Goal: Task Accomplishment & Management: Manage account settings

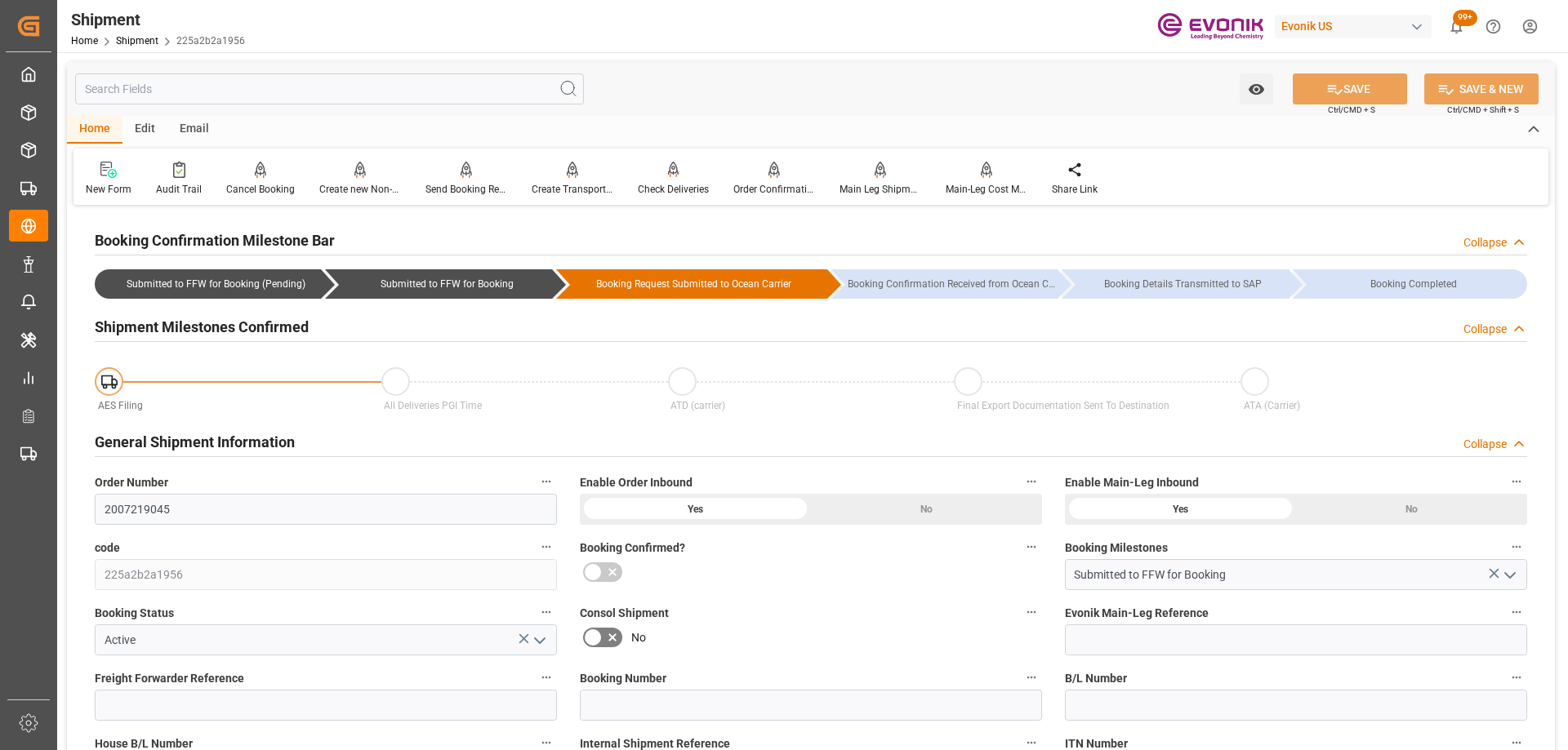
scroll to position [82, 0]
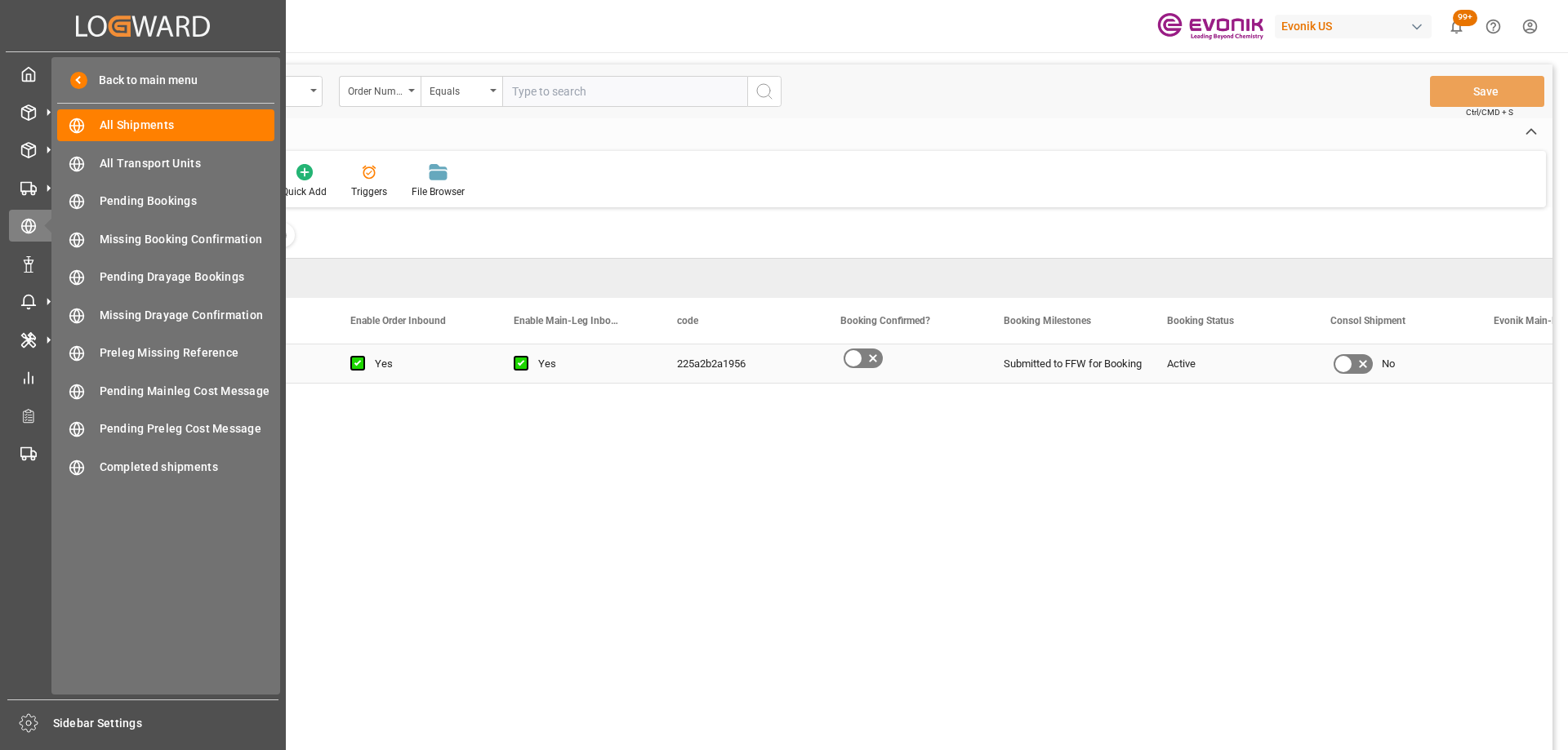
click at [40, 47] on div "Created by potrace 1.15, written by [PERSON_NAME] [DATE]-[DATE] Created by potr…" at bounding box center [142, 26] width 274 height 51
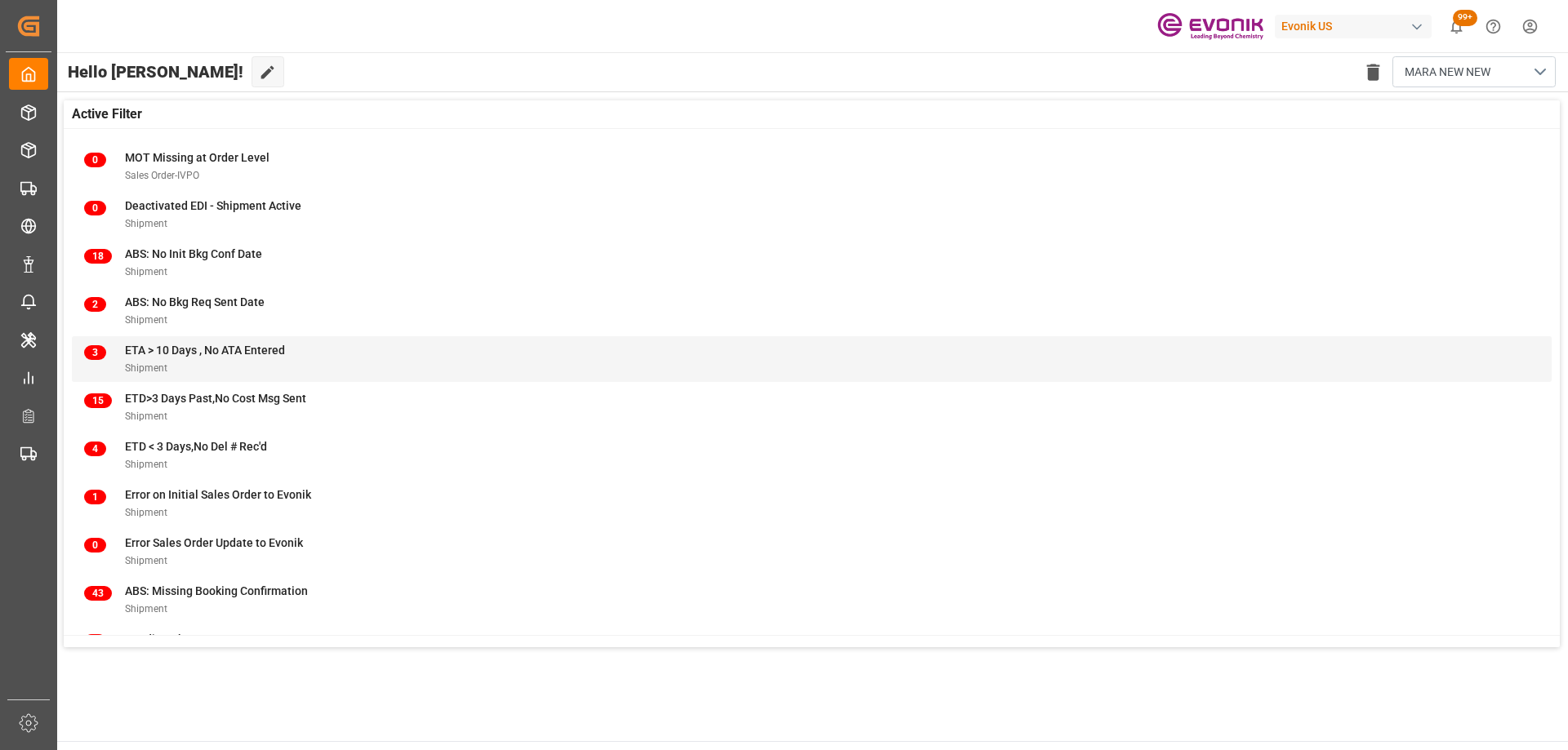
click at [278, 364] on div "Shipment" at bounding box center [205, 367] width 160 height 17
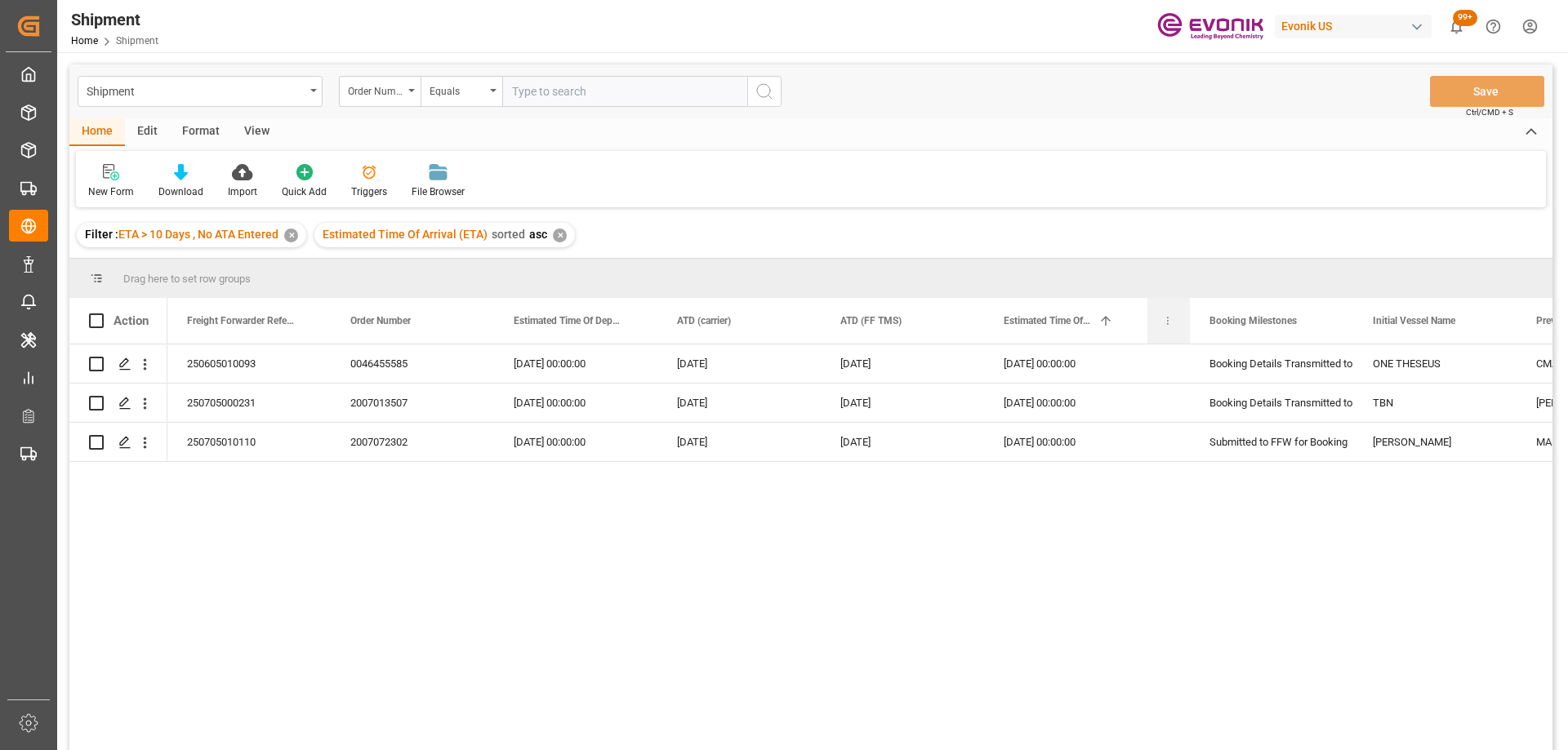
drag, startPoint x: 1309, startPoint y: 316, endPoint x: 1177, endPoint y: 298, distance: 133.2
click at [1177, 298] on div "ATA (Carrier)" at bounding box center [1168, 321] width 43 height 46
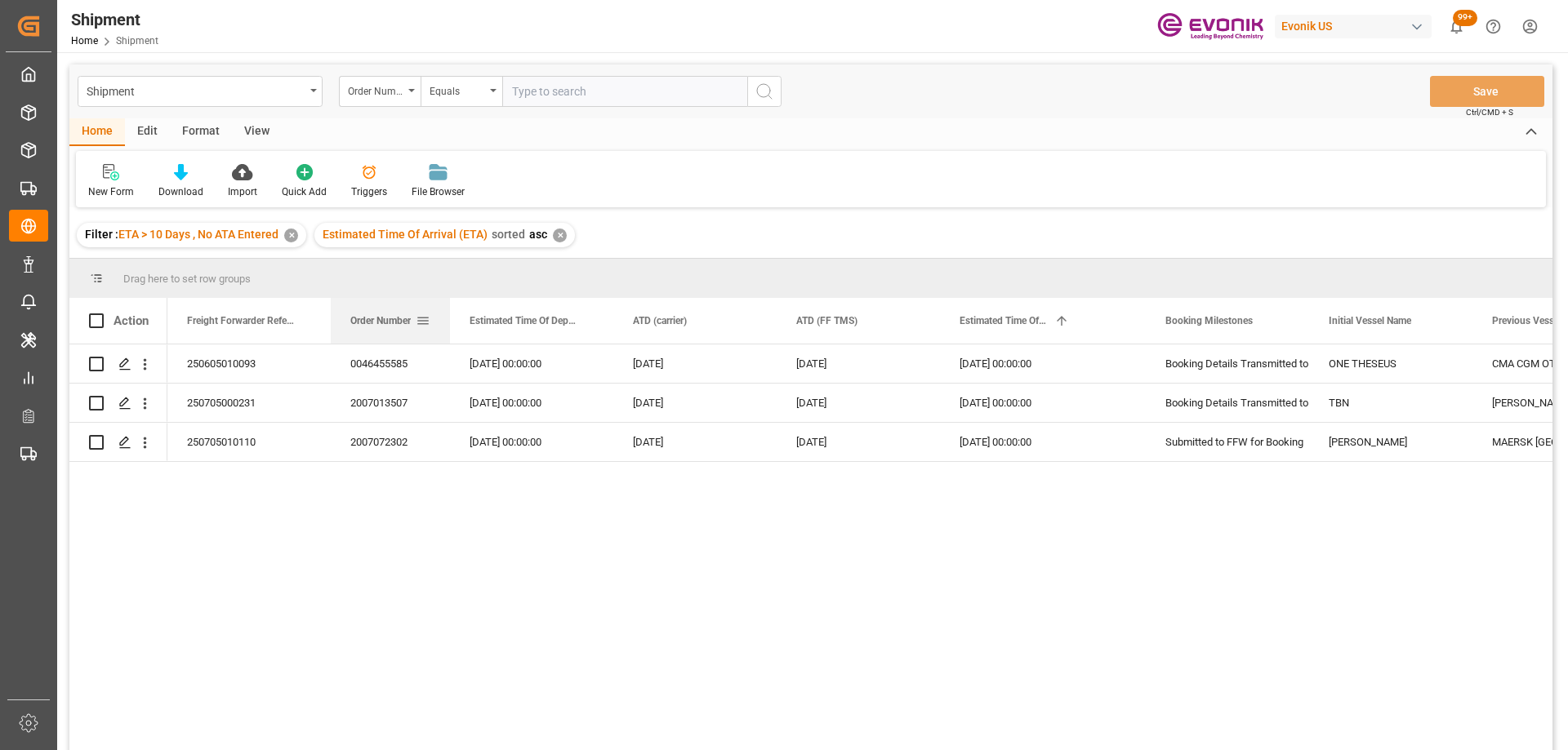
drag, startPoint x: 491, startPoint y: 316, endPoint x: 447, endPoint y: 314, distance: 44.0
click at [447, 314] on div at bounding box center [450, 321] width 6 height 46
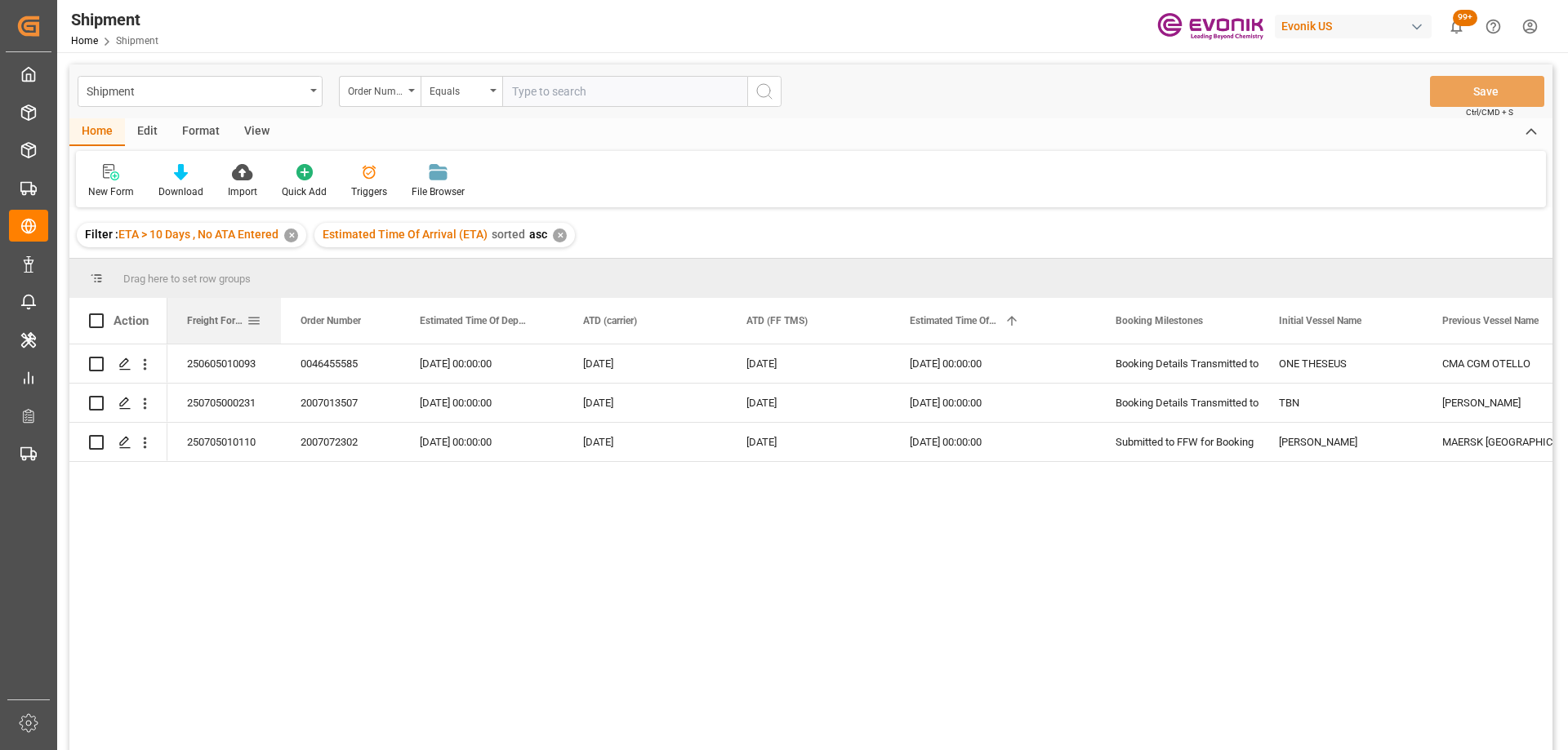
drag, startPoint x: 328, startPoint y: 306, endPoint x: 278, endPoint y: 306, distance: 50.0
click at [278, 306] on div at bounding box center [280, 321] width 6 height 46
click at [435, 582] on div "250605010093 0046455585 07-06-2025 00:00:00 07-06-2025 07-06-2025 08-23-2025 00…" at bounding box center [859, 552] width 1384 height 417
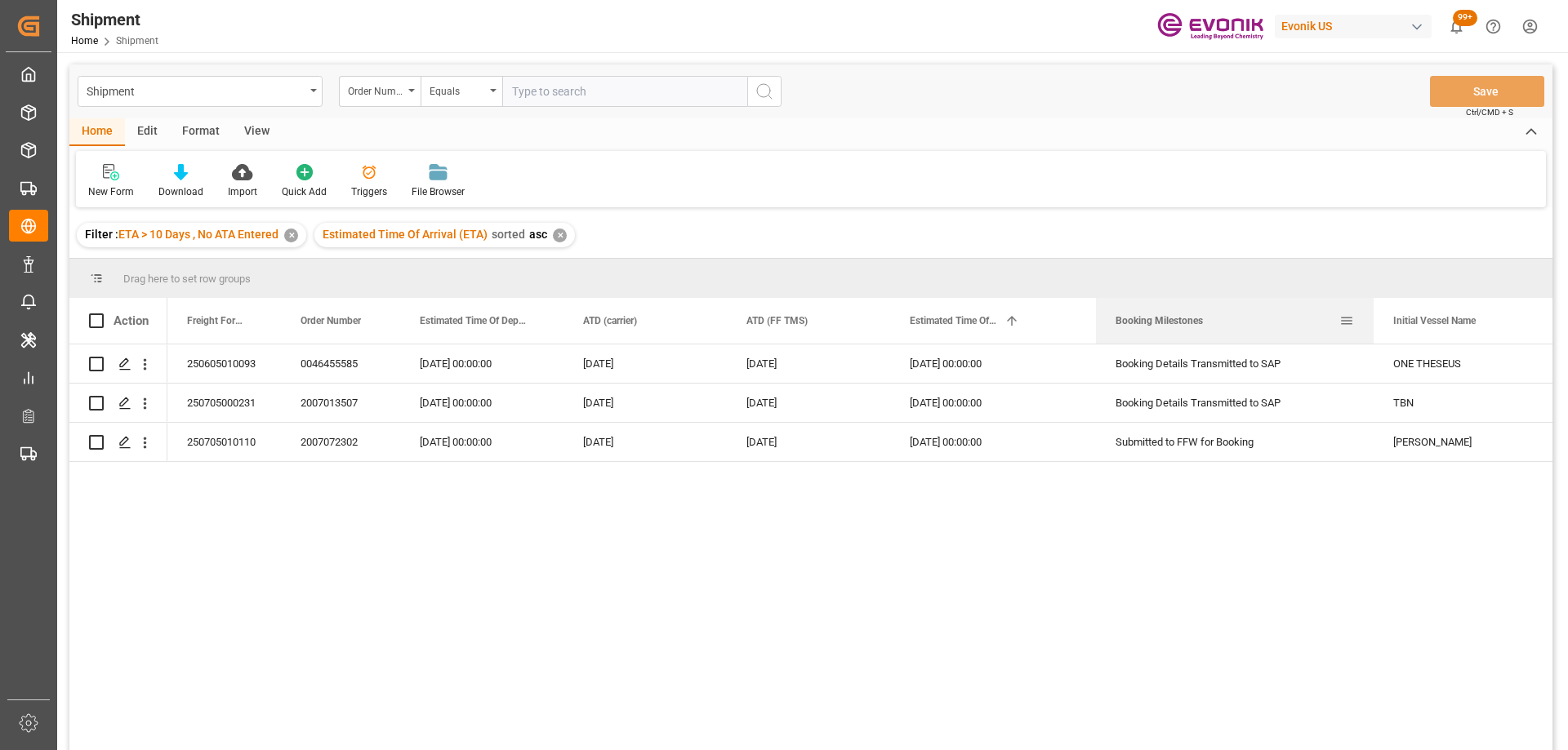
drag, startPoint x: 1256, startPoint y: 324, endPoint x: 1370, endPoint y: 301, distance: 116.3
click at [1370, 301] on div at bounding box center [1373, 321] width 6 height 46
click at [1273, 584] on div "250605010093 0046455585 07-06-2025 00:00:00 07-06-2025 07-06-2025 08-23-2025 00…" at bounding box center [859, 552] width 1384 height 417
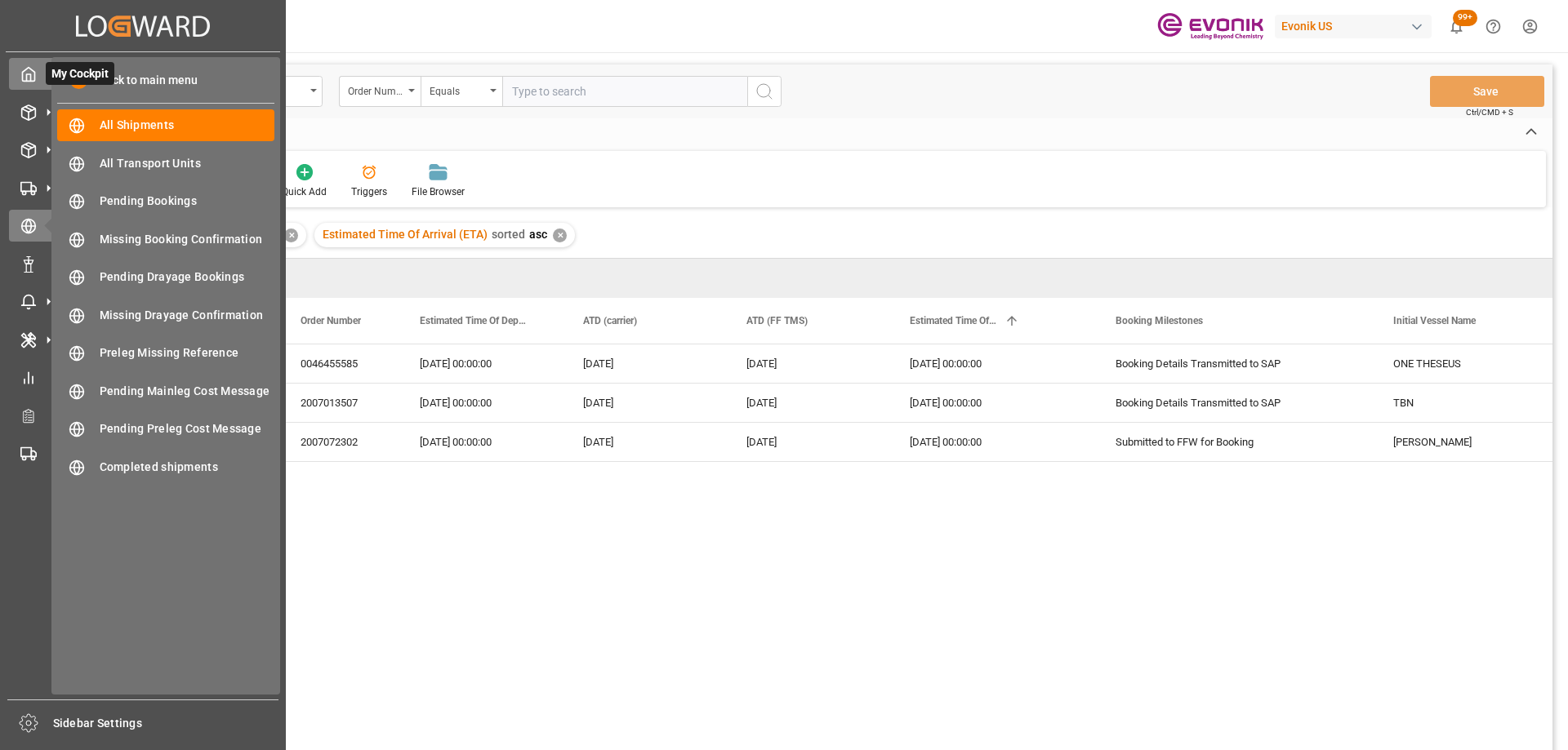
click at [43, 74] on div "My Cockpit My Cockpit" at bounding box center [143, 74] width 268 height 32
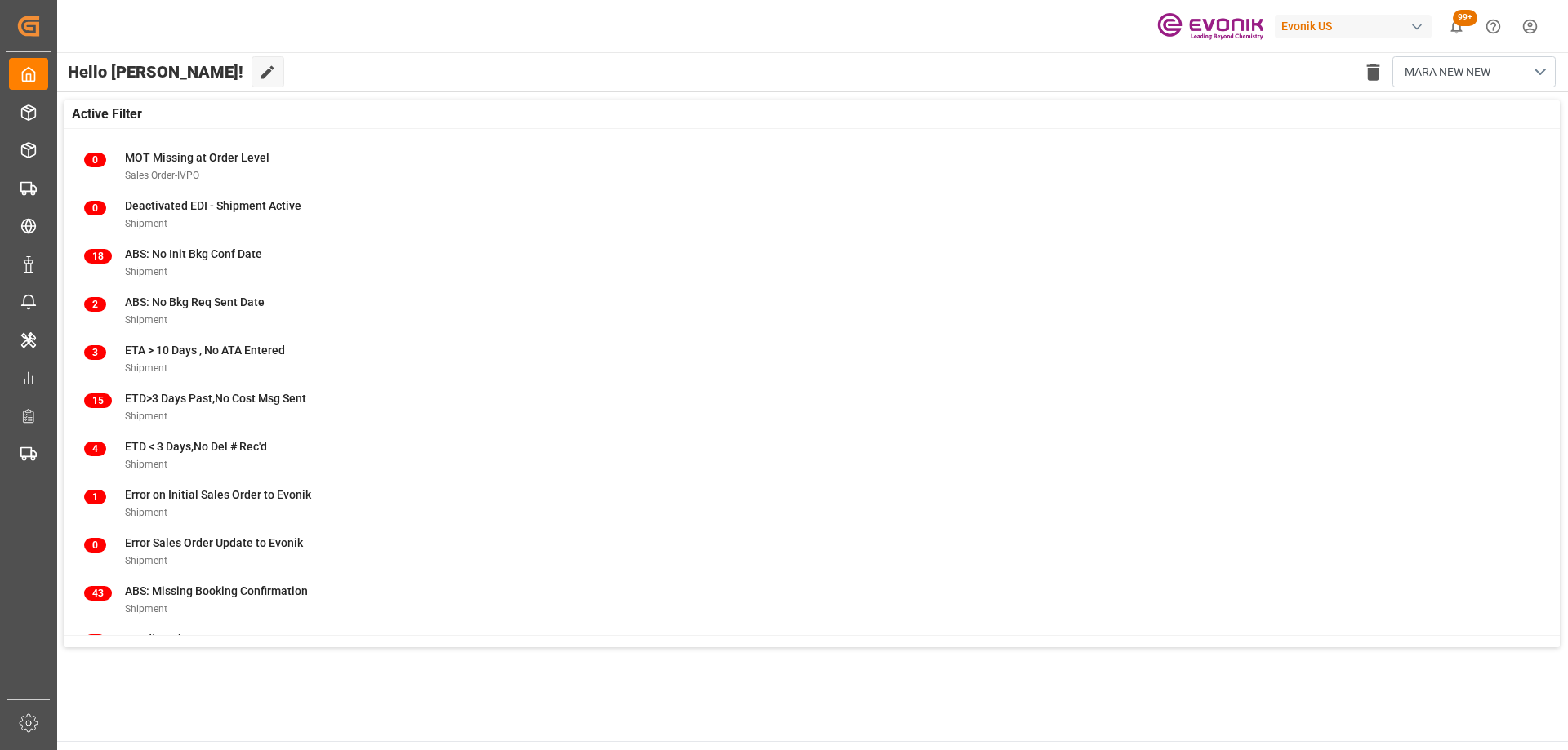
scroll to position [209, 0]
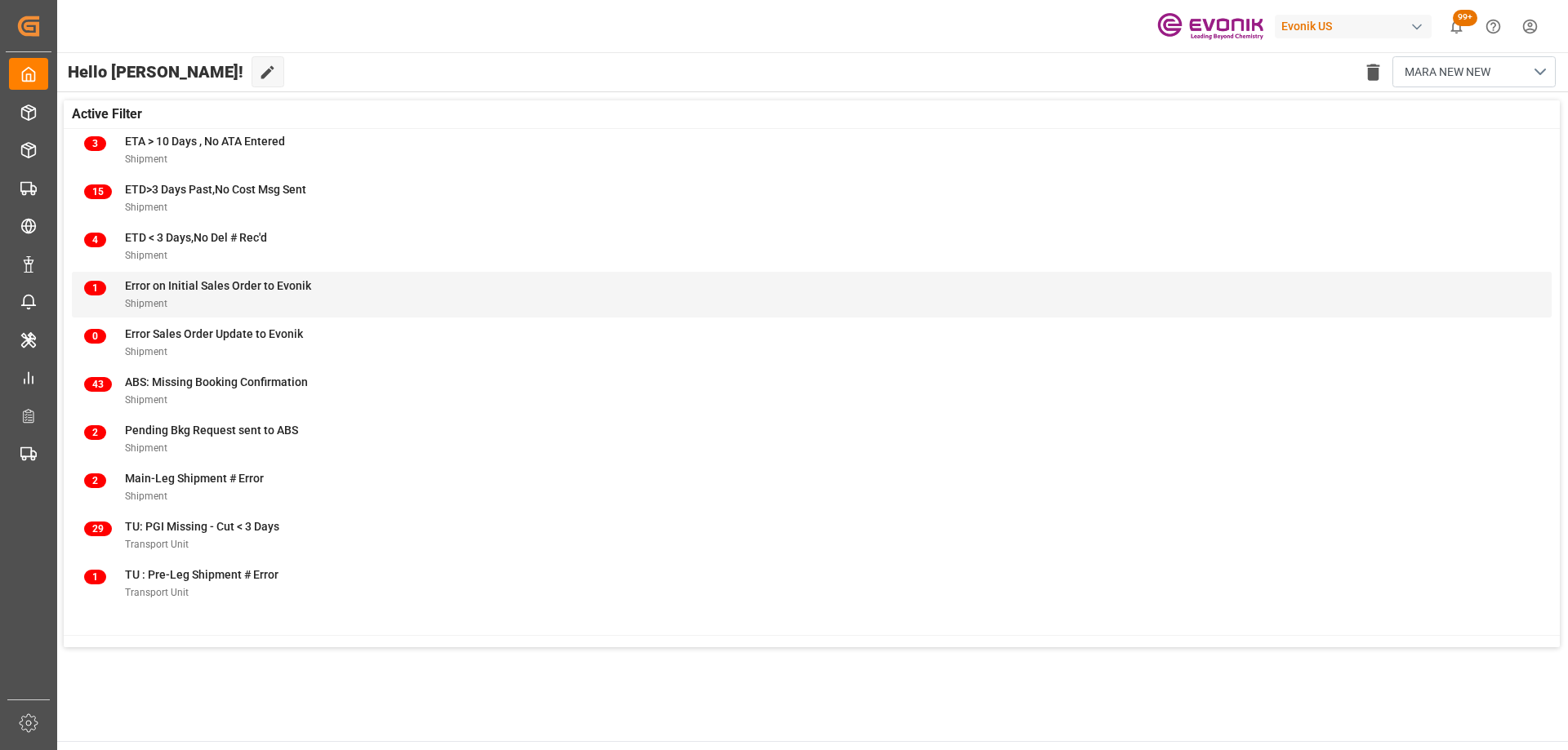
click at [306, 302] on div "Shipment" at bounding box center [218, 302] width 186 height 17
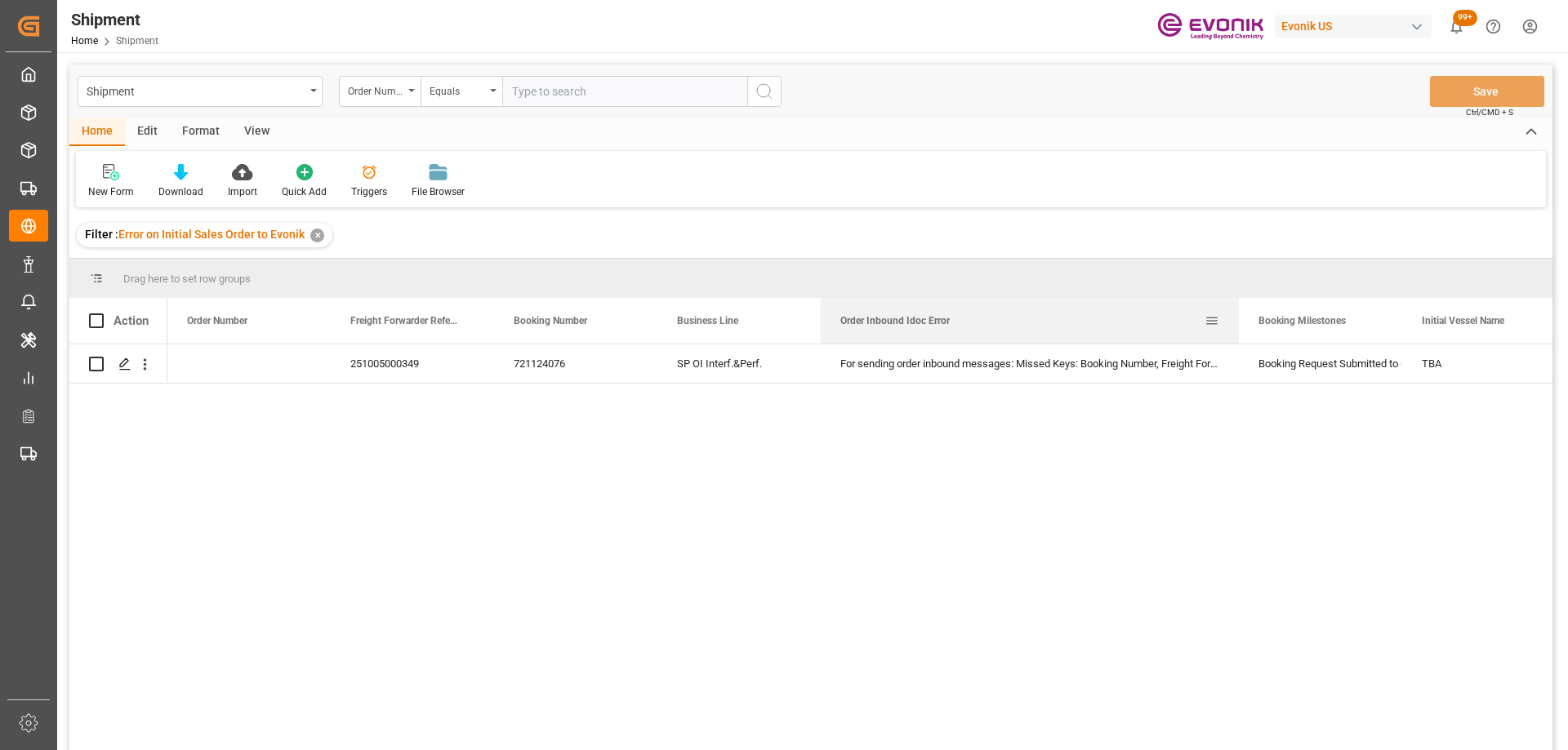
drag, startPoint x: 982, startPoint y: 309, endPoint x: 1236, endPoint y: 324, distance: 254.4
click at [1236, 324] on div at bounding box center [1238, 321] width 6 height 46
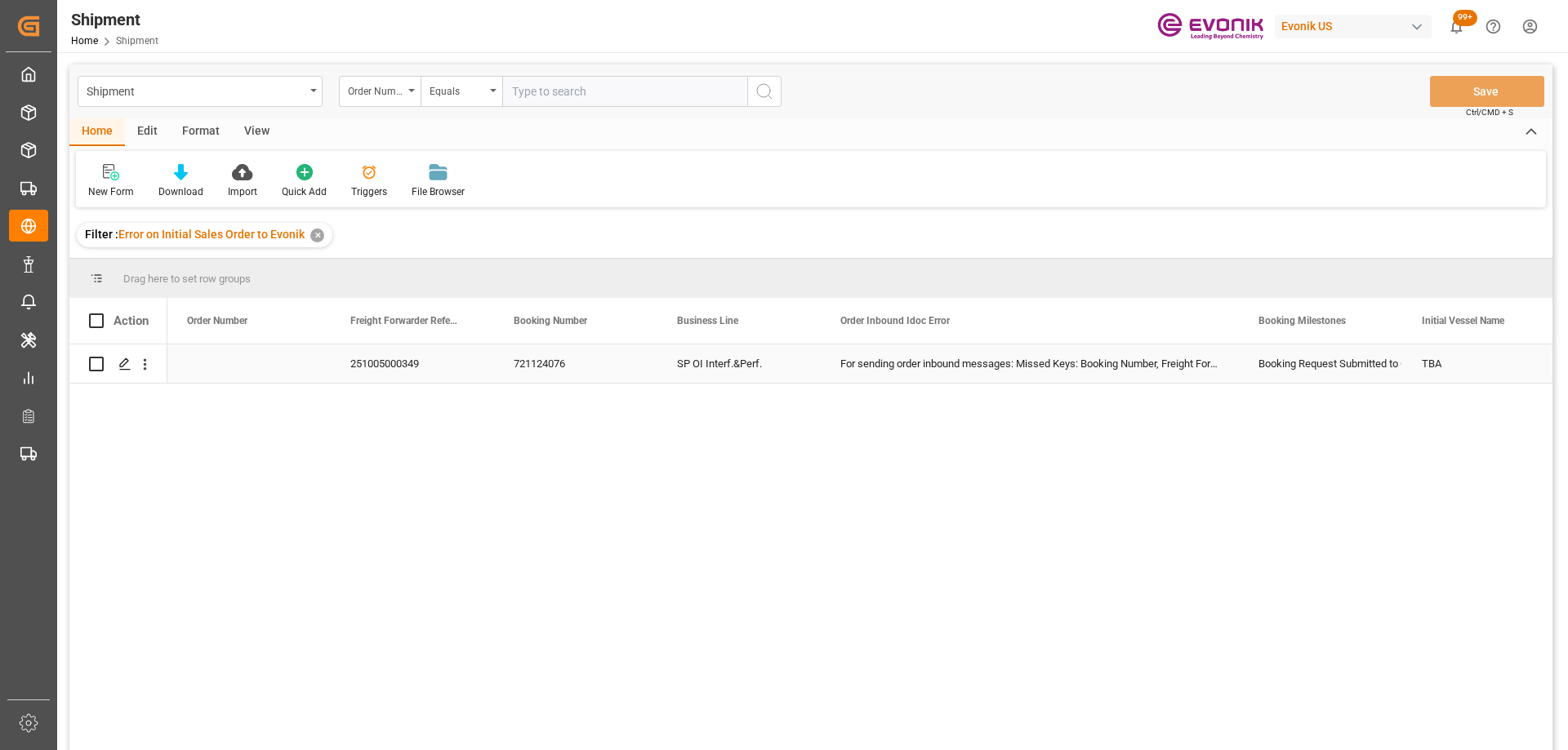
click at [400, 364] on div "251005000349" at bounding box center [412, 363] width 163 height 38
drag, startPoint x: 146, startPoint y: 364, endPoint x: 159, endPoint y: 376, distance: 17.7
click at [146, 364] on icon "open menu" at bounding box center [145, 364] width 4 height 12
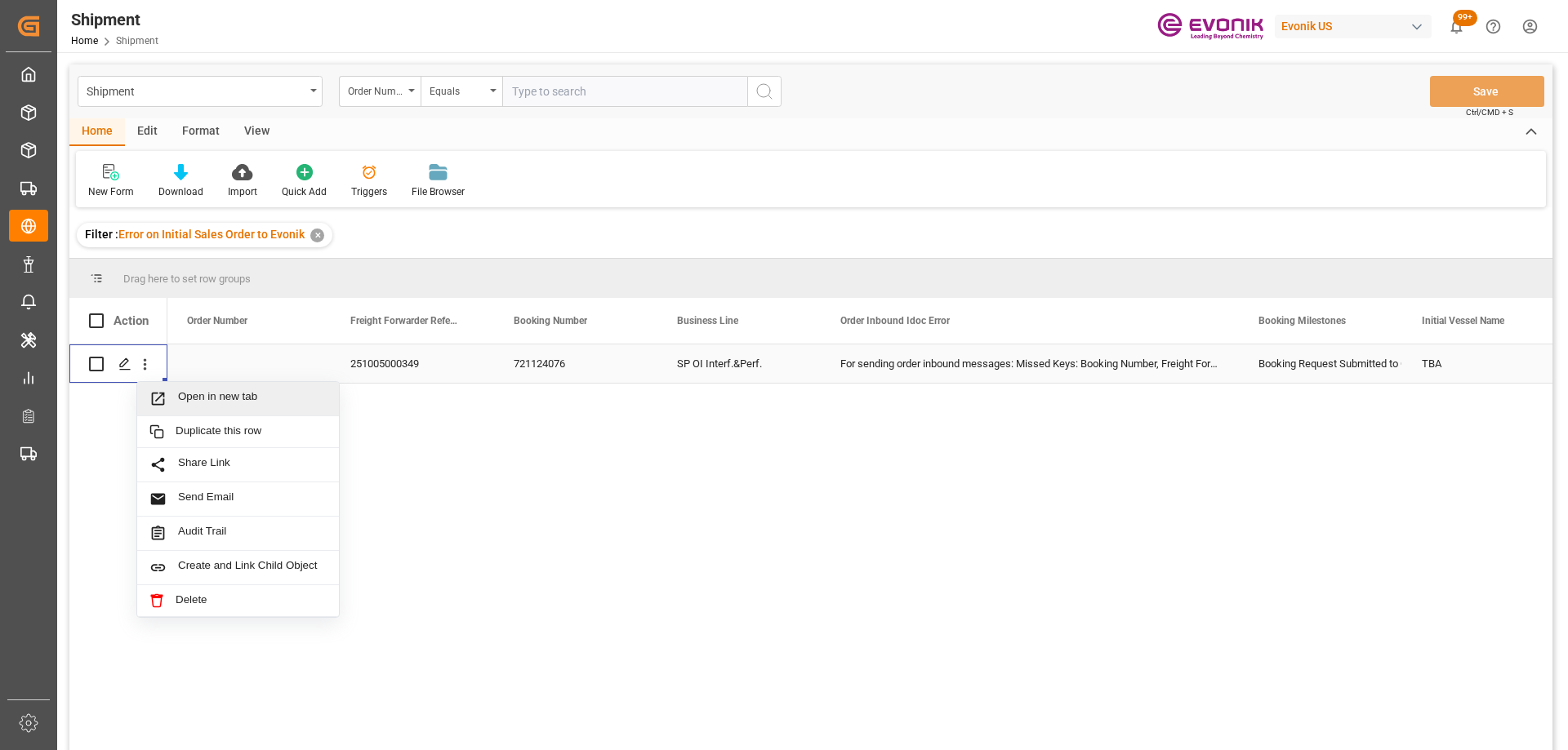
click at [185, 394] on span "Open in new tab" at bounding box center [253, 398] width 149 height 17
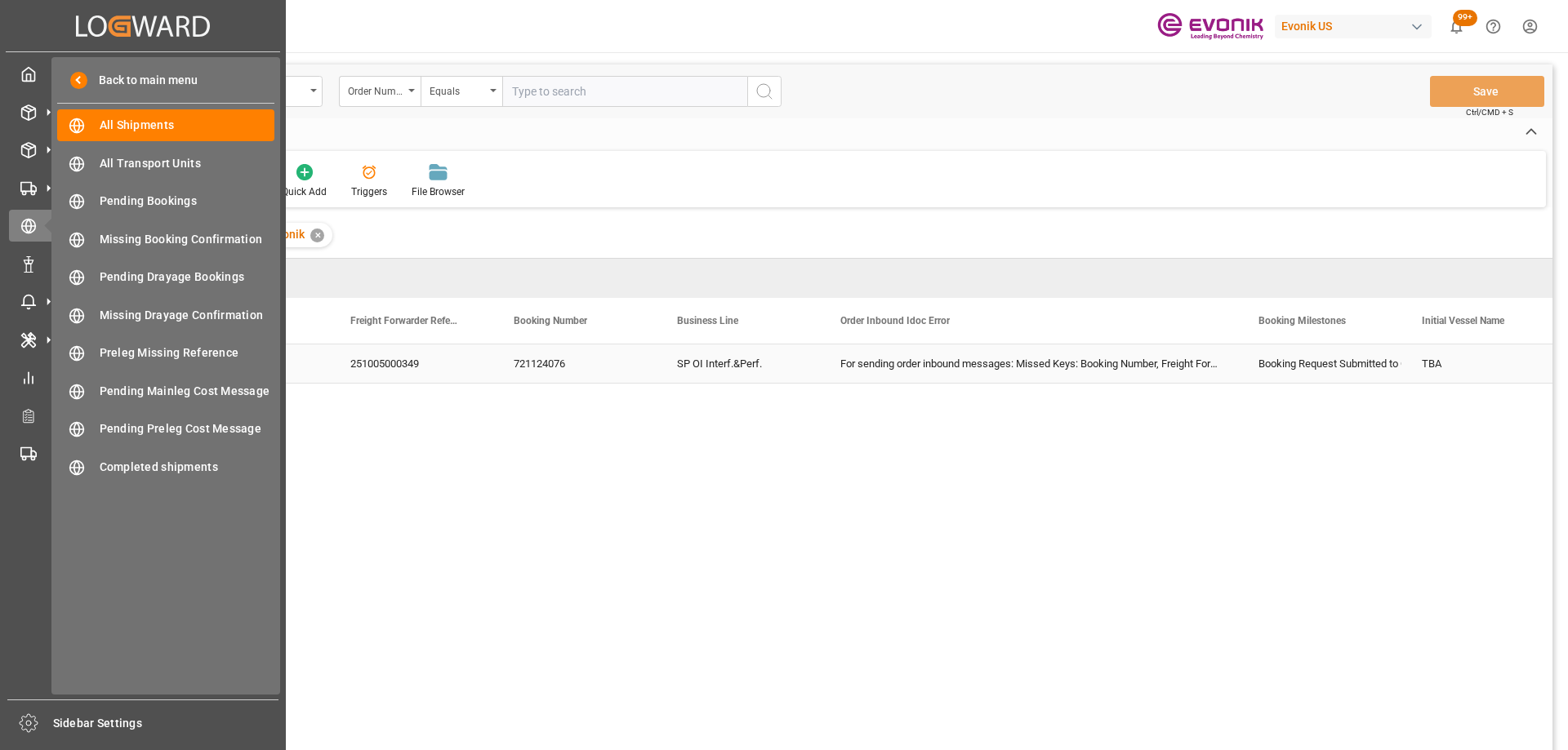
click at [111, 30] on icon at bounding box center [120, 26] width 23 height 21
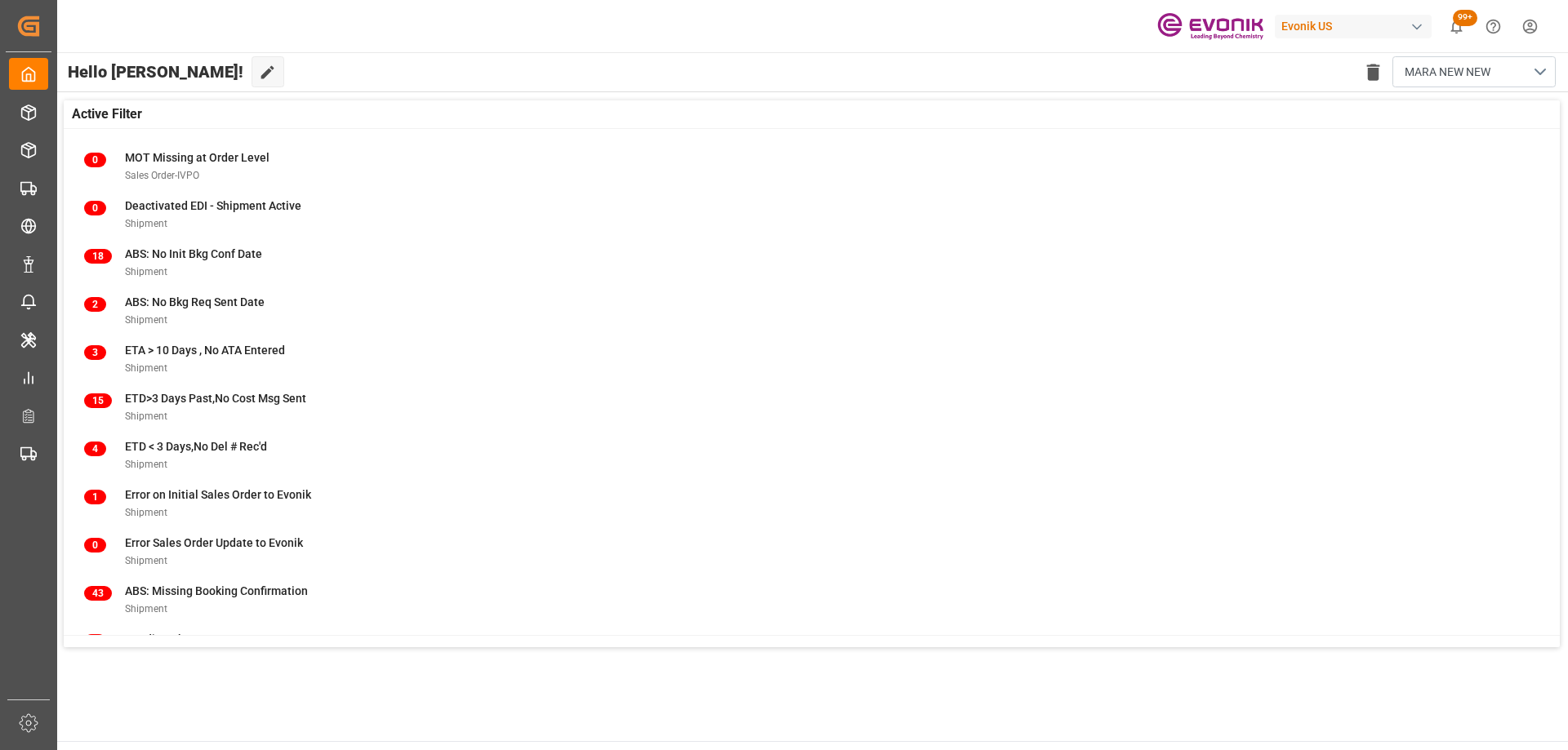
scroll to position [209, 0]
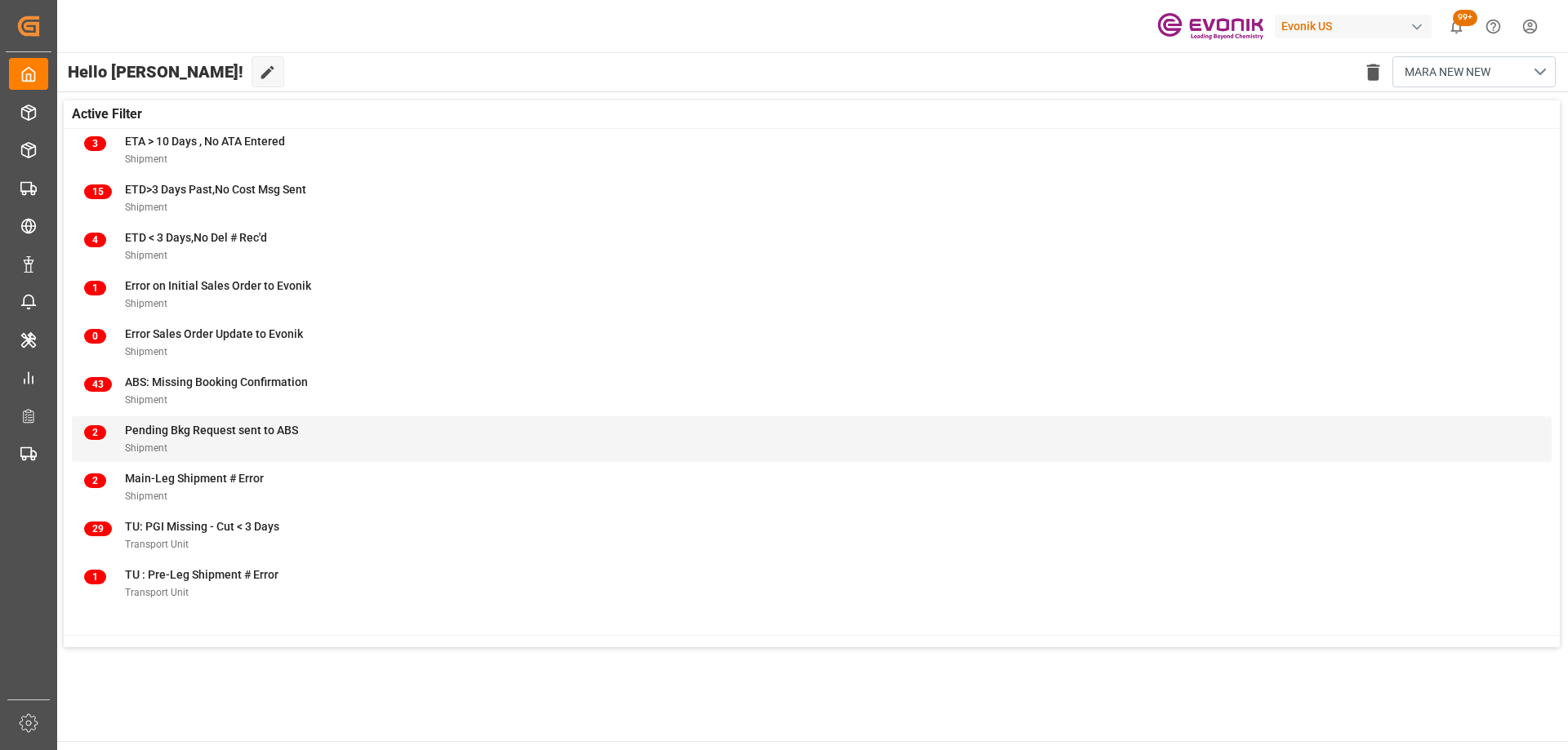
click at [324, 440] on div "2 Pending Bkg Request sent to ABS Shipment" at bounding box center [811, 439] width 1454 height 35
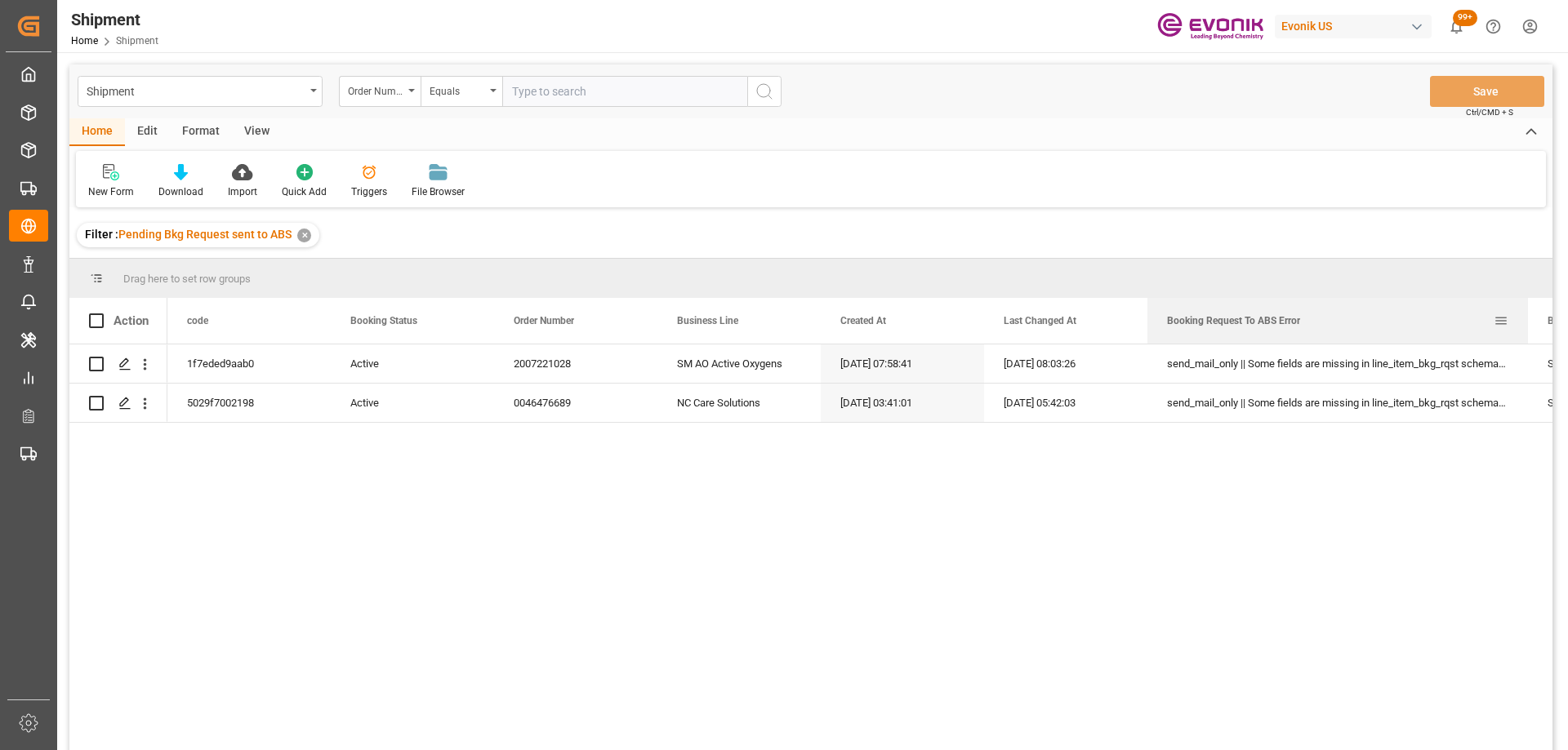
drag, startPoint x: 1309, startPoint y: 317, endPoint x: 1526, endPoint y: 318, distance: 217.0
click at [1526, 318] on div at bounding box center [1527, 321] width 6 height 46
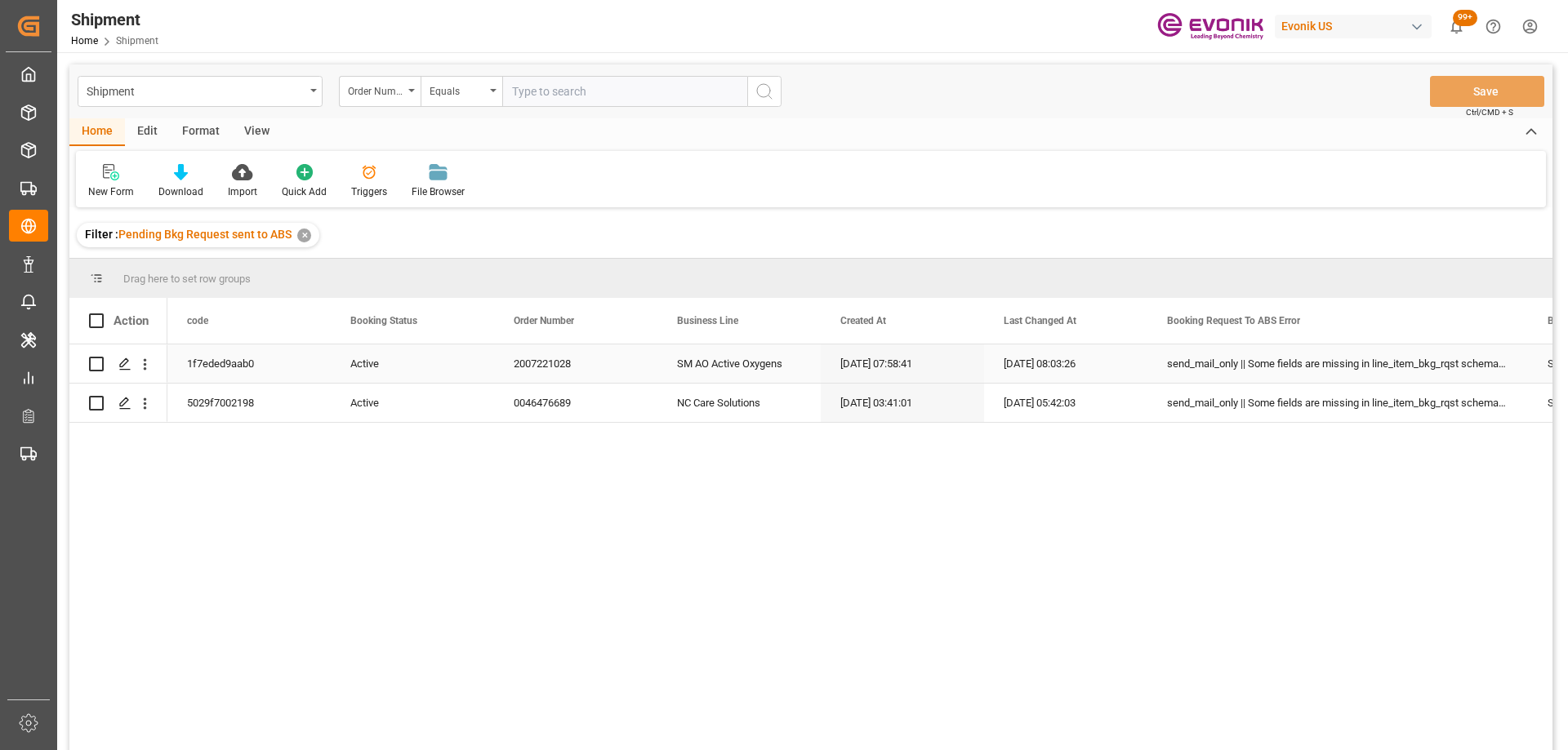
click at [1391, 369] on div "send_mail_only || Some fields are missing in line_item_bkg_rqst schema- [['dgPa…" at bounding box center [1337, 363] width 380 height 38
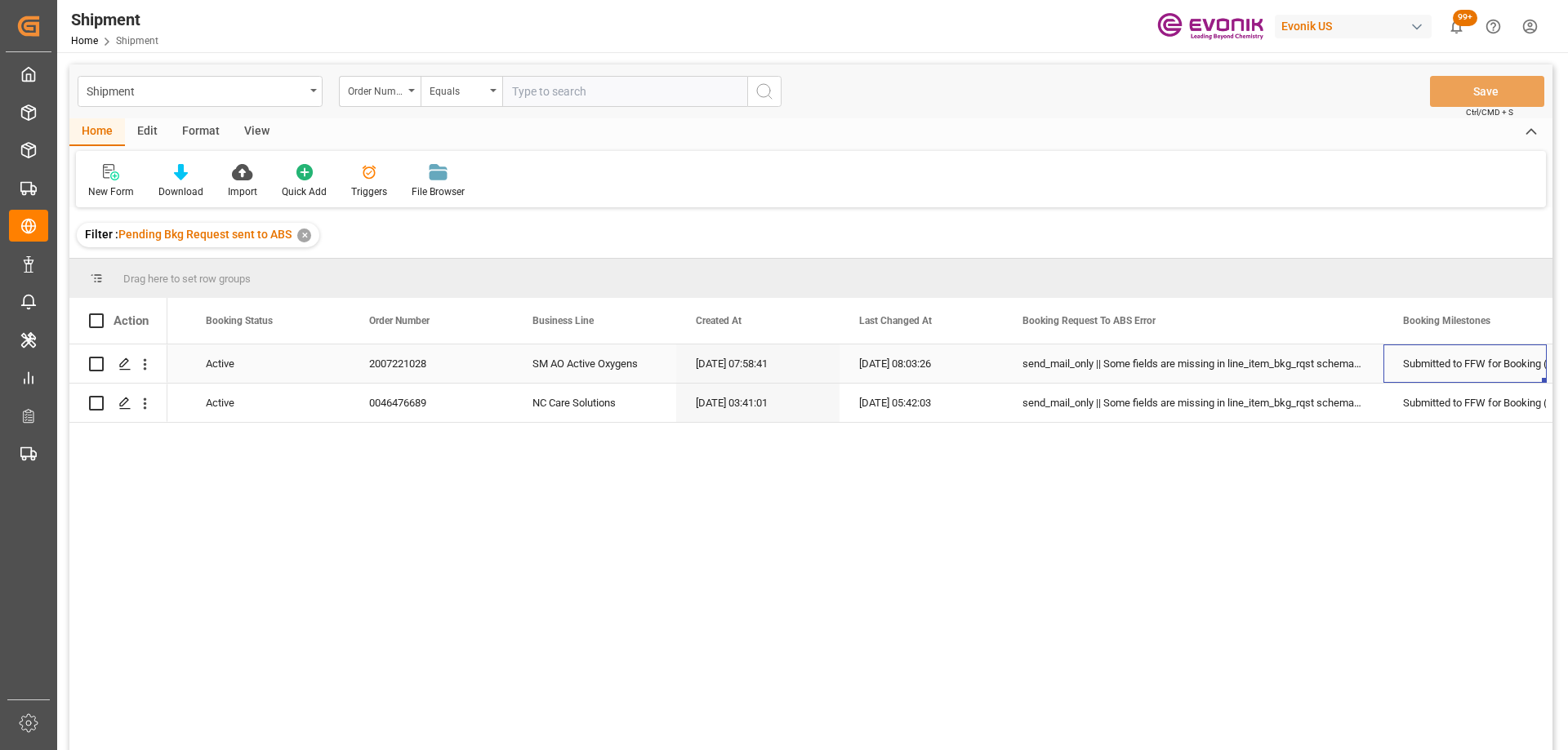
scroll to position [0, 308]
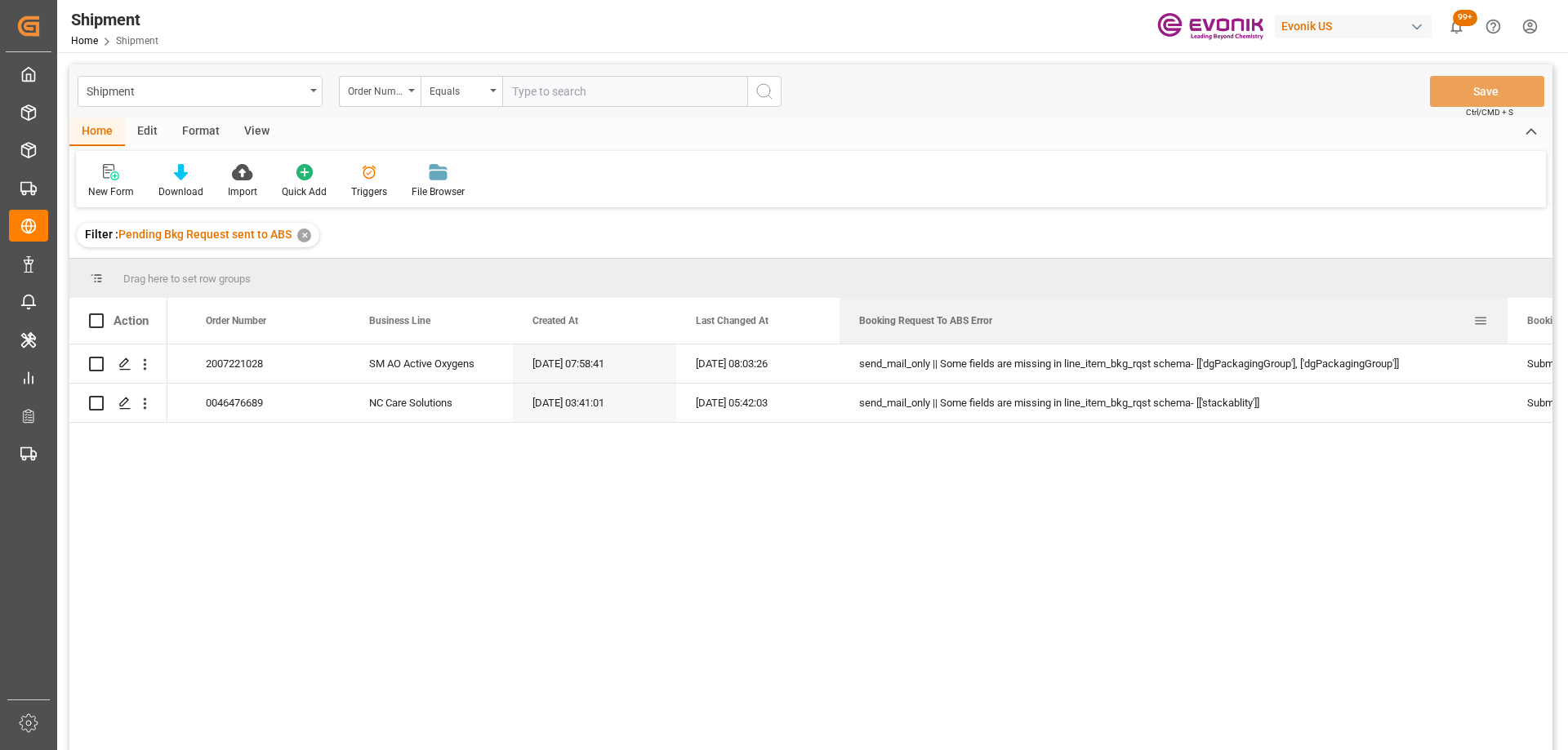
drag, startPoint x: 1219, startPoint y: 314, endPoint x: 1506, endPoint y: 332, distance: 287.6
click at [1506, 332] on div at bounding box center [1507, 321] width 6 height 46
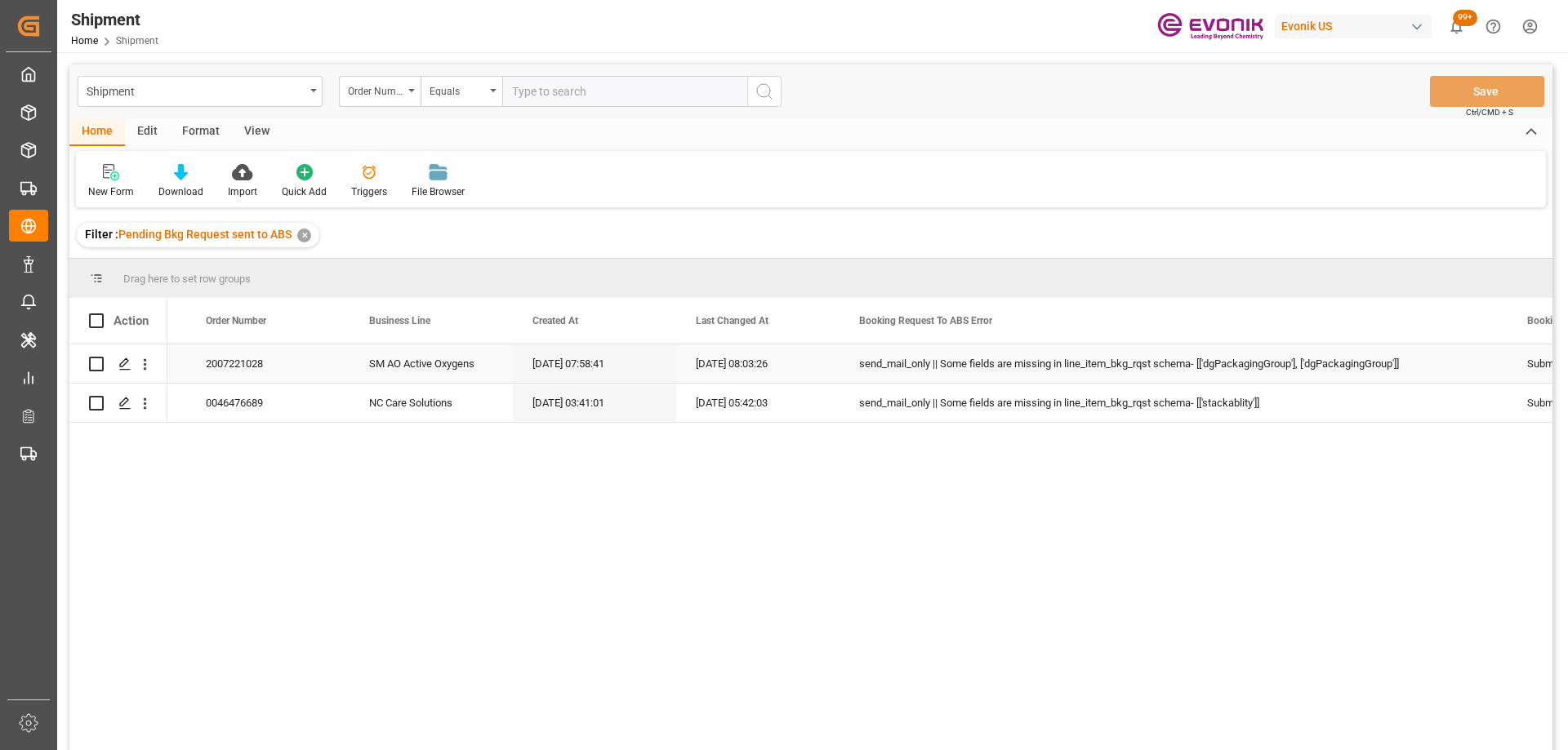
click at [1221, 375] on div "send_mail_only || Some fields are missing in line_item_bkg_rqst schema- [['dgPa…" at bounding box center [1172, 363] width 668 height 38
click at [746, 360] on div "10-14-2025 08:03:26" at bounding box center [757, 363] width 163 height 38
click at [564, 367] on div "10-14-2025 07:58:41" at bounding box center [594, 363] width 163 height 38
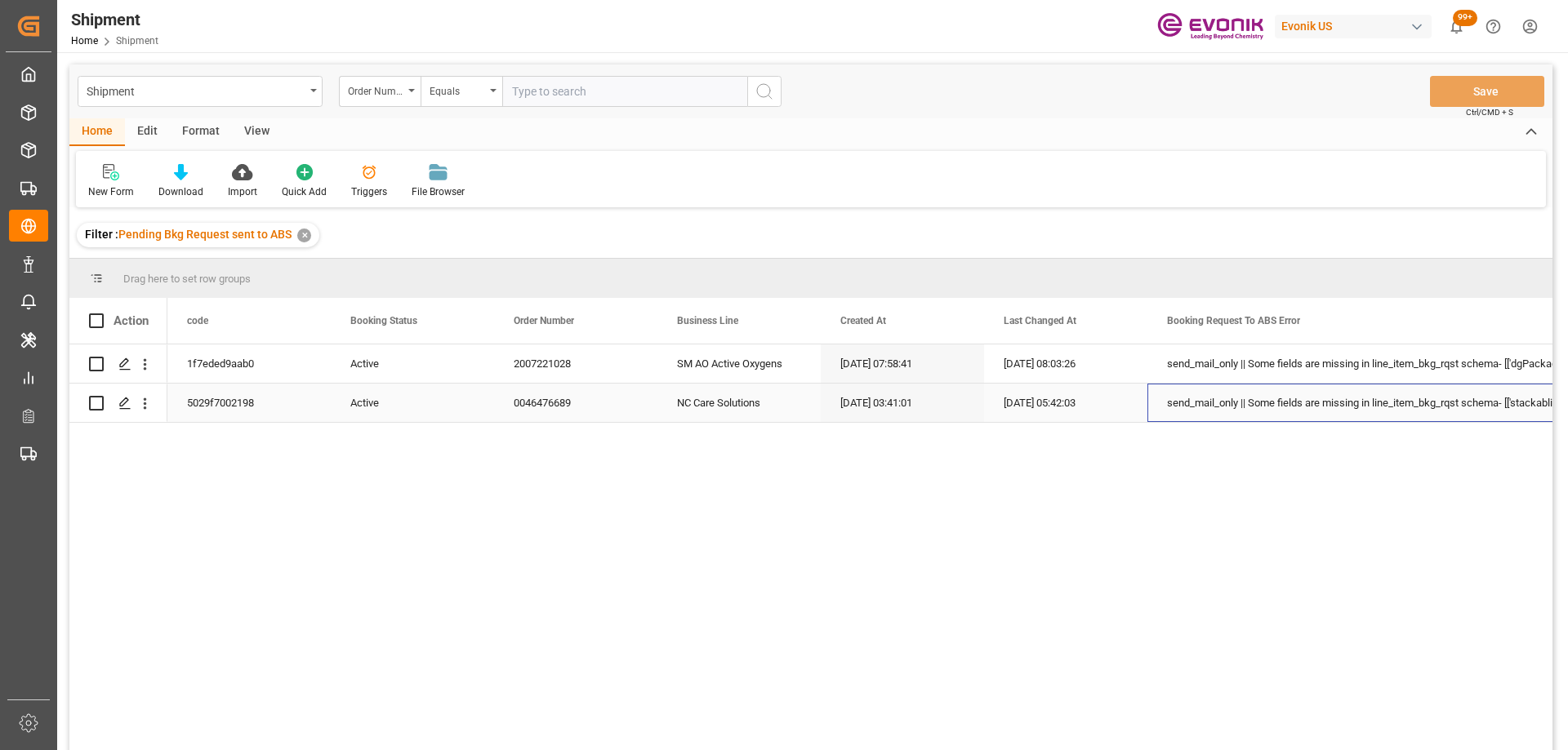
drag, startPoint x: 1260, startPoint y: 402, endPoint x: 1266, endPoint y: 426, distance: 24.7
click at [1265, 426] on div "1f7eded9aab0 Active 2007221028 SM AO Active Oxygens 10-14-2025 07:58:41 10-14-2…" at bounding box center [859, 552] width 1384 height 417
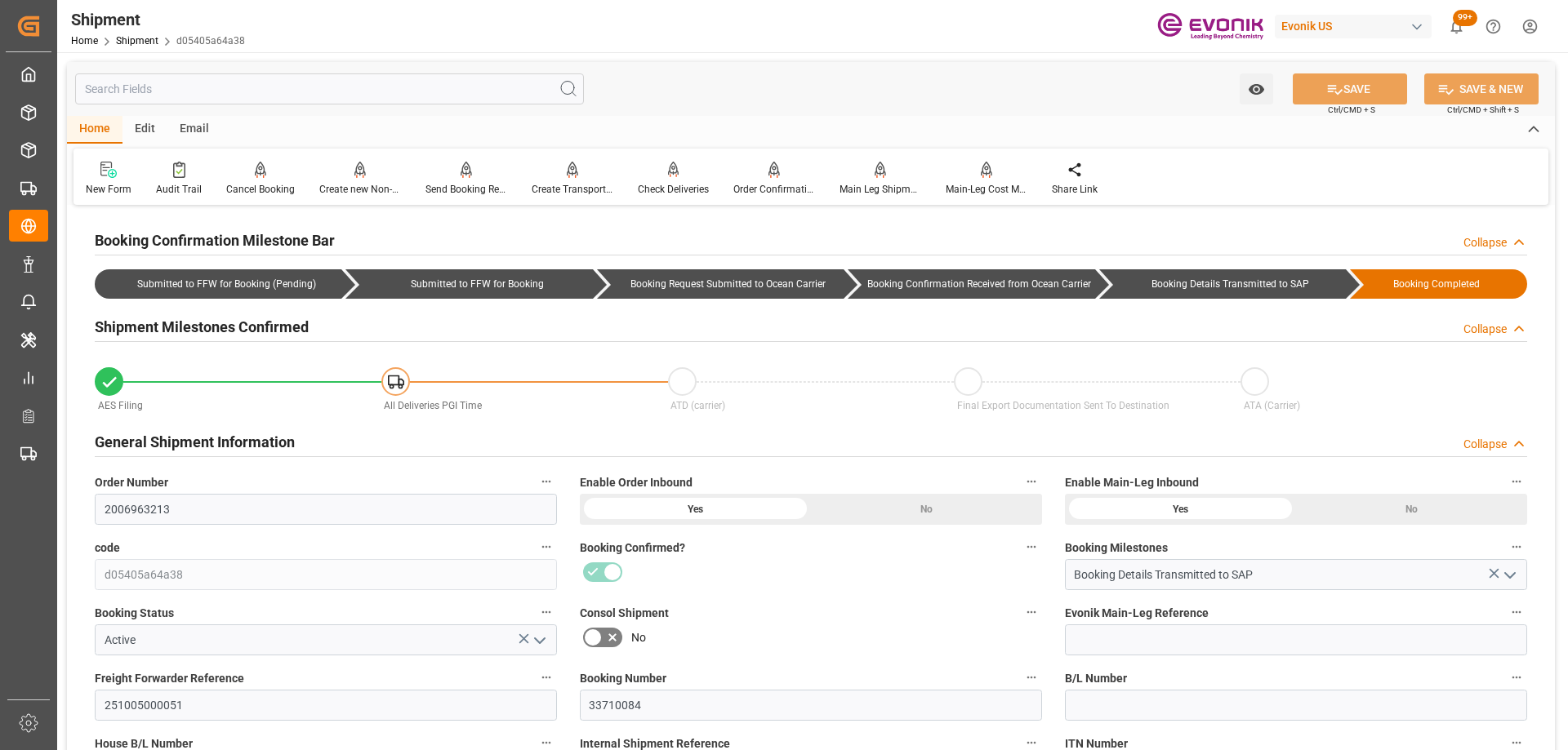
scroll to position [1306, 0]
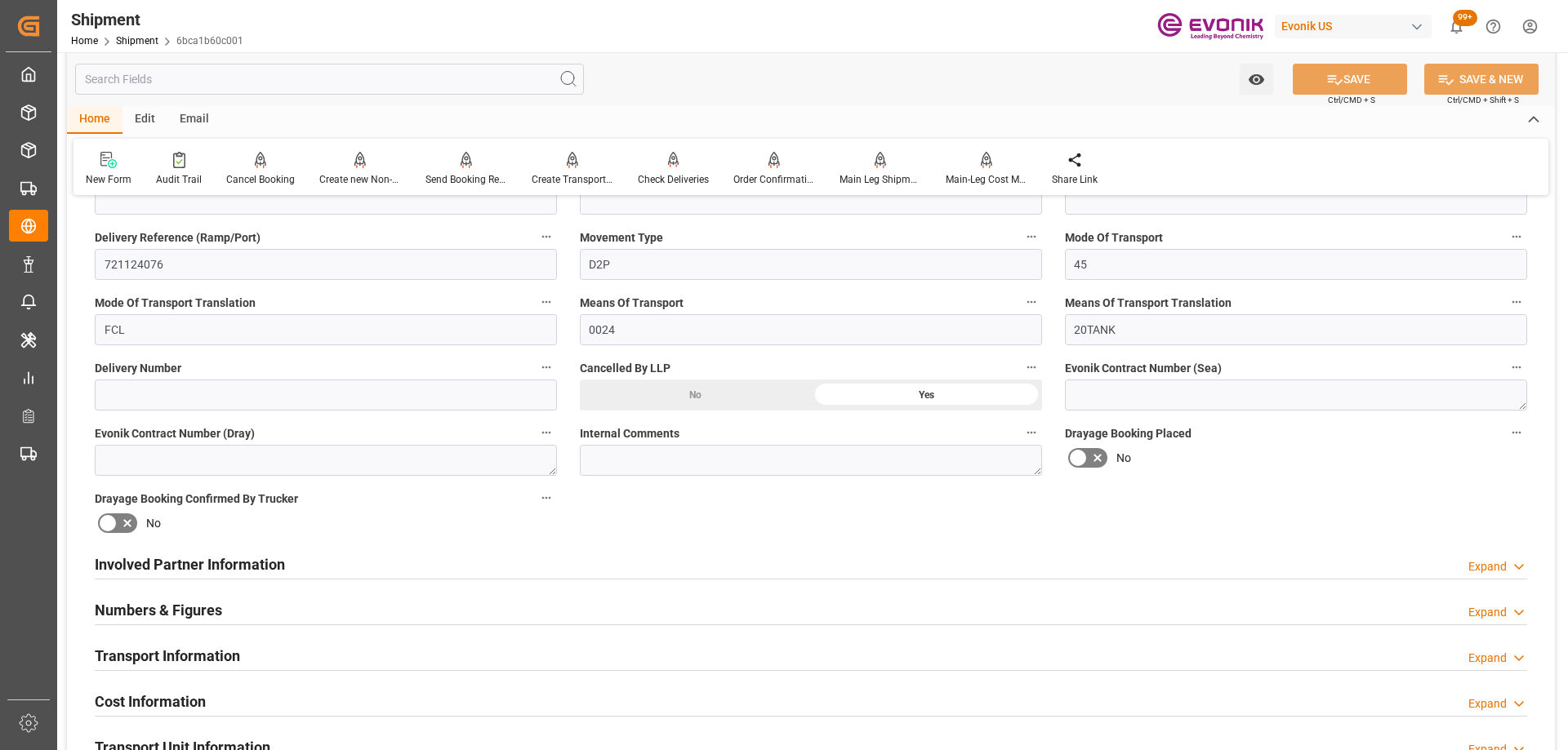
scroll to position [980, 0]
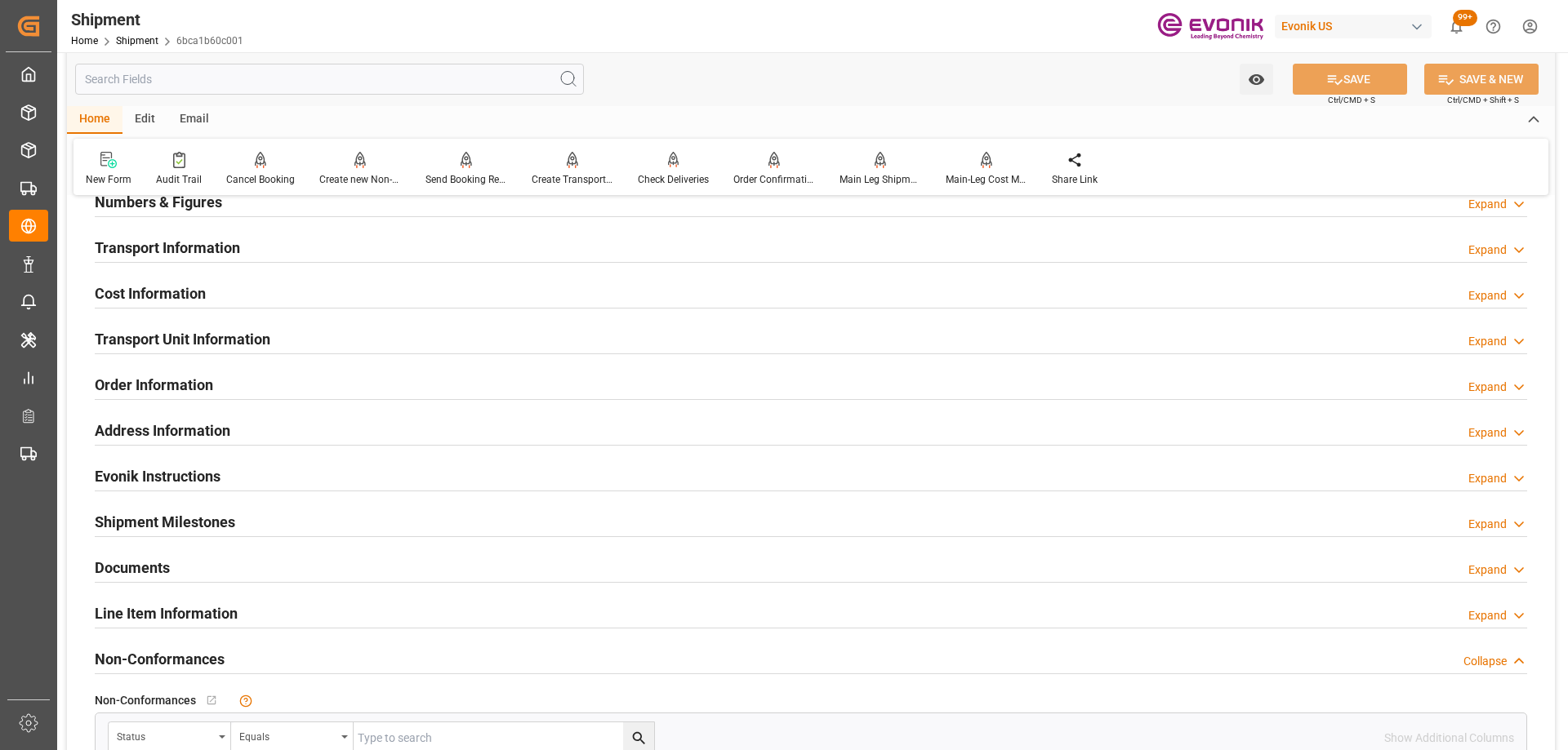
click at [268, 340] on h2 "Transport Unit Information" at bounding box center [183, 339] width 176 height 22
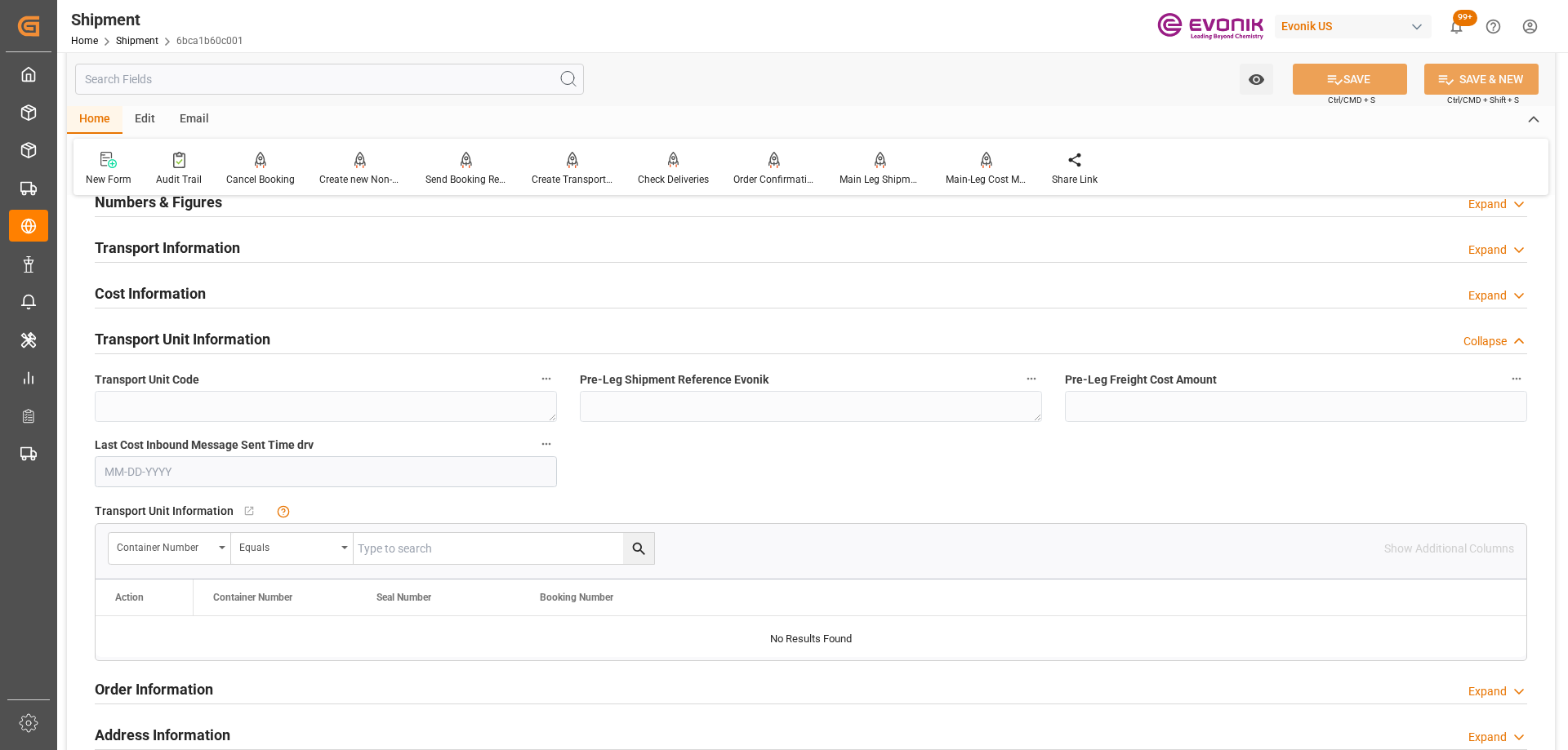
scroll to position [1306, 0]
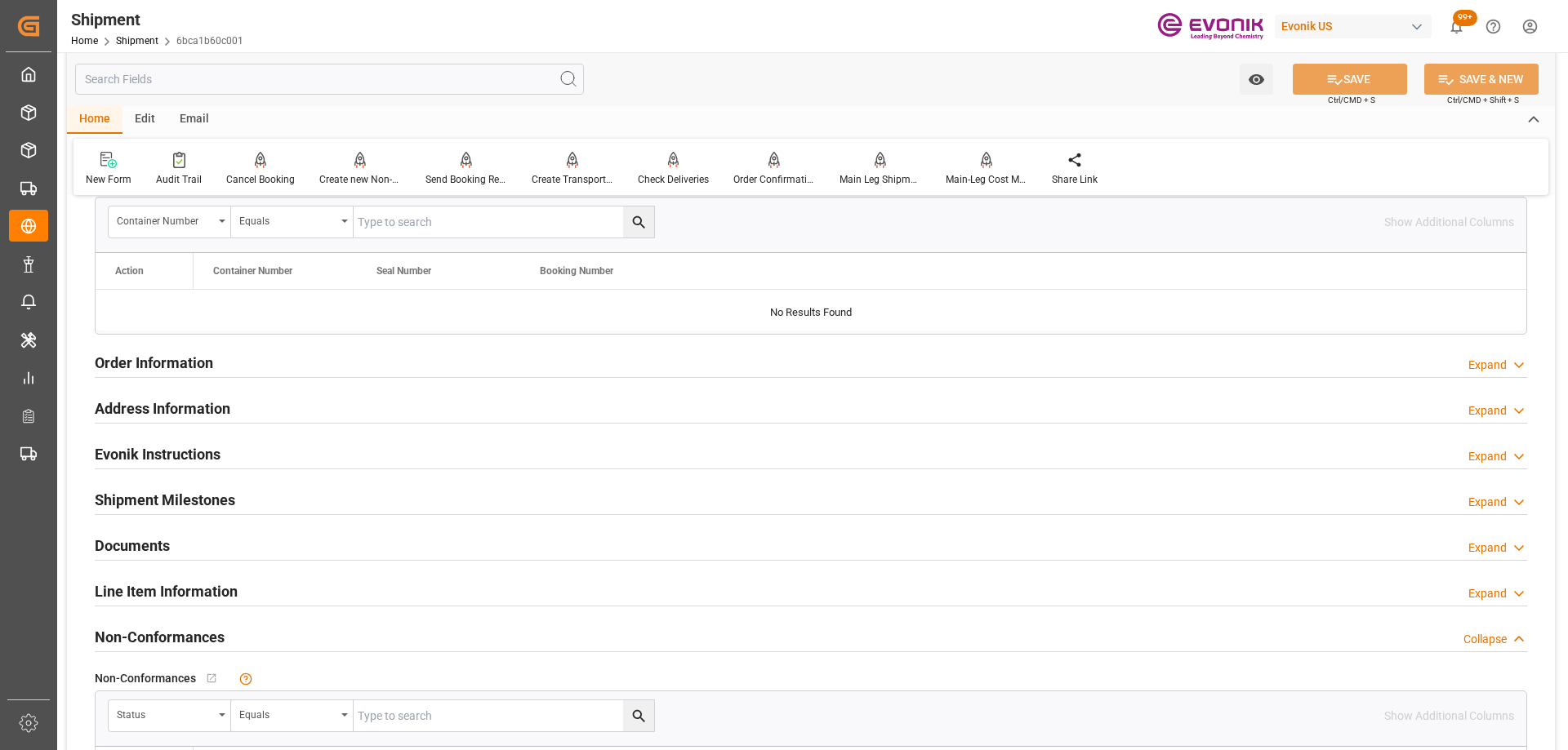
click at [252, 592] on div "Line Item Information Expand" at bounding box center [811, 590] width 1432 height 31
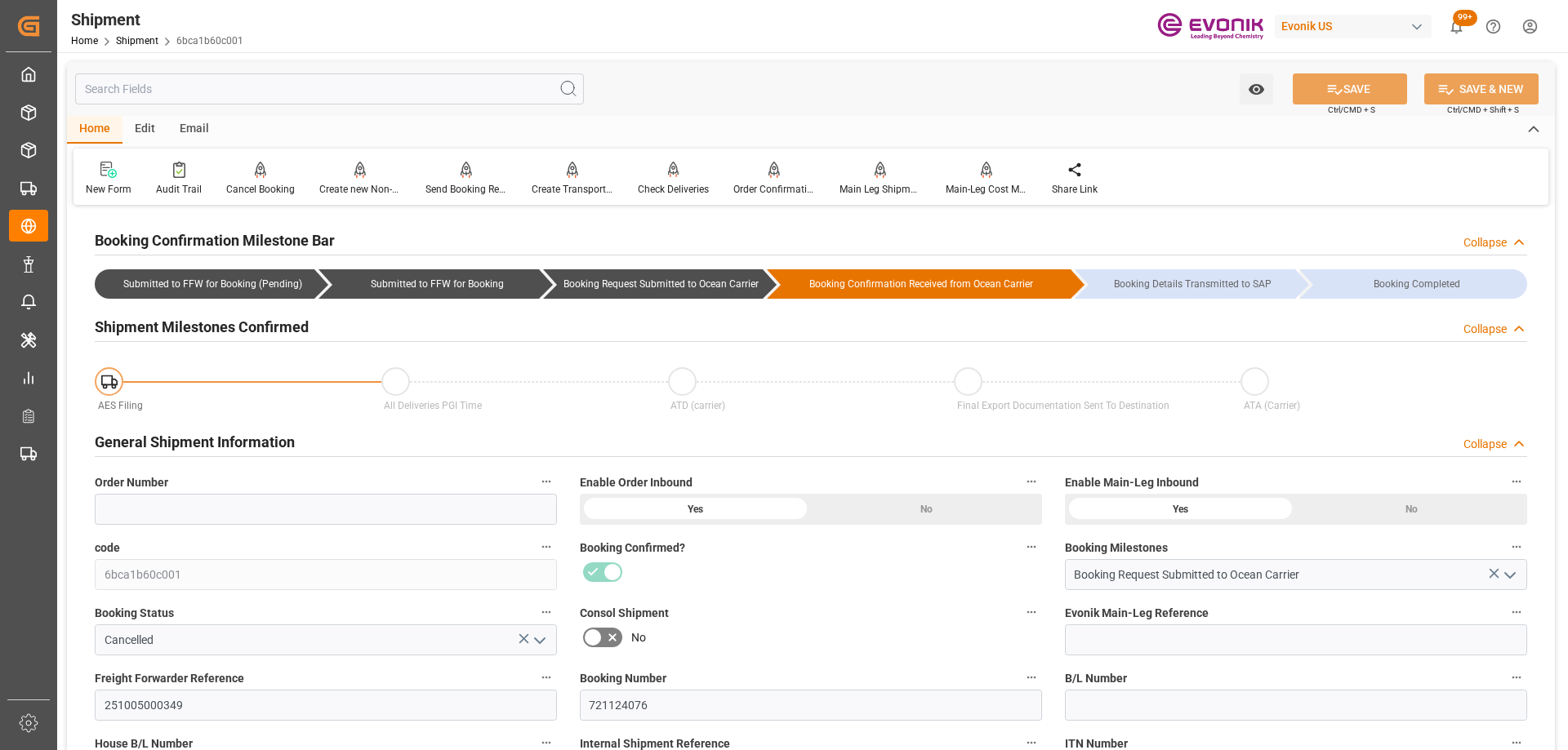
scroll to position [245, 0]
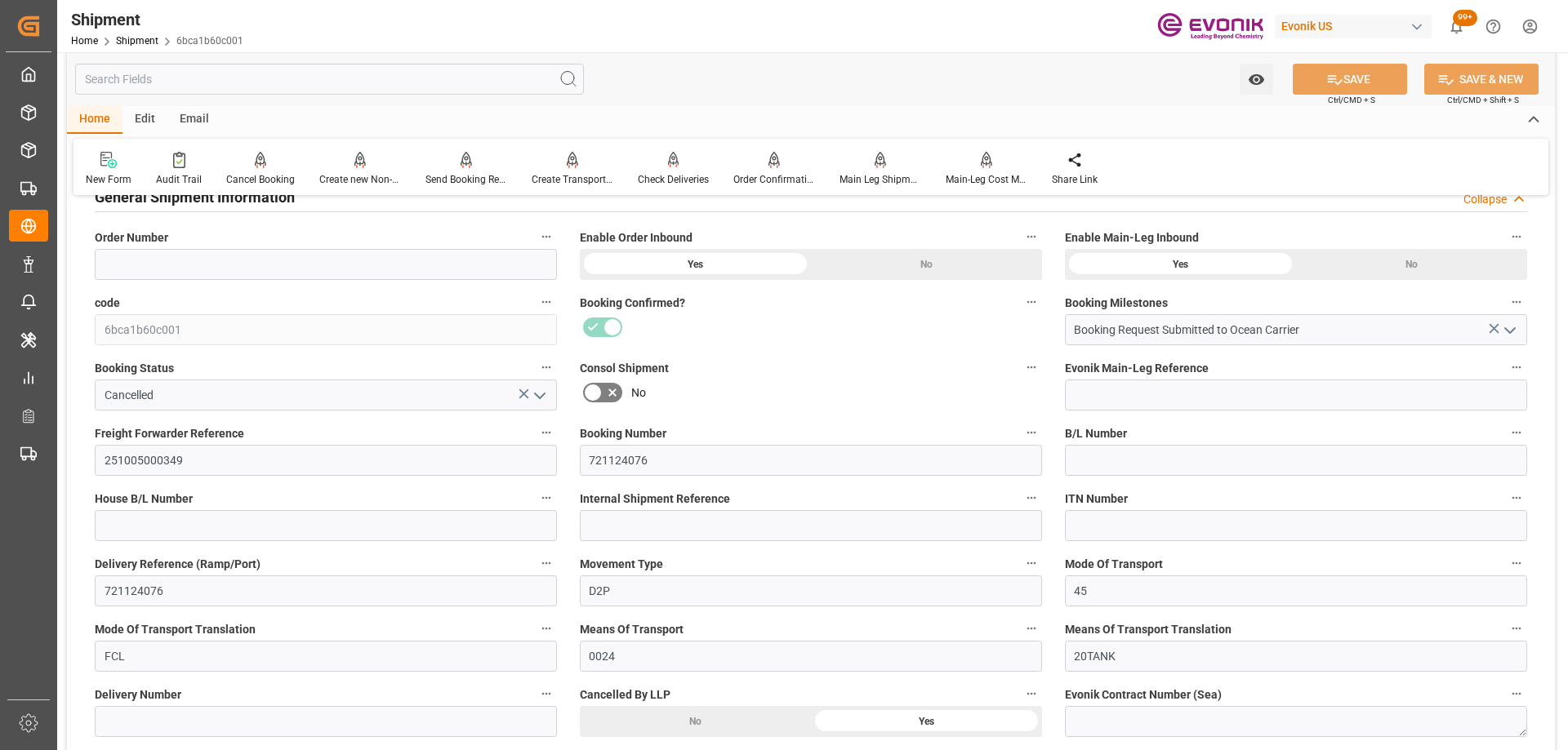
click at [618, 324] on div at bounding box center [811, 326] width 462 height 26
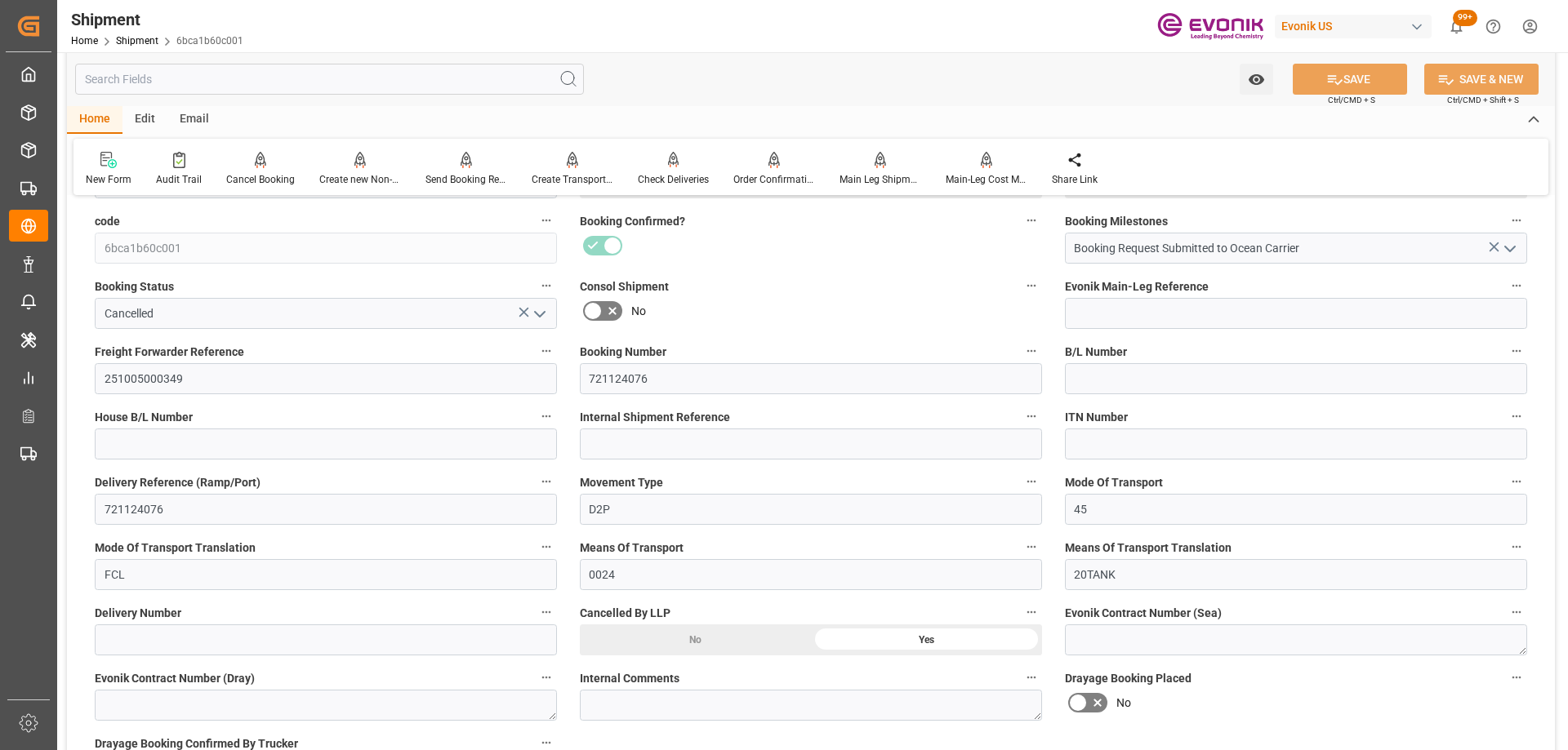
scroll to position [0, 0]
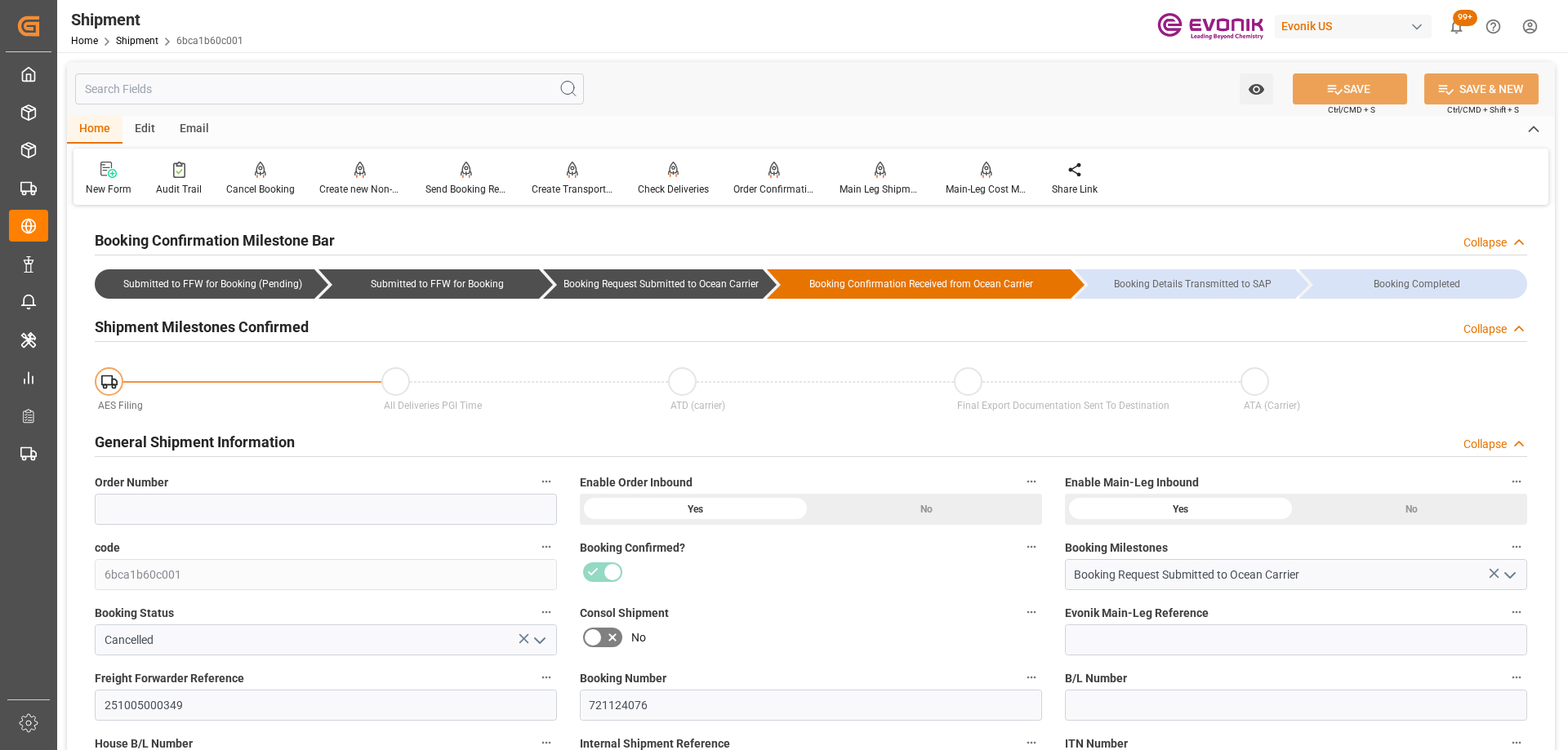
click at [833, 646] on div "No" at bounding box center [811, 637] width 462 height 26
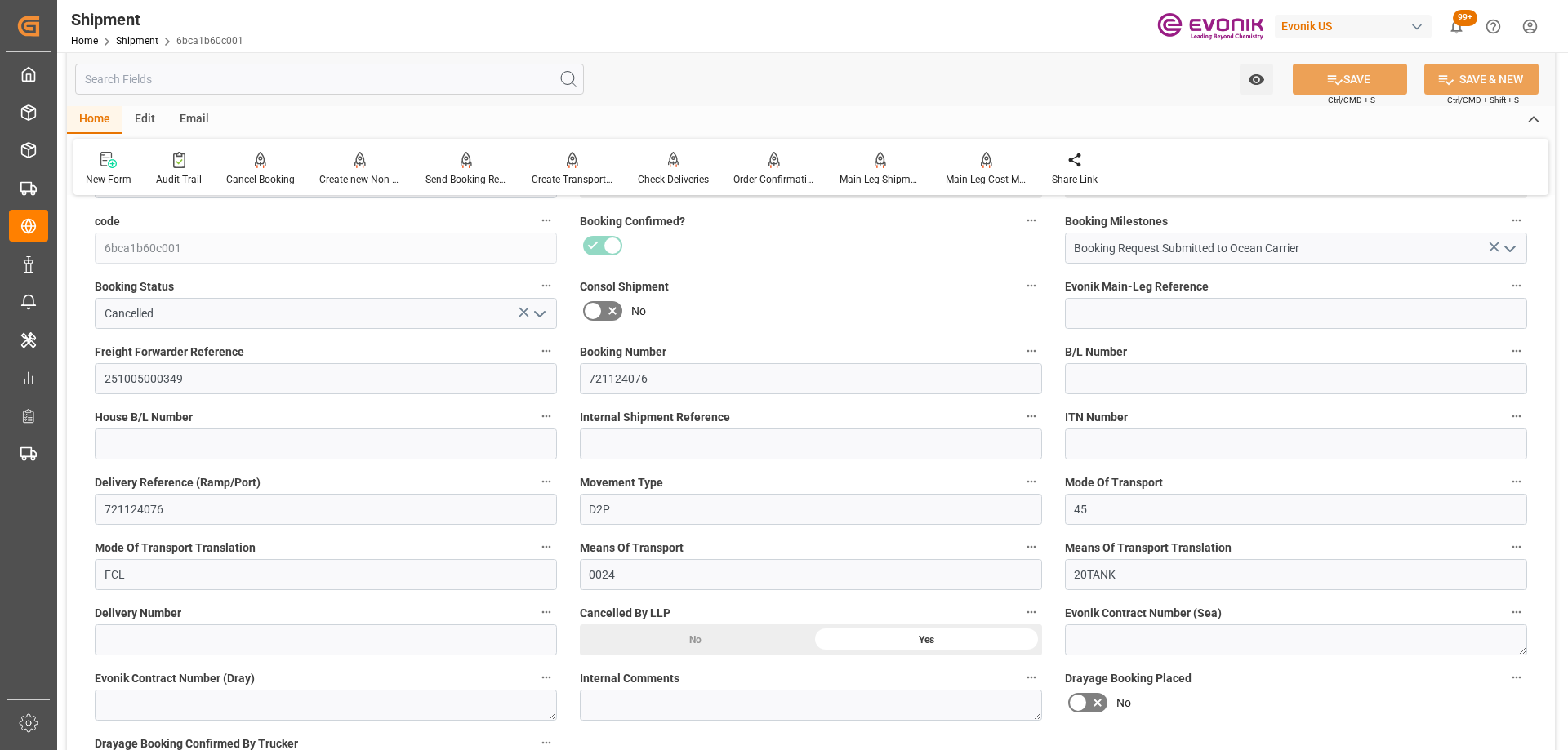
scroll to position [571, 0]
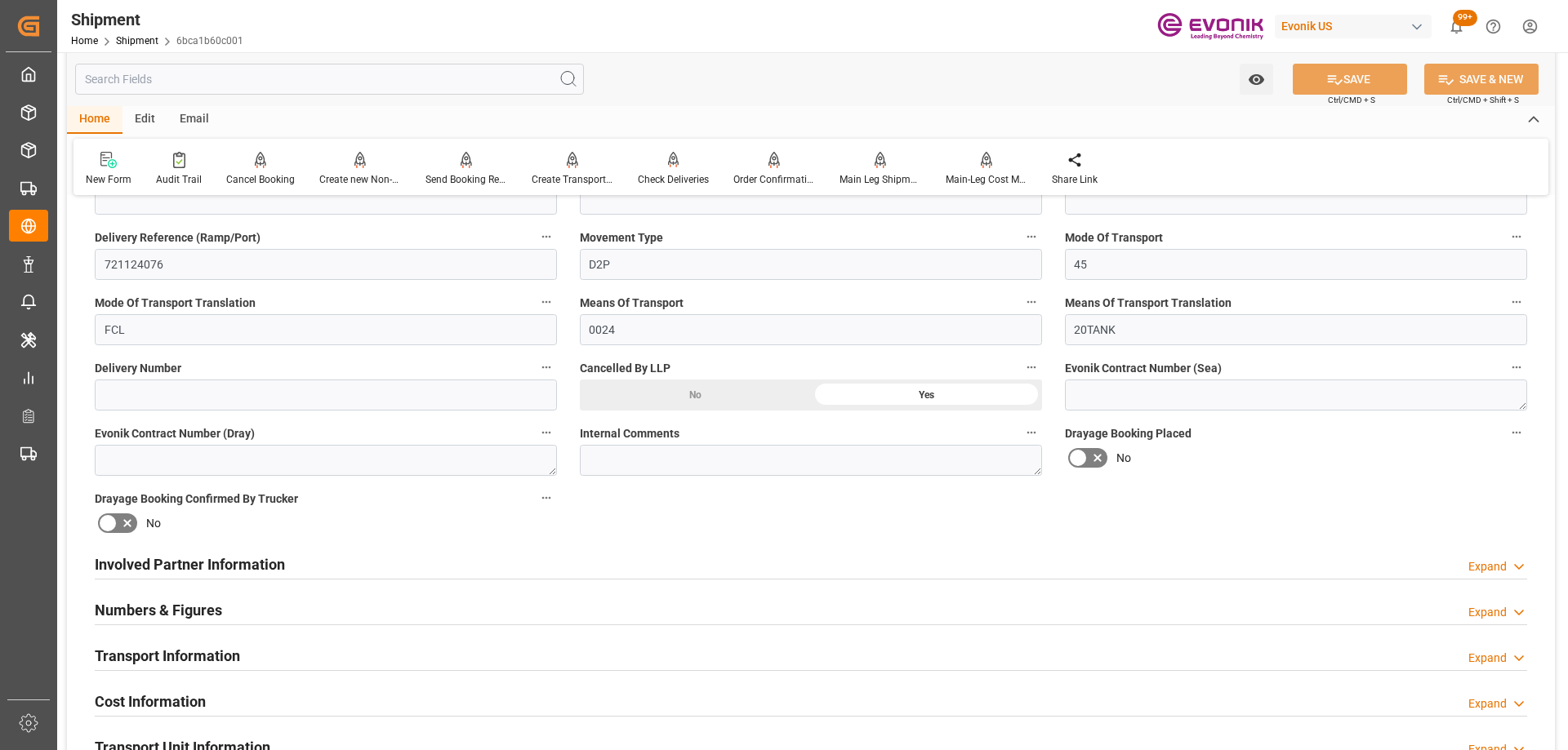
click at [580, 570] on div "Involved Partner Information Expand" at bounding box center [811, 563] width 1432 height 31
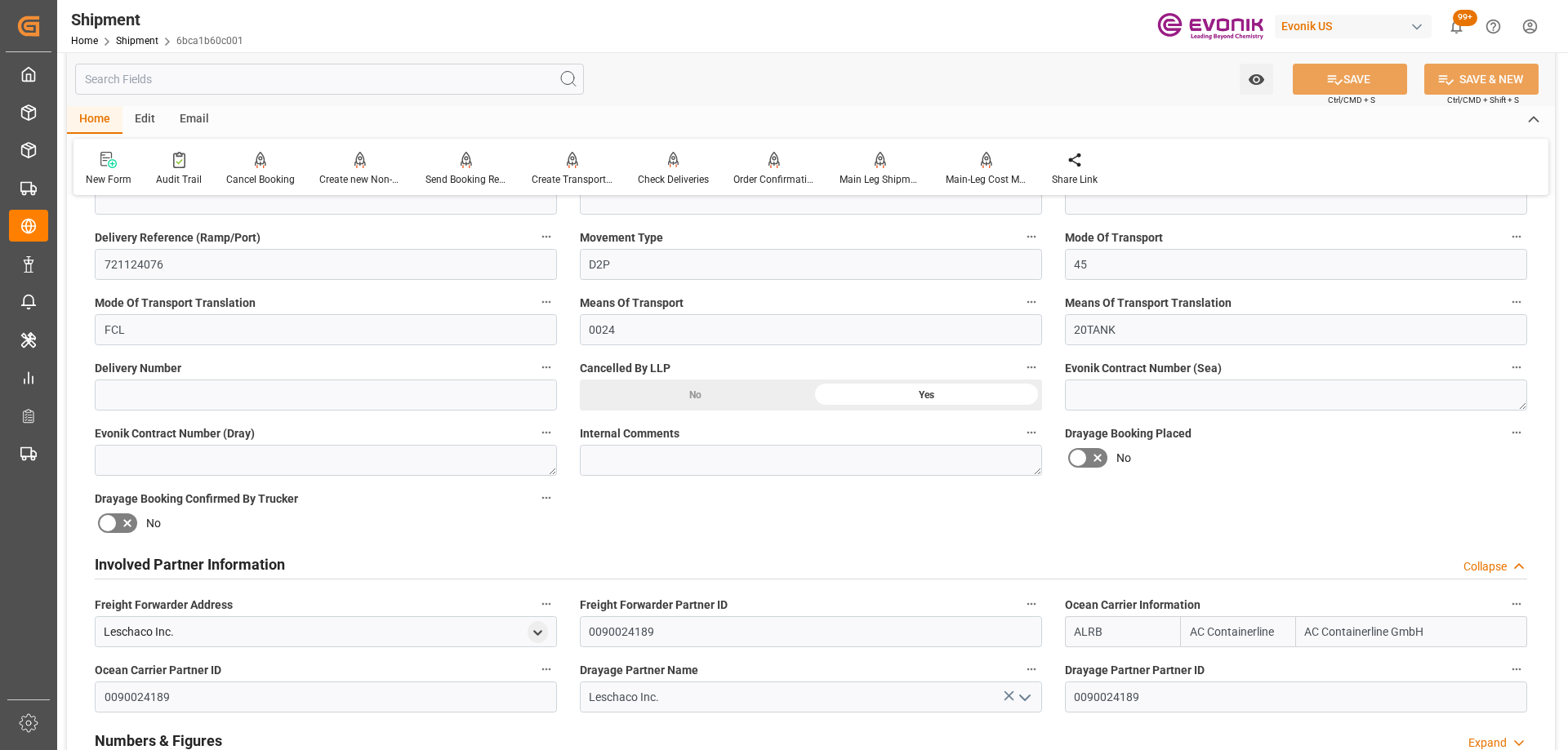
scroll to position [898, 0]
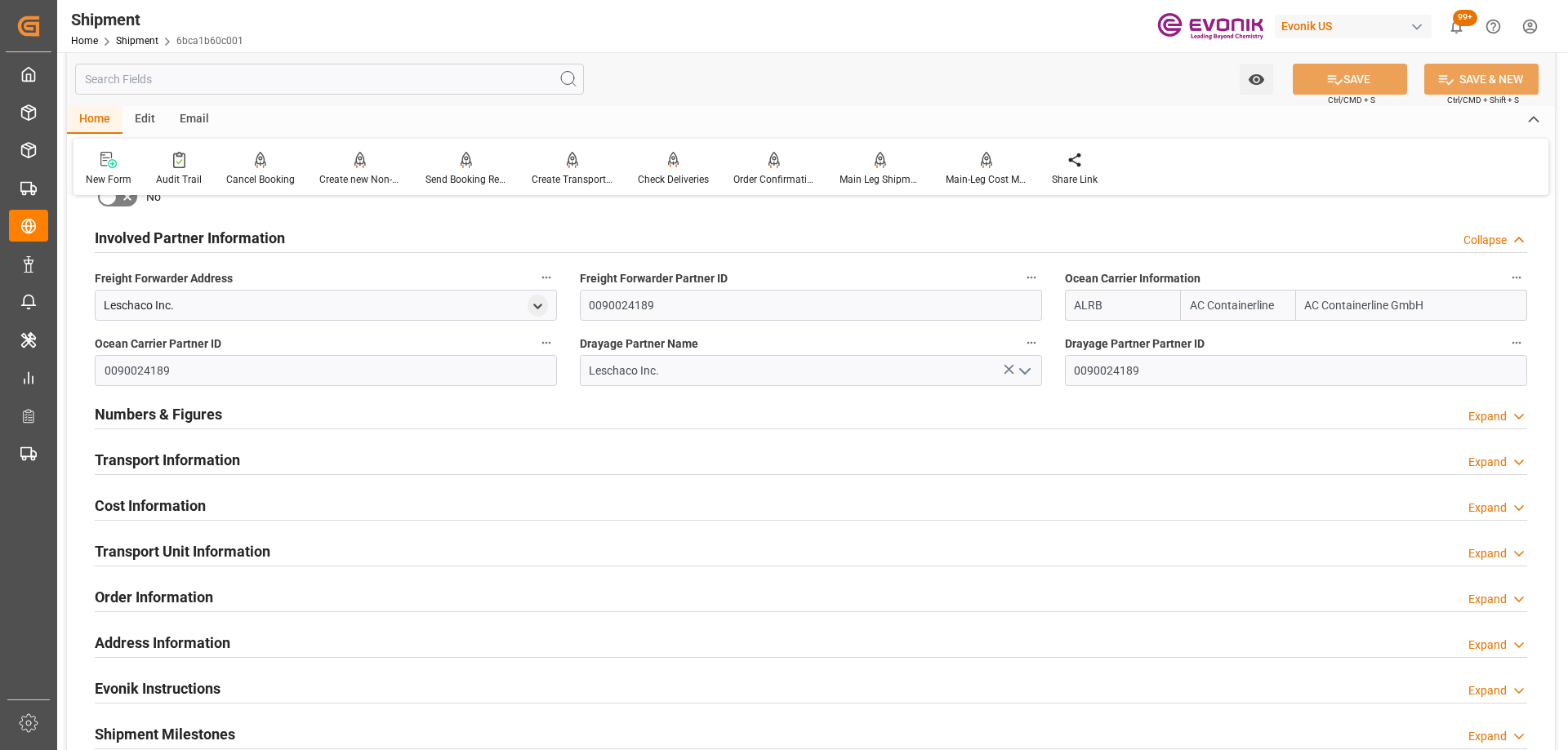
click at [419, 406] on div "Numbers & Figures Expand" at bounding box center [811, 412] width 1432 height 31
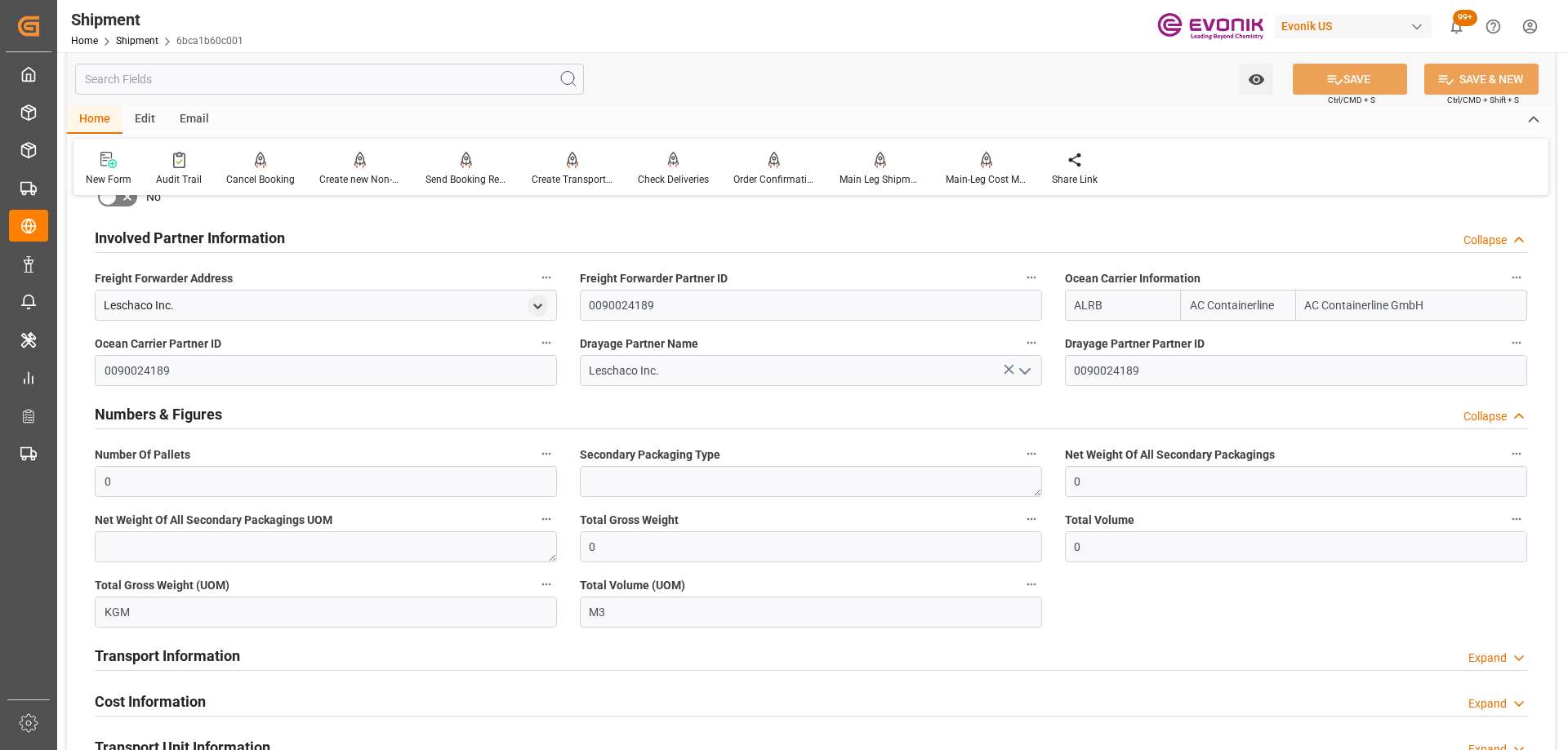
scroll to position [1061, 0]
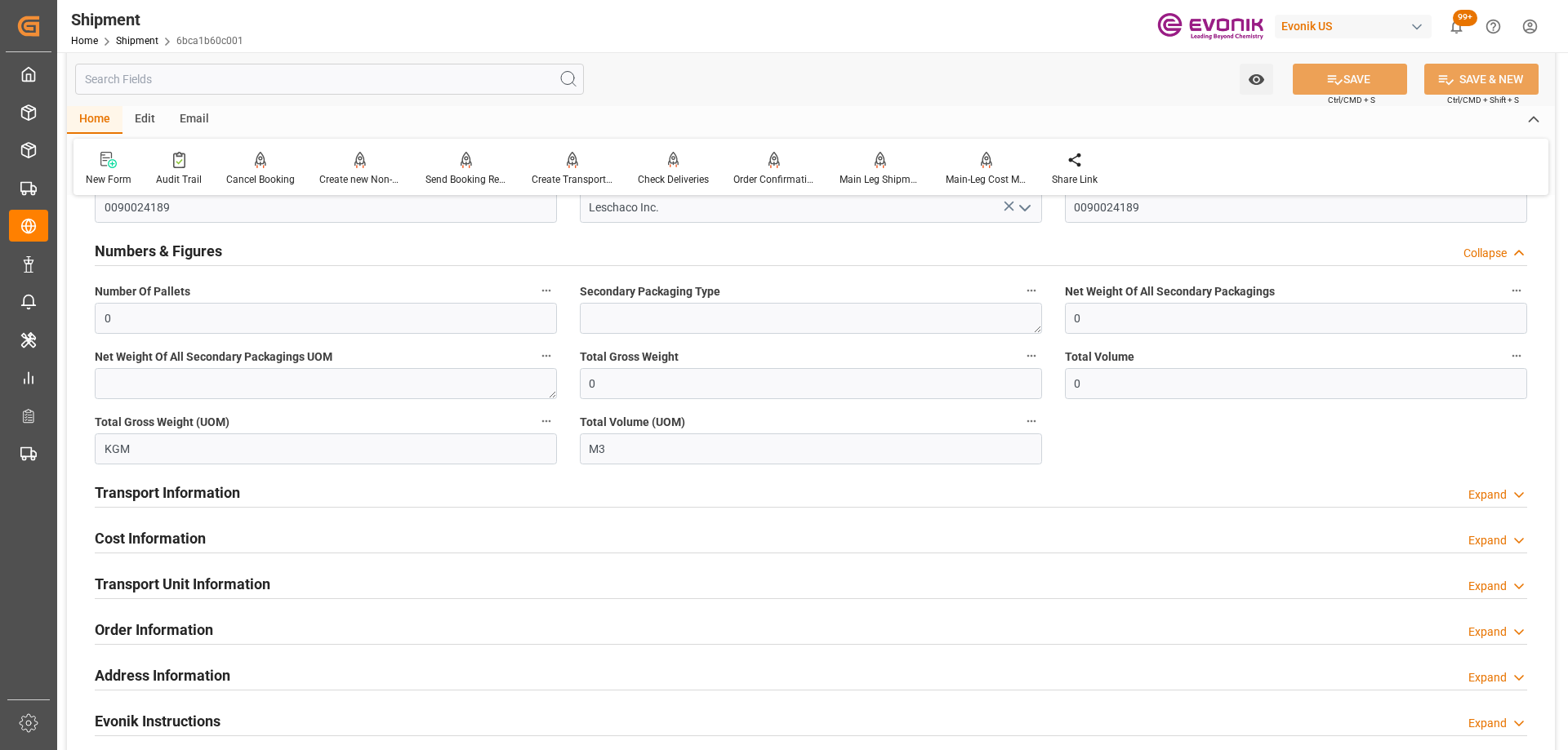
click at [306, 494] on div "Transport Information Expand" at bounding box center [811, 491] width 1432 height 31
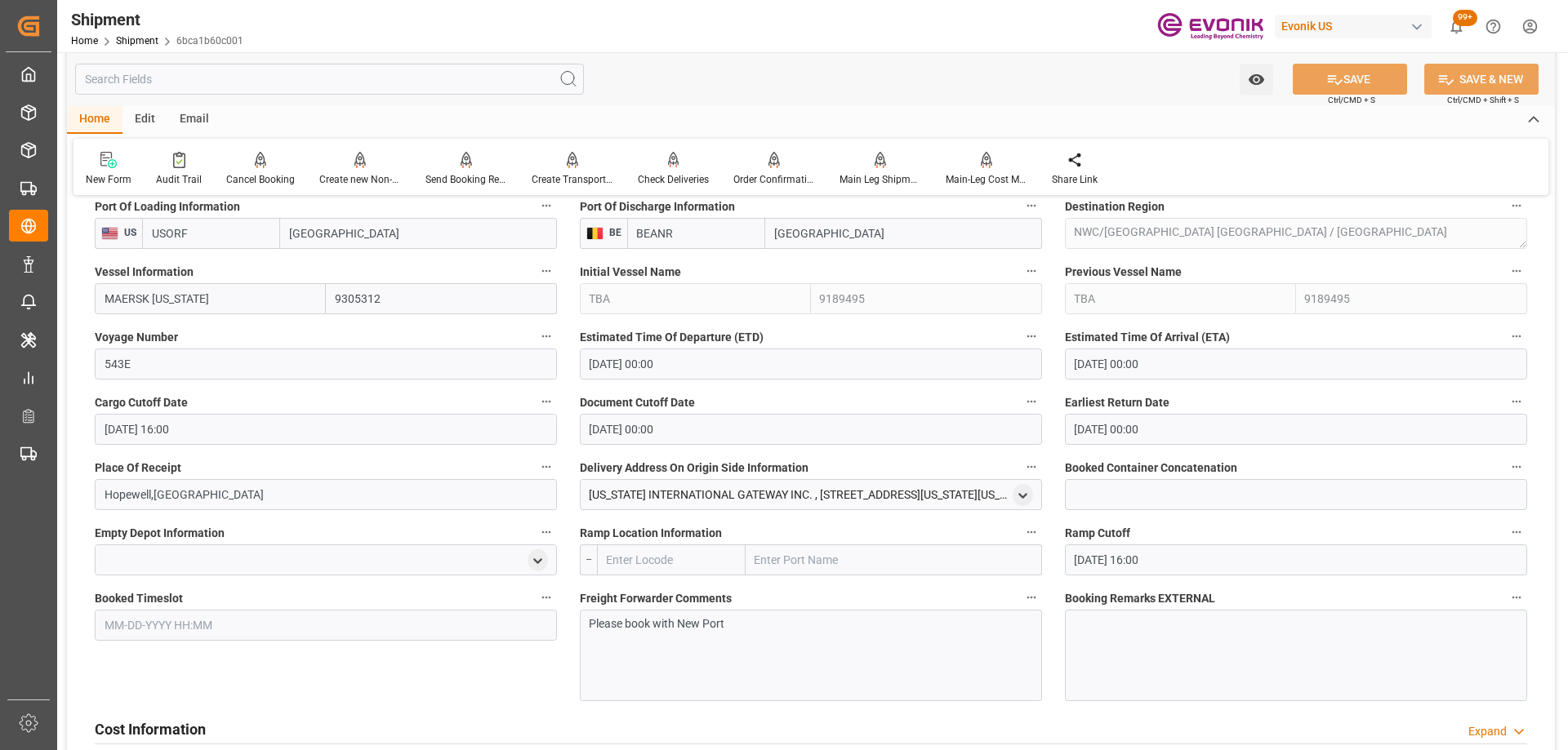
scroll to position [1551, 0]
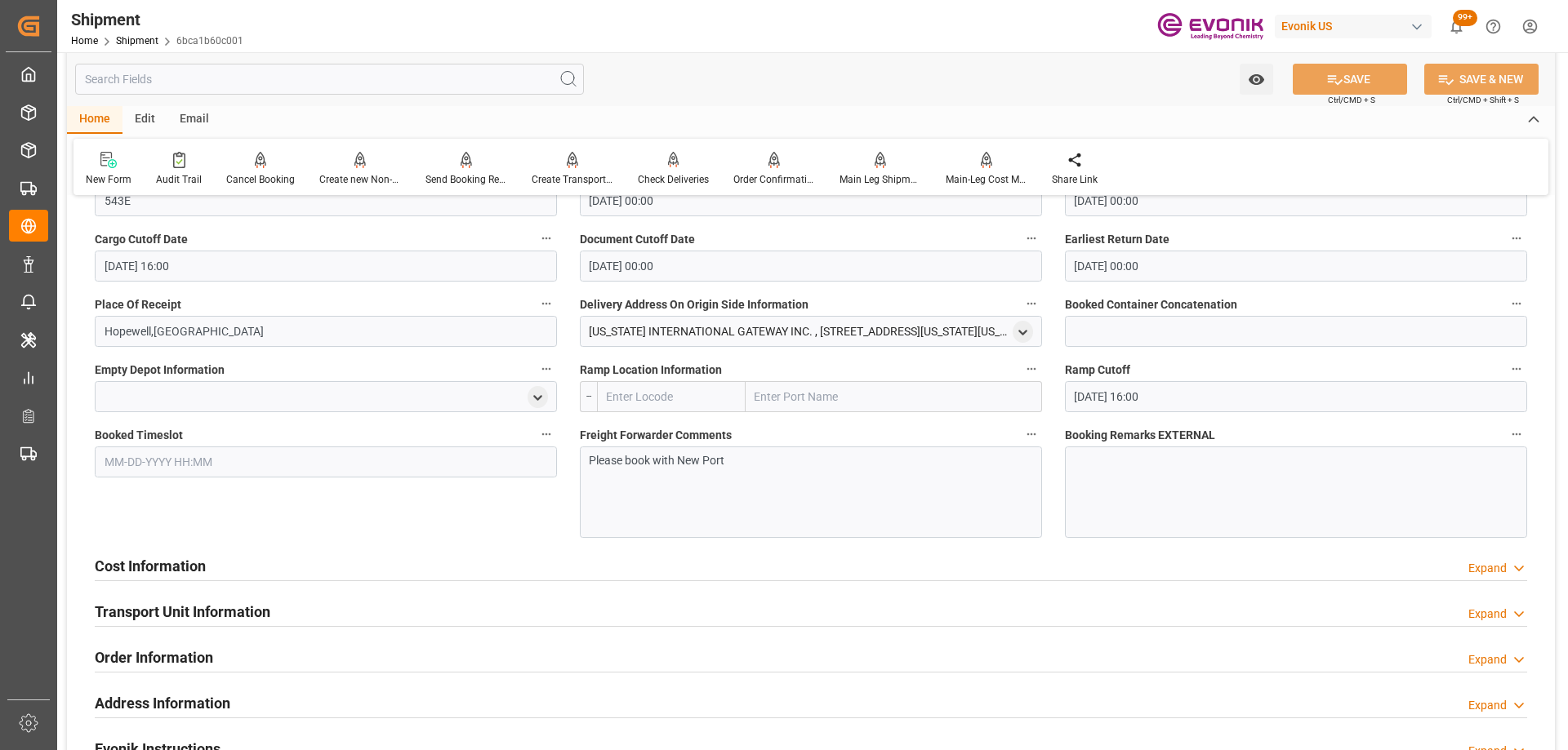
click at [389, 569] on div "Cost Information Expand" at bounding box center [811, 565] width 1432 height 31
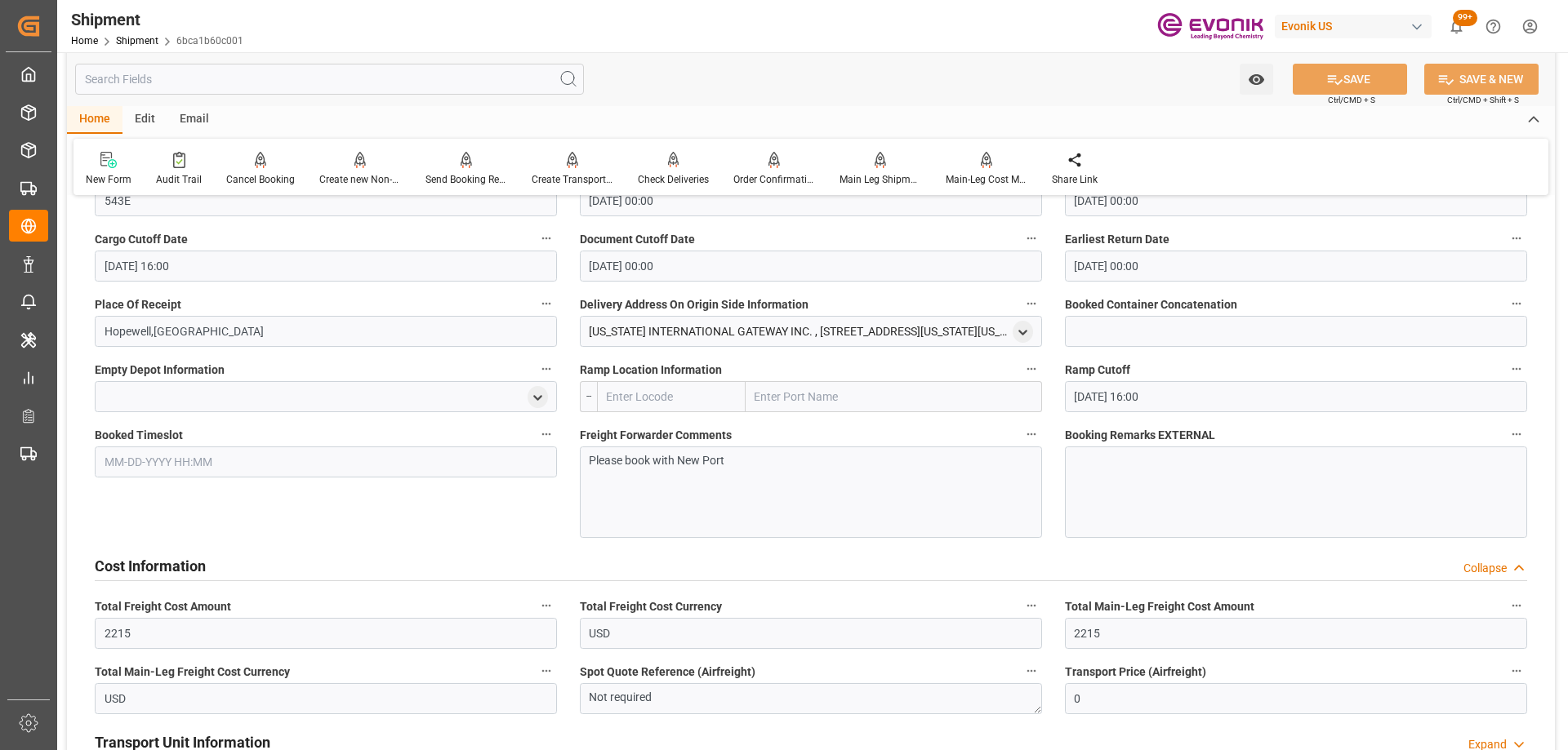
scroll to position [1795, 0]
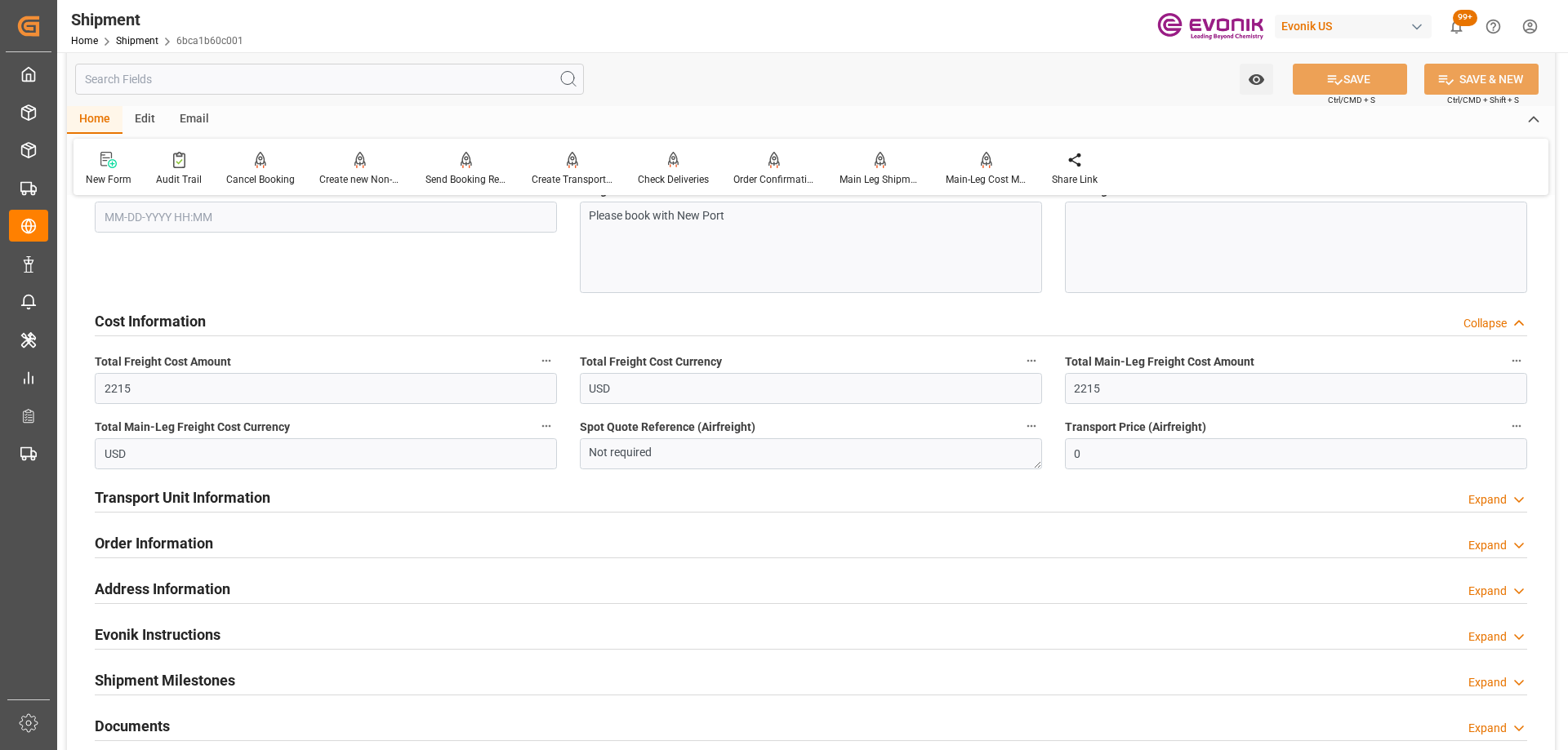
drag, startPoint x: 345, startPoint y: 502, endPoint x: 629, endPoint y: 443, distance: 290.1
click at [346, 501] on div "Transport Unit Information Expand" at bounding box center [811, 496] width 1432 height 31
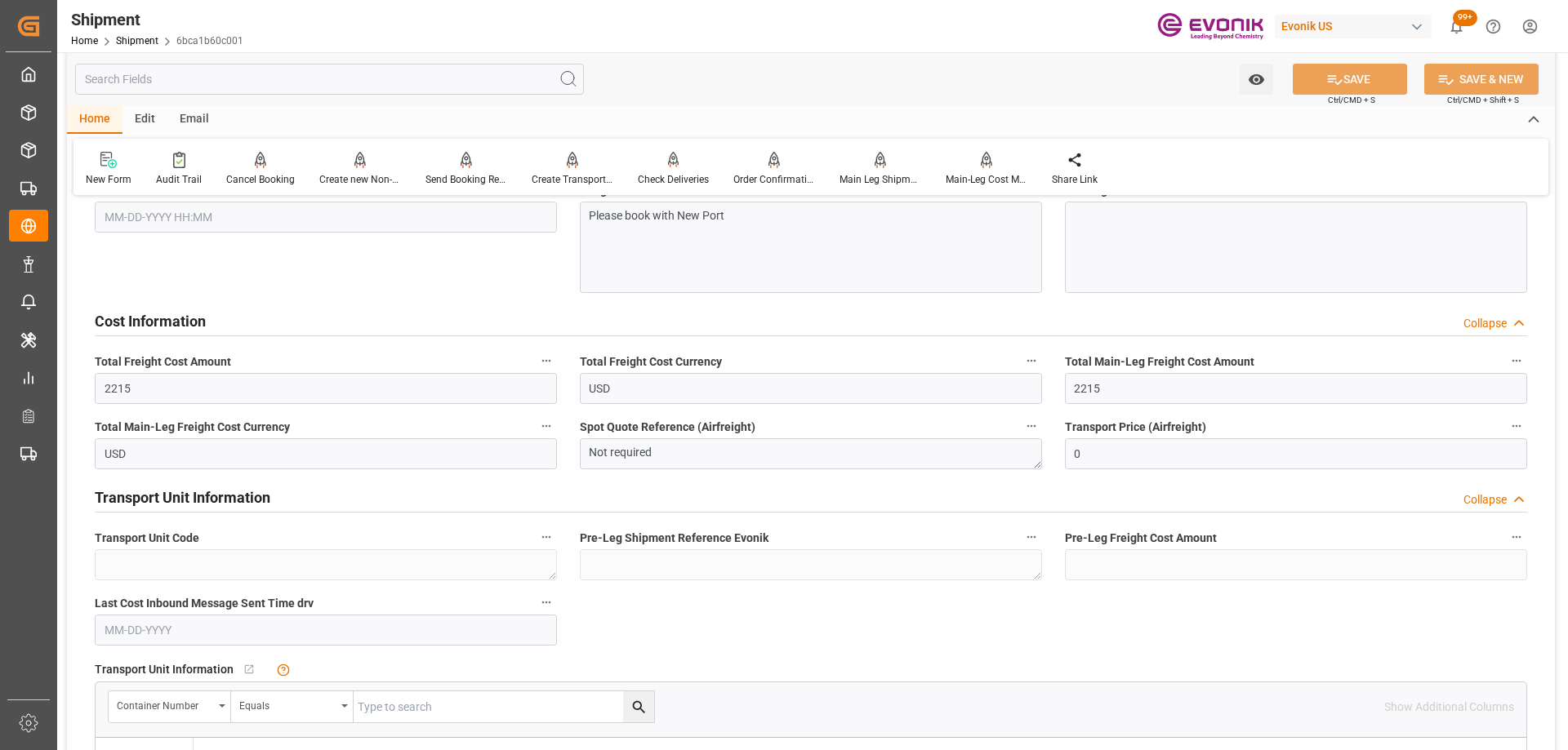
scroll to position [2204, 0]
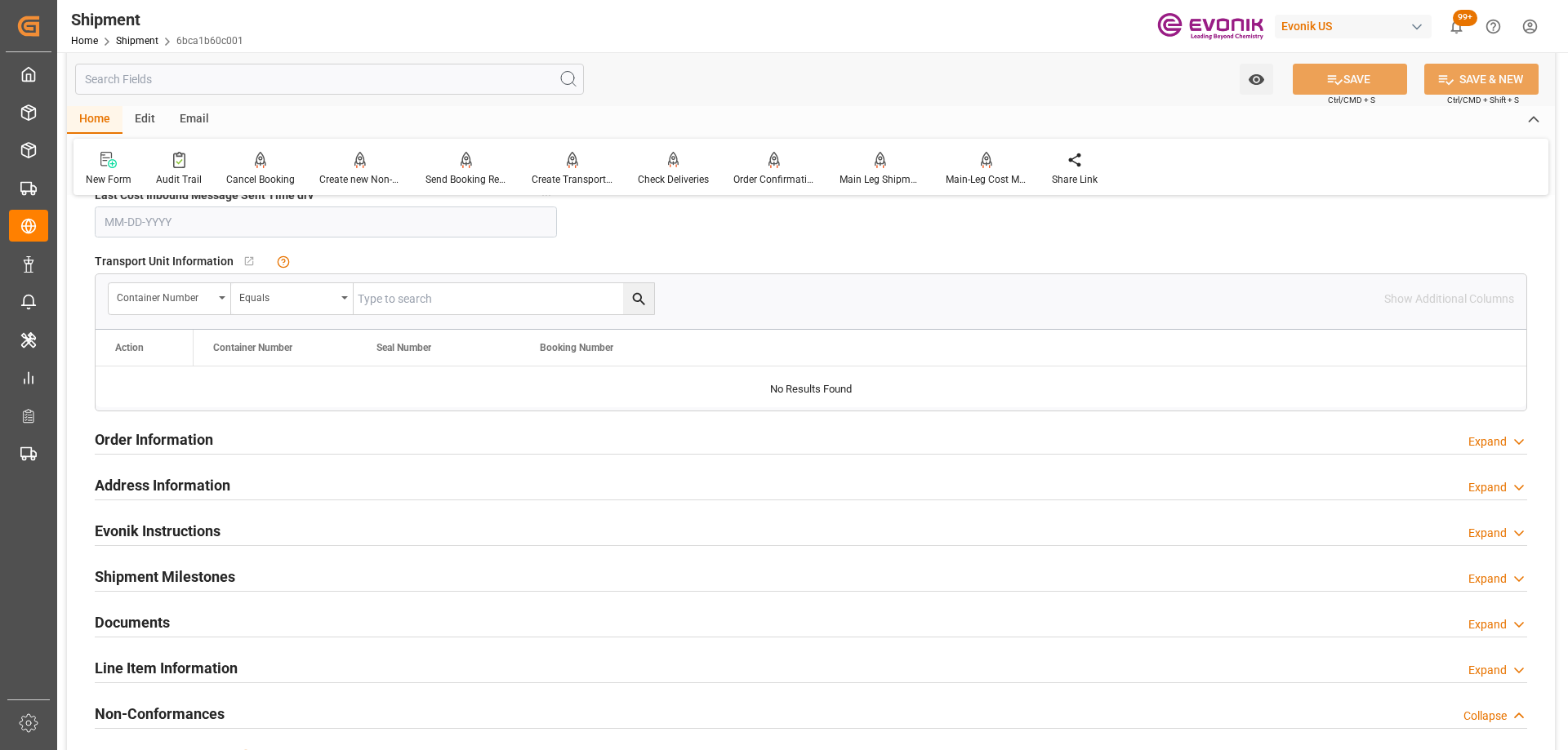
click at [313, 444] on div "Order Information Expand" at bounding box center [811, 438] width 1432 height 31
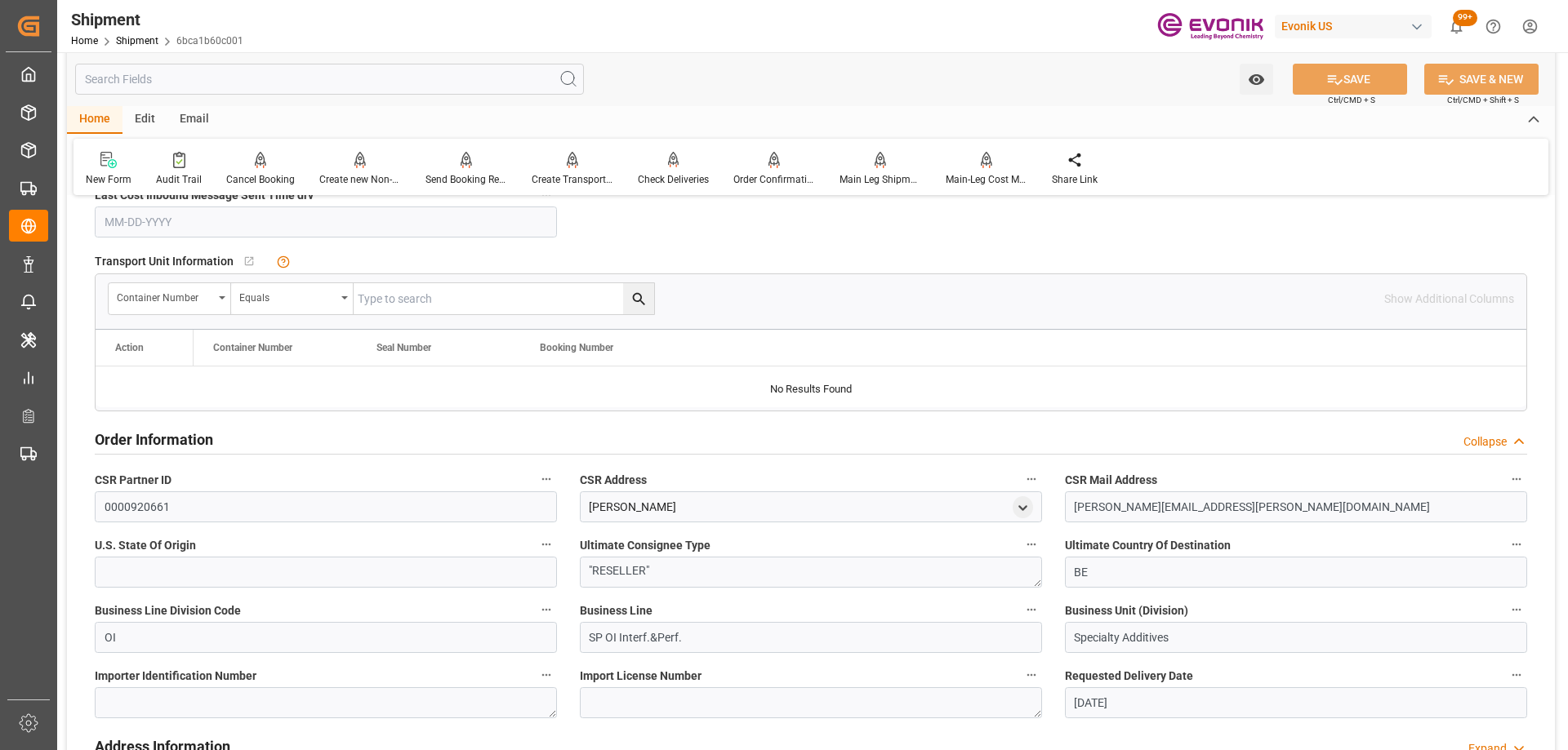
click at [311, 443] on div "Order Information Collapse" at bounding box center [811, 438] width 1432 height 31
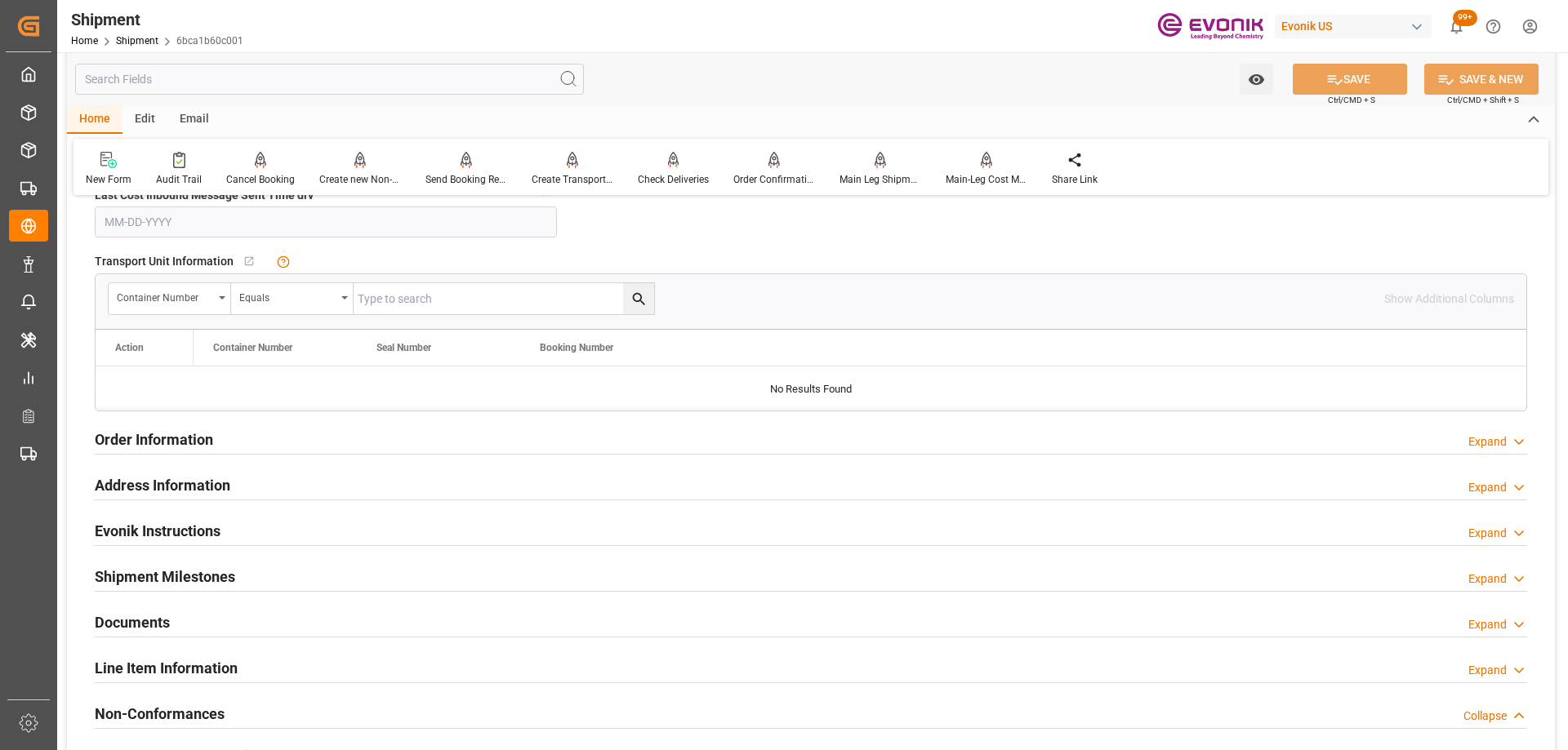
click at [297, 477] on div "Address Information Expand" at bounding box center [811, 483] width 1432 height 31
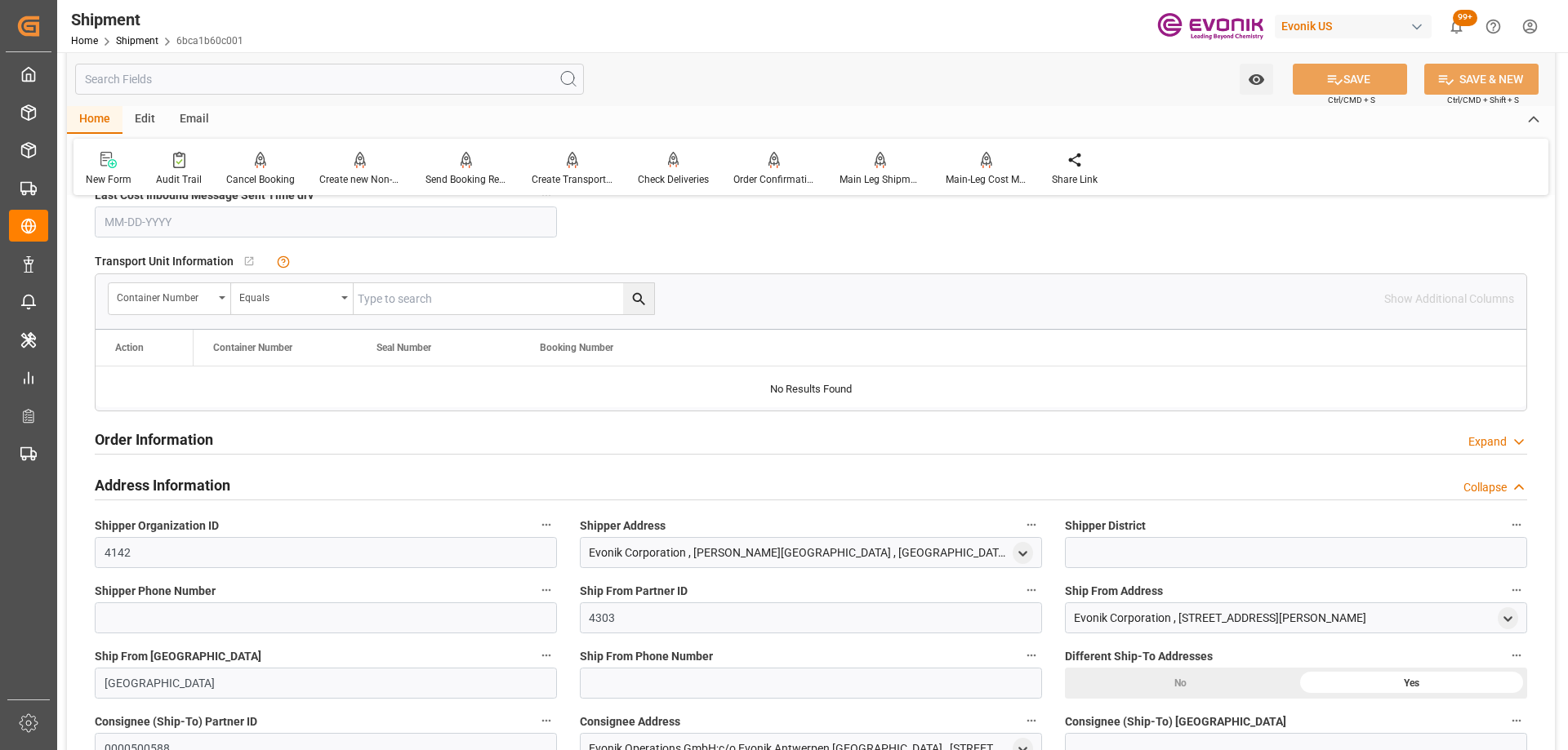
click at [292, 479] on div "Address Information Collapse" at bounding box center [811, 483] width 1432 height 31
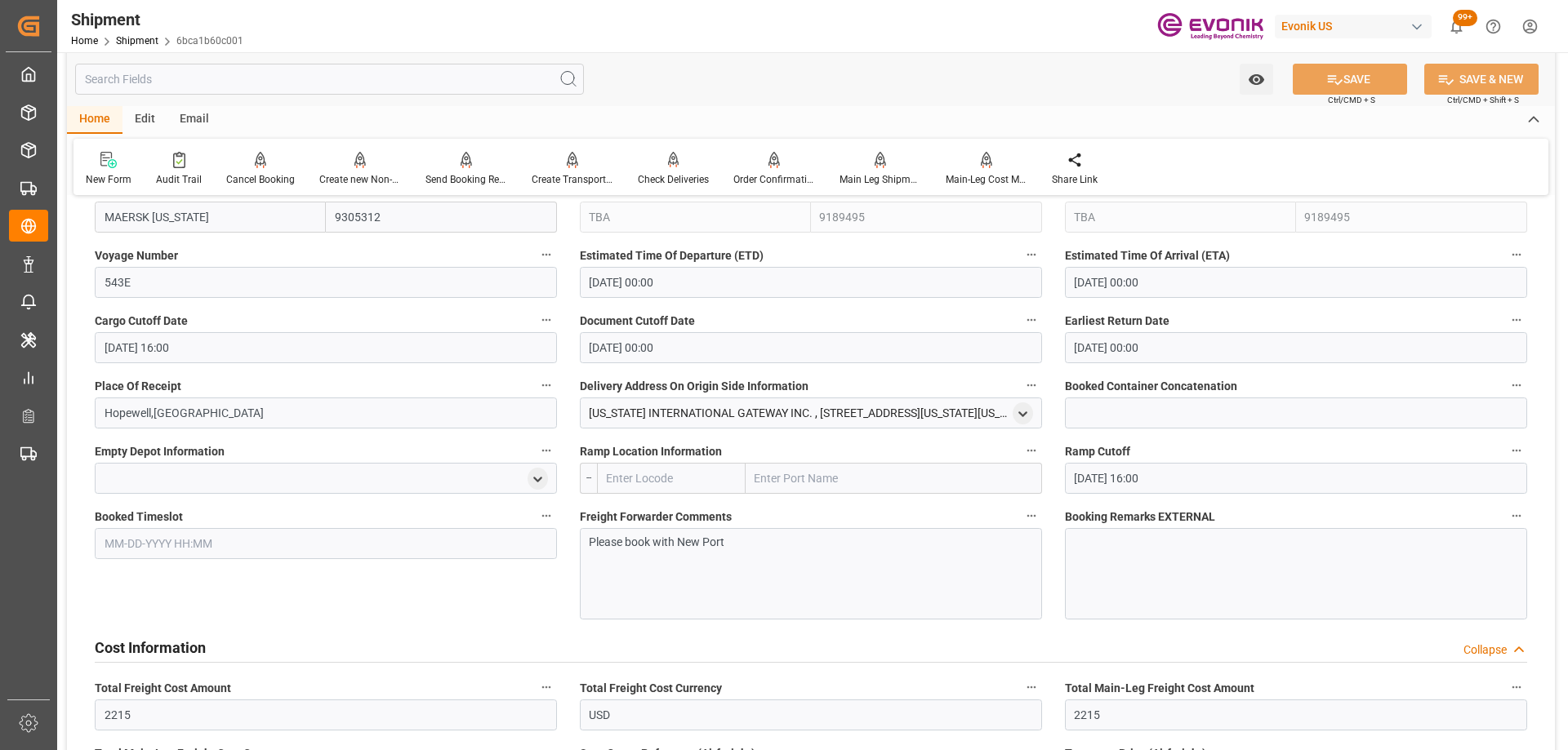
scroll to position [980, 0]
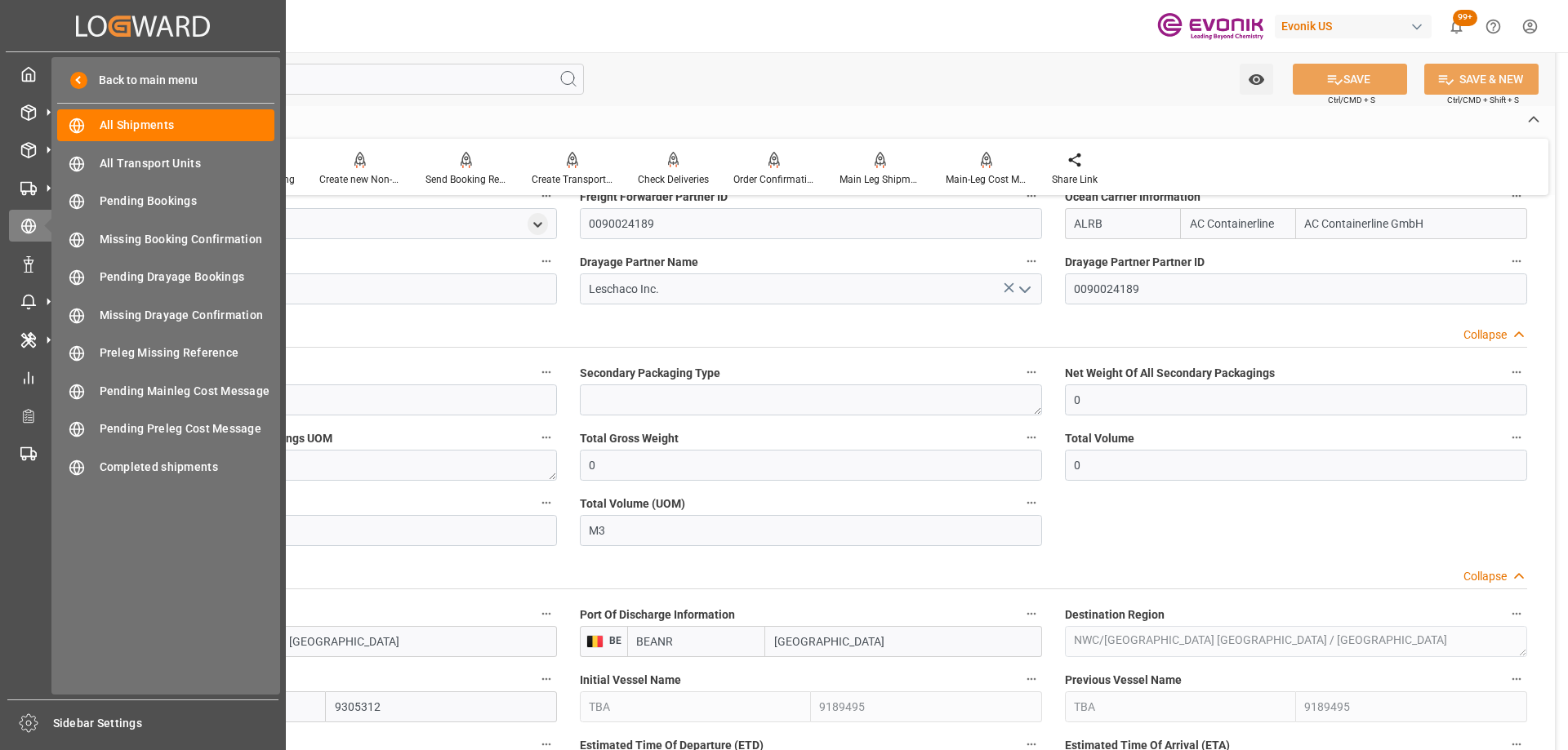
click at [28, 57] on div "My Cockpit My Cockpit Seafreight Order Management Seafreight Order Management A…" at bounding box center [142, 376] width 274 height 647
click at [20, 70] on icon at bounding box center [28, 74] width 16 height 16
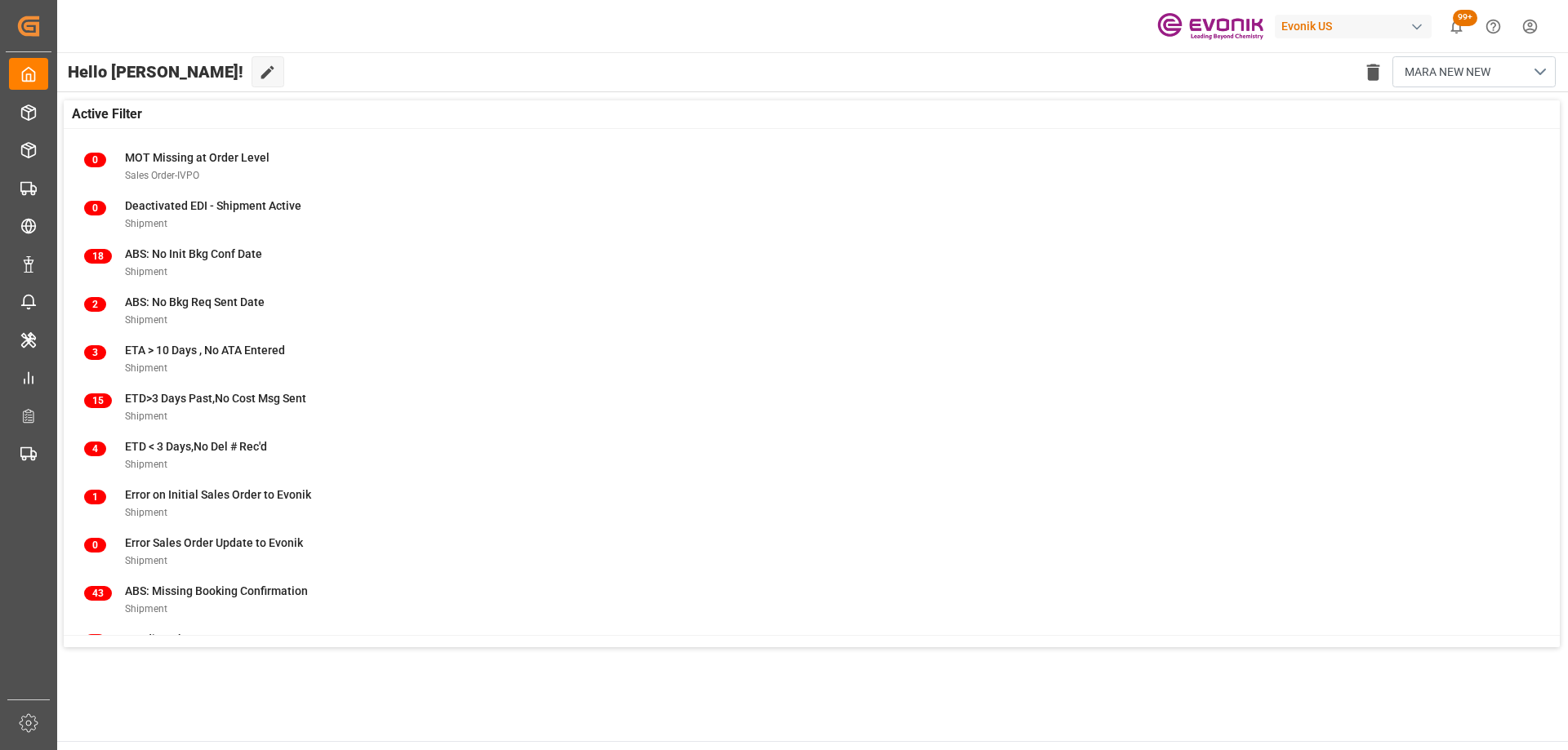
scroll to position [209, 0]
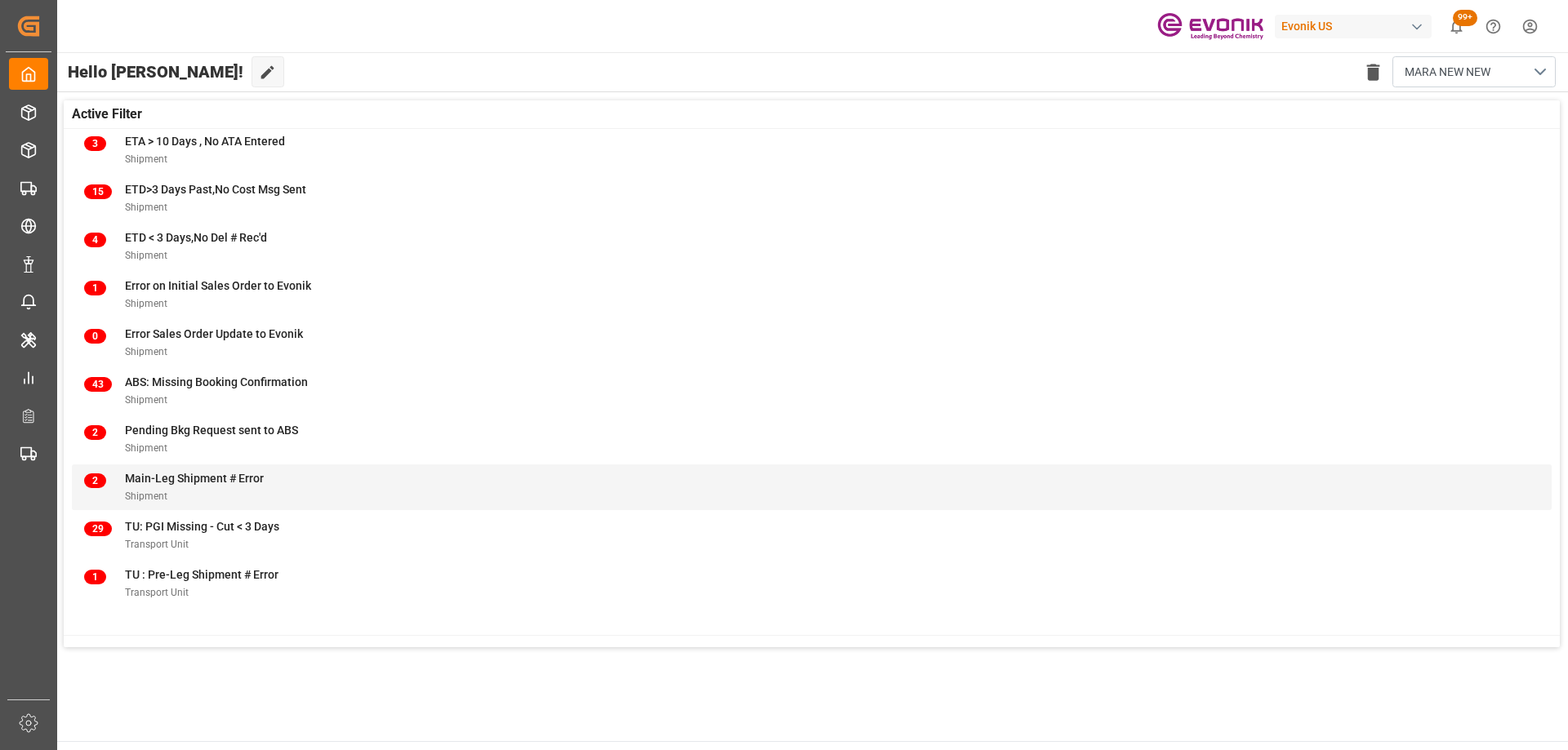
click at [273, 490] on div "2 Main-Leg Shipment # Error Shipment" at bounding box center [811, 487] width 1454 height 35
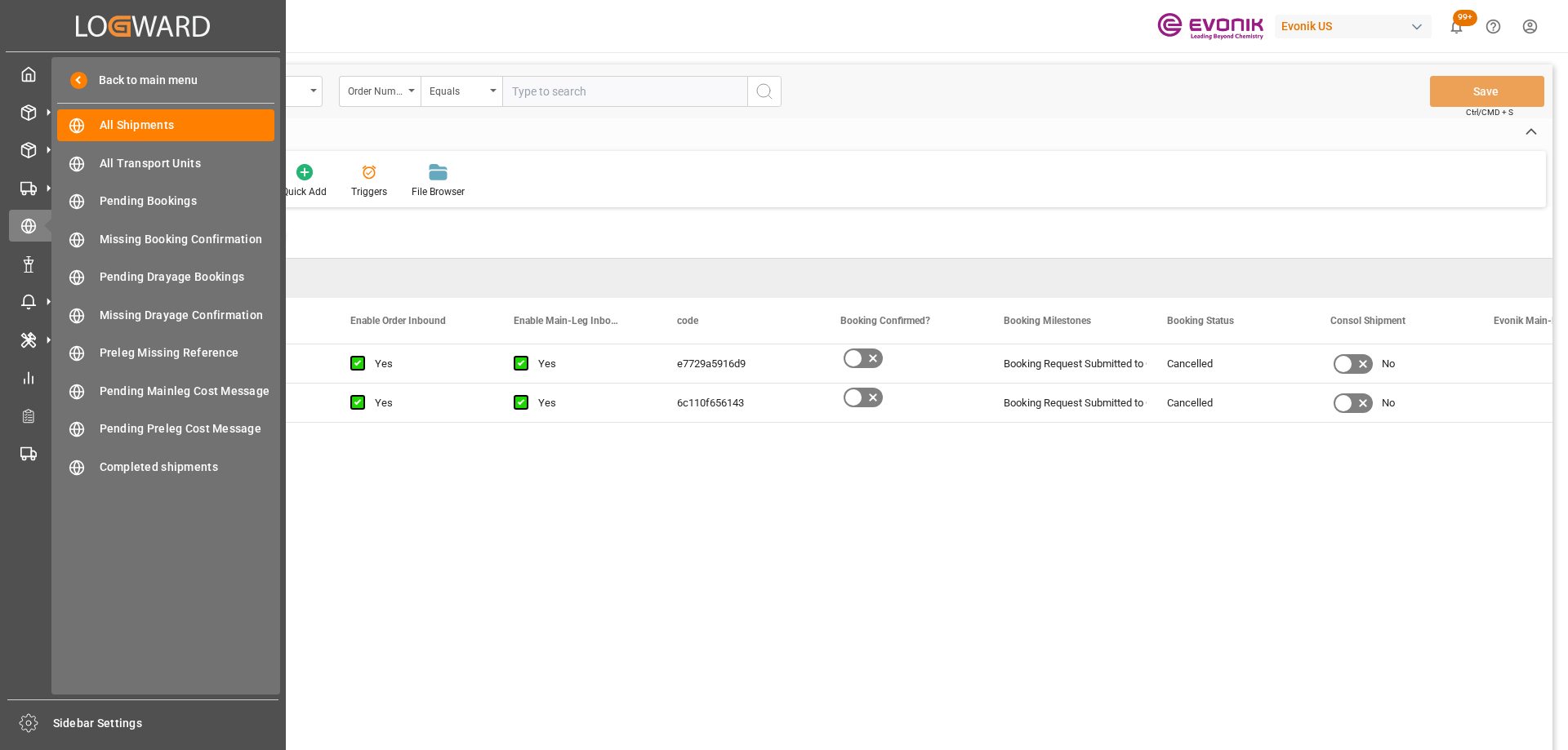
click at [82, 11] on div "Created by potrace 1.15, written by [PERSON_NAME] [DATE]-[DATE] Created by potr…" at bounding box center [142, 26] width 274 height 51
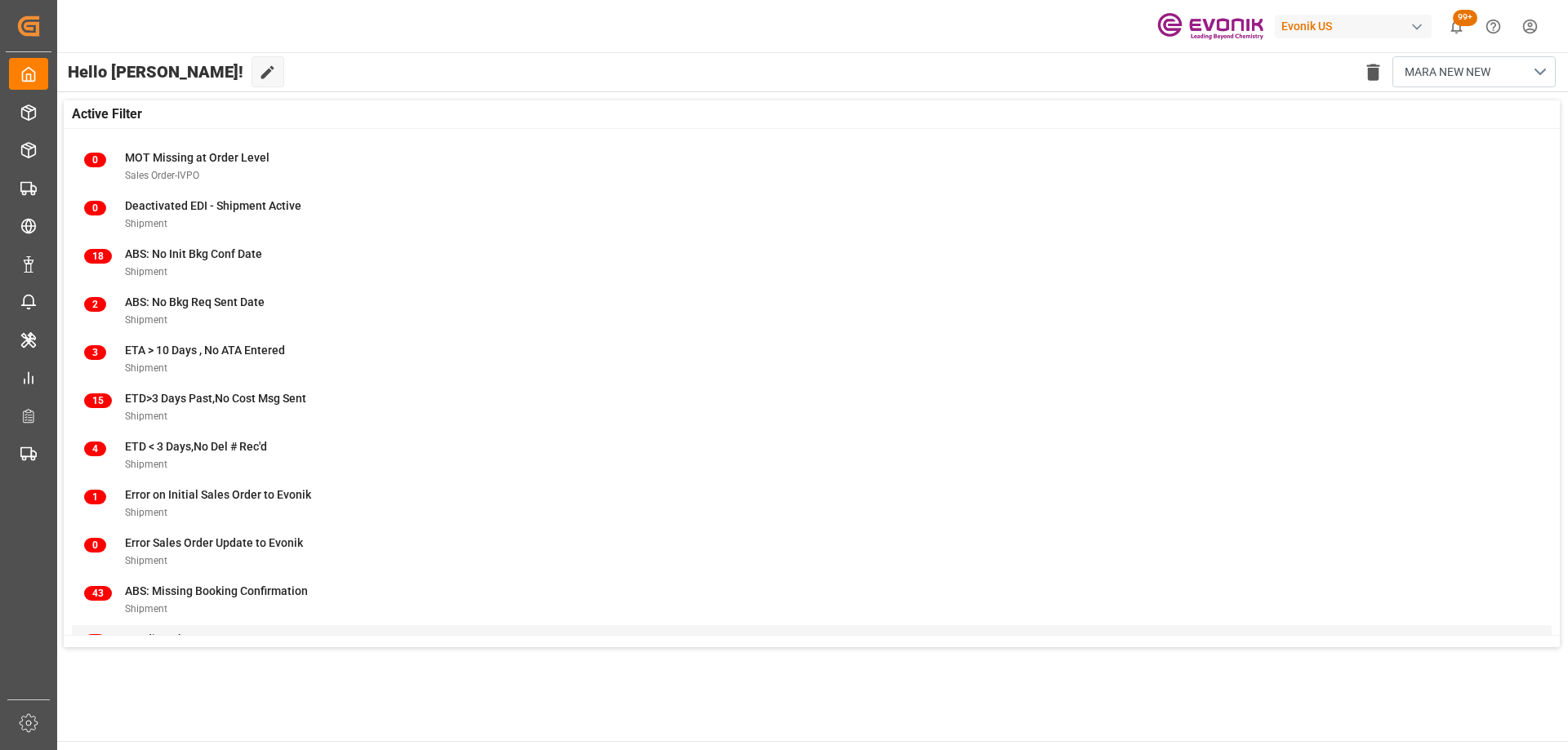
scroll to position [209, 0]
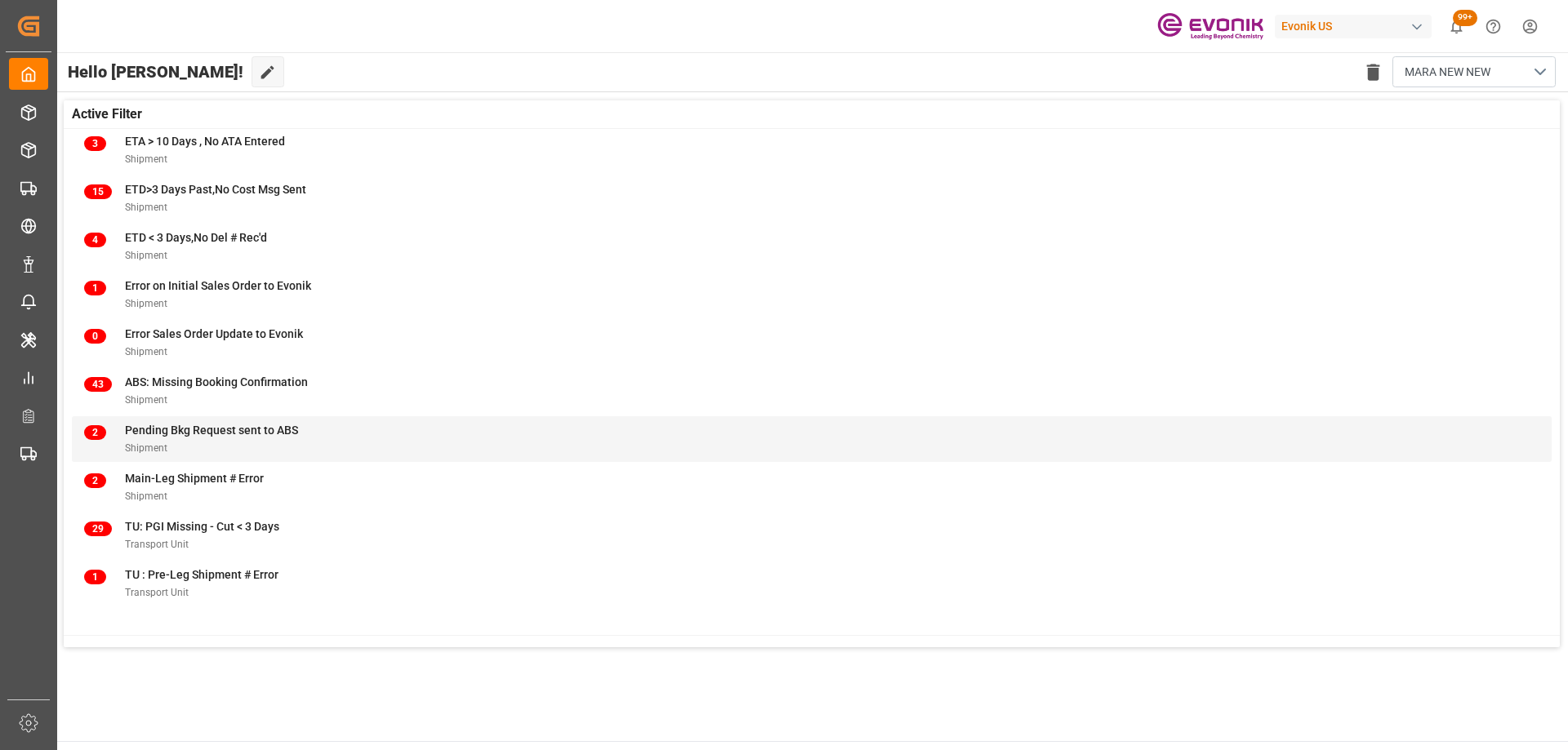
click at [243, 432] on span "Pending Bkg Request sent to ABS" at bounding box center [211, 430] width 173 height 13
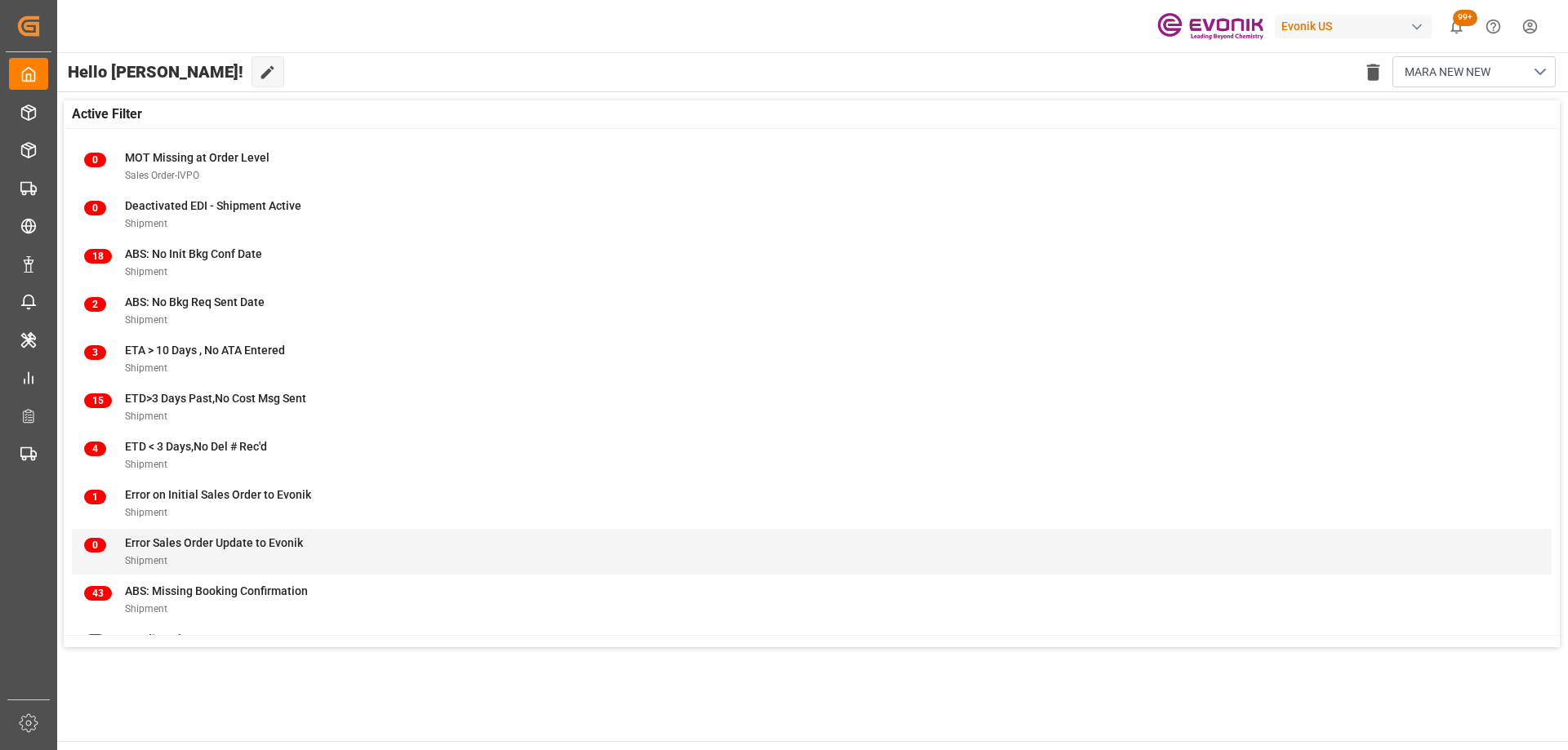
scroll to position [209, 0]
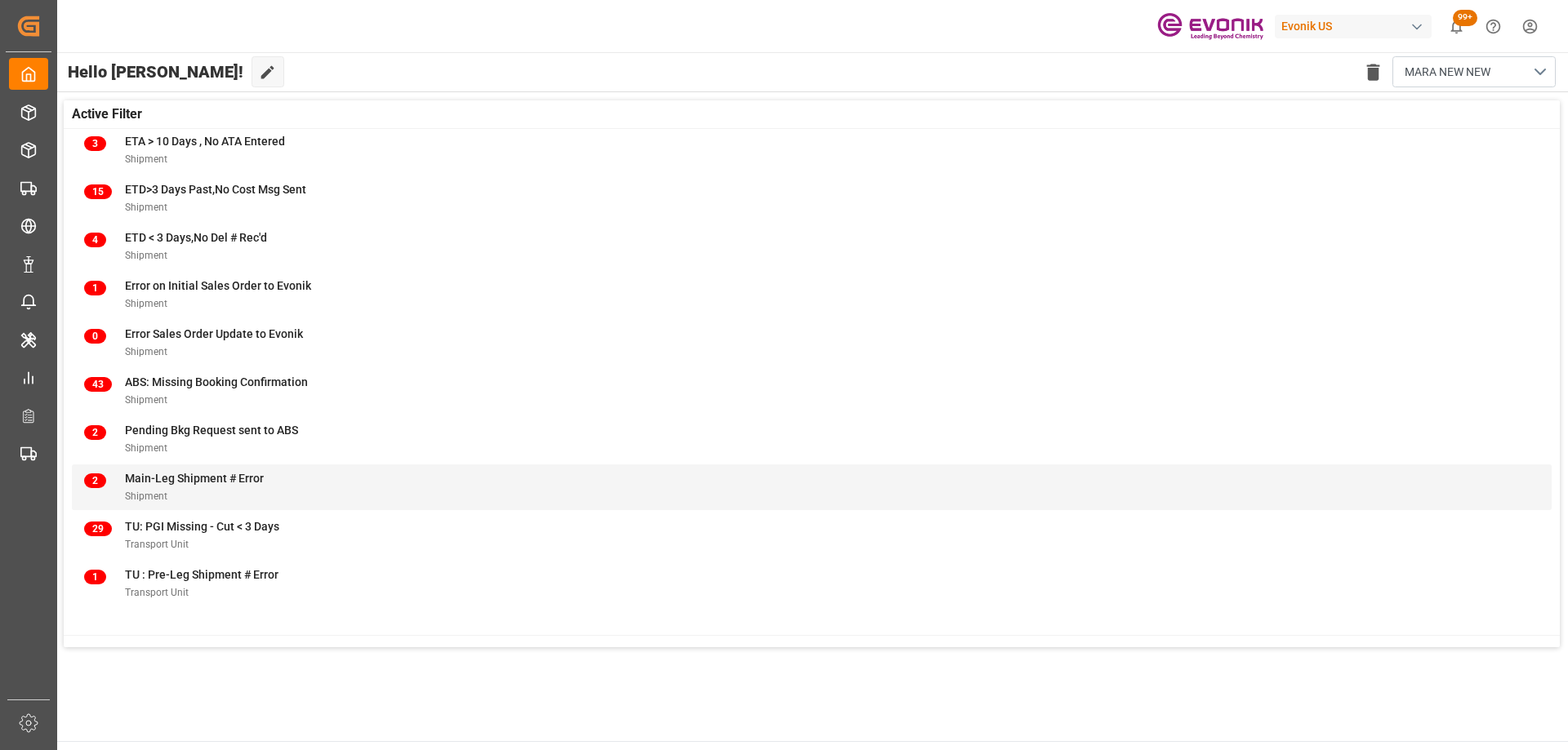
click at [199, 492] on div "Shipment" at bounding box center [194, 496] width 139 height 17
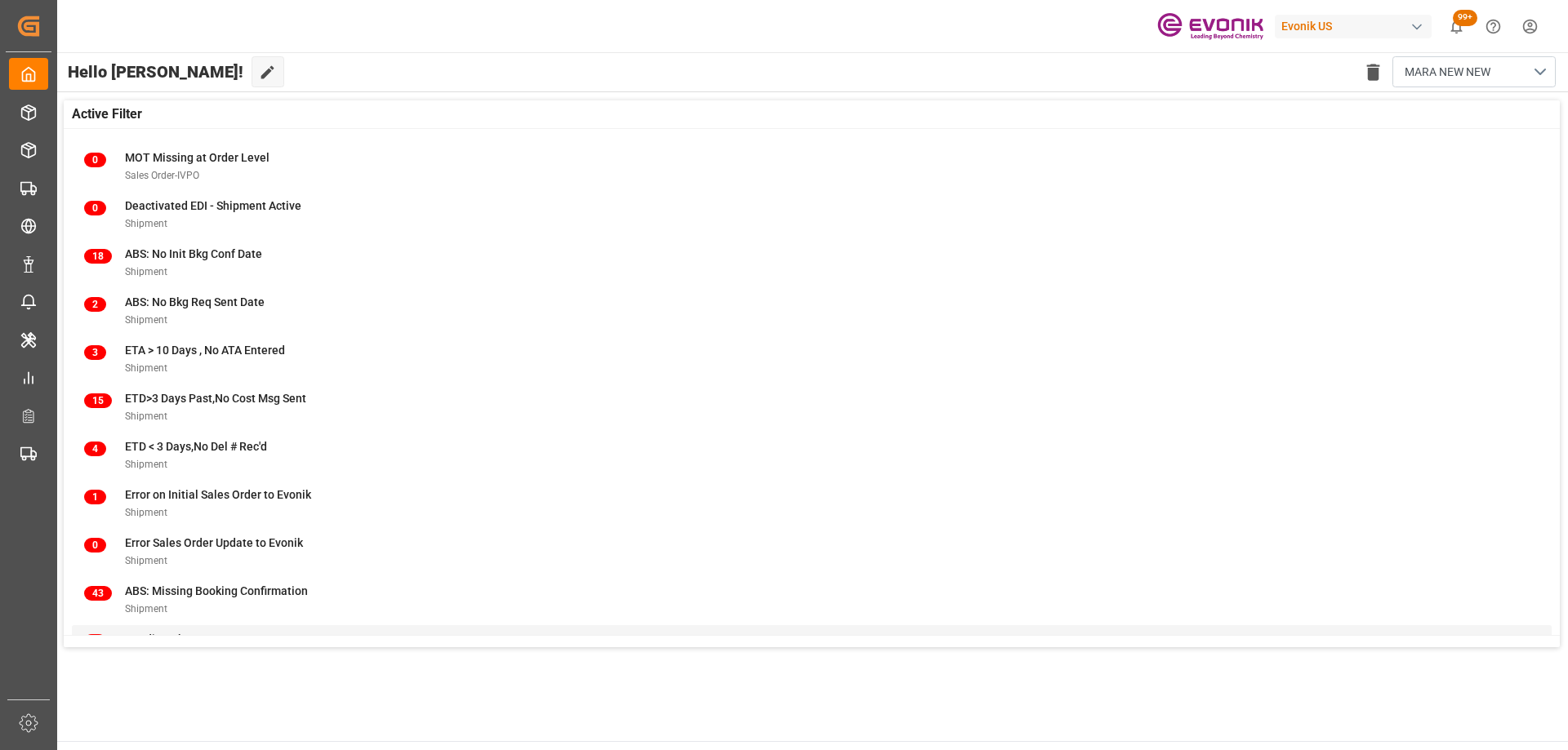
scroll to position [209, 0]
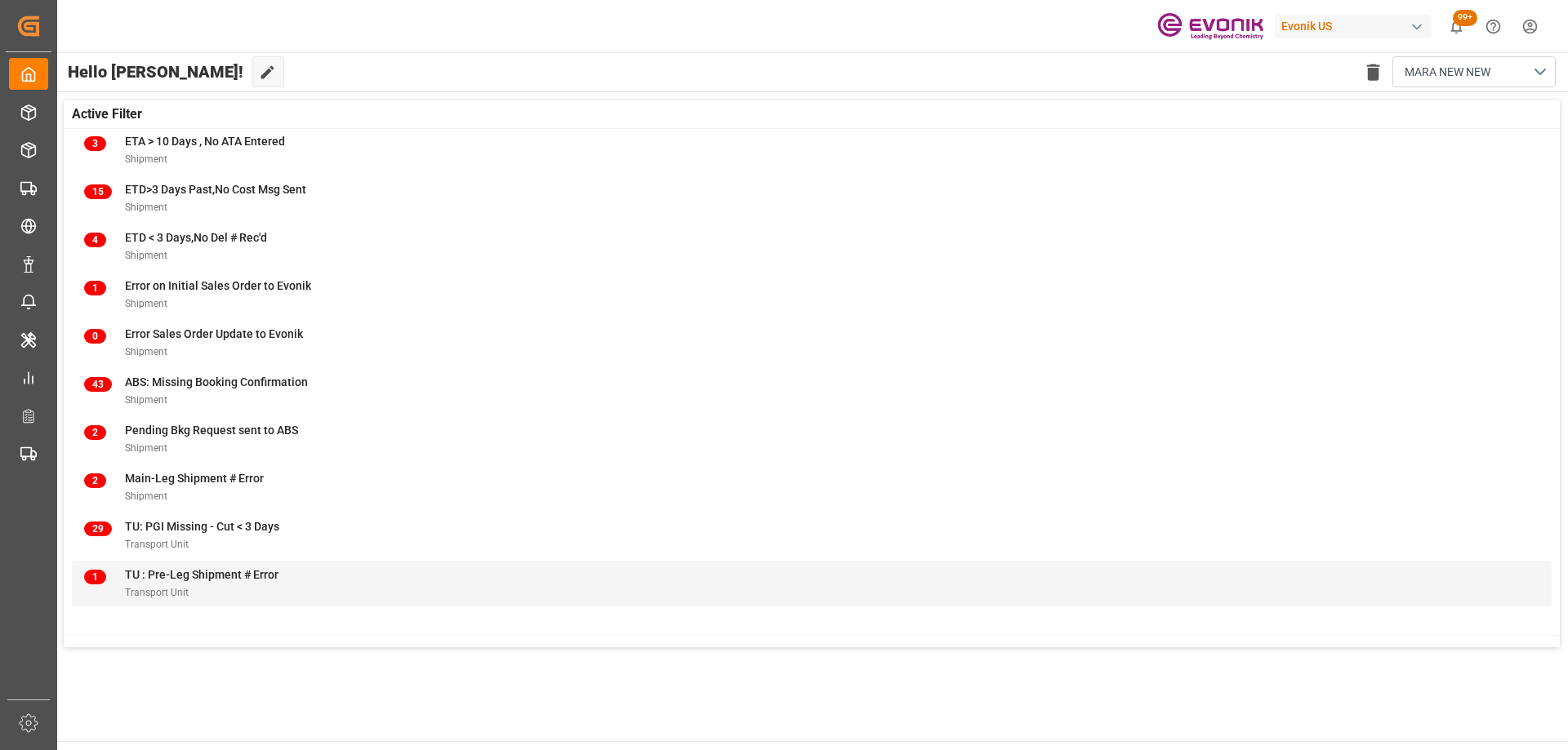
click at [405, 591] on div "1 TU : Pre-Leg Shipment # Error Transport Unit" at bounding box center [811, 583] width 1454 height 35
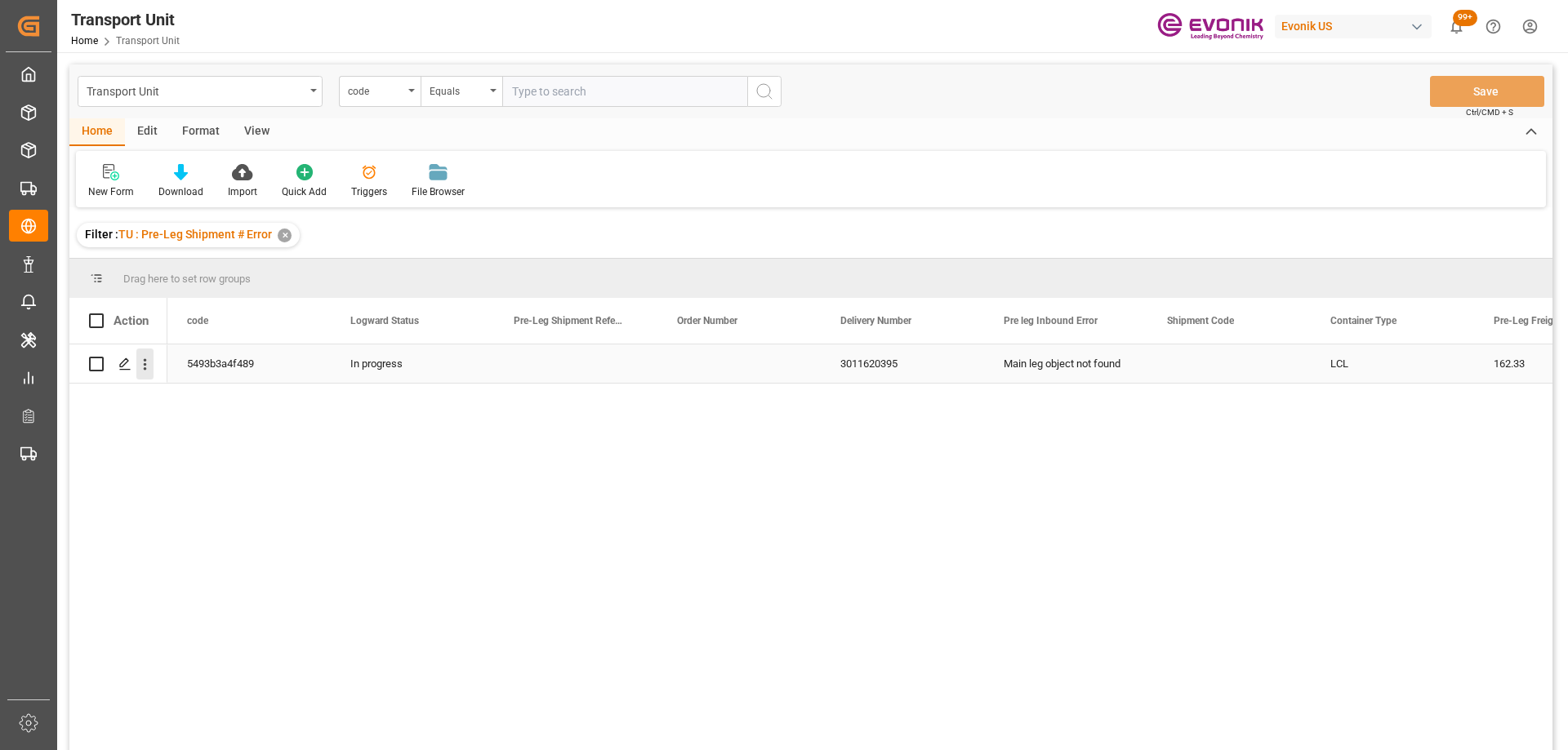
click at [142, 366] on icon "open menu" at bounding box center [145, 363] width 17 height 17
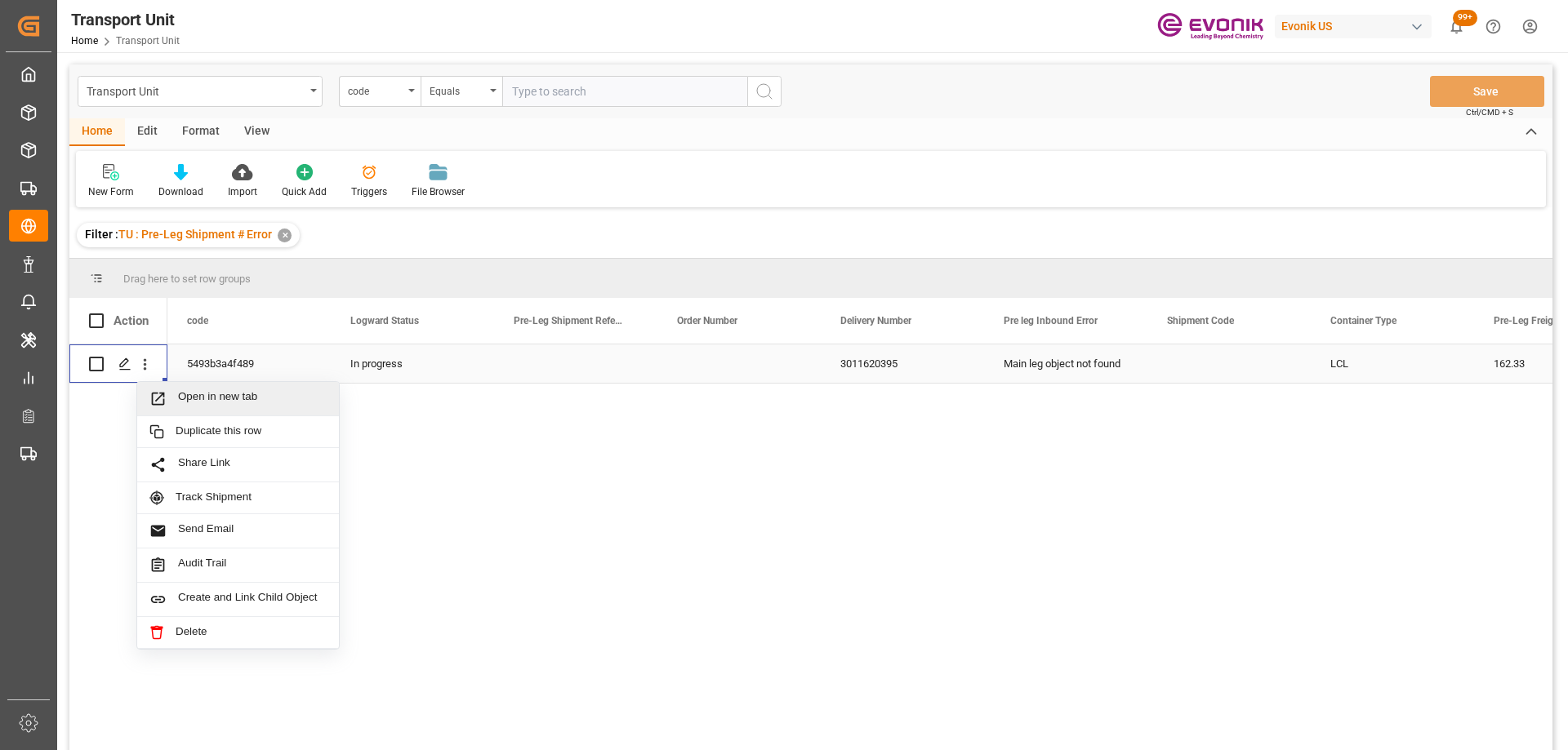
click at [161, 395] on icon "Press SPACE to select this row." at bounding box center [157, 398] width 17 height 17
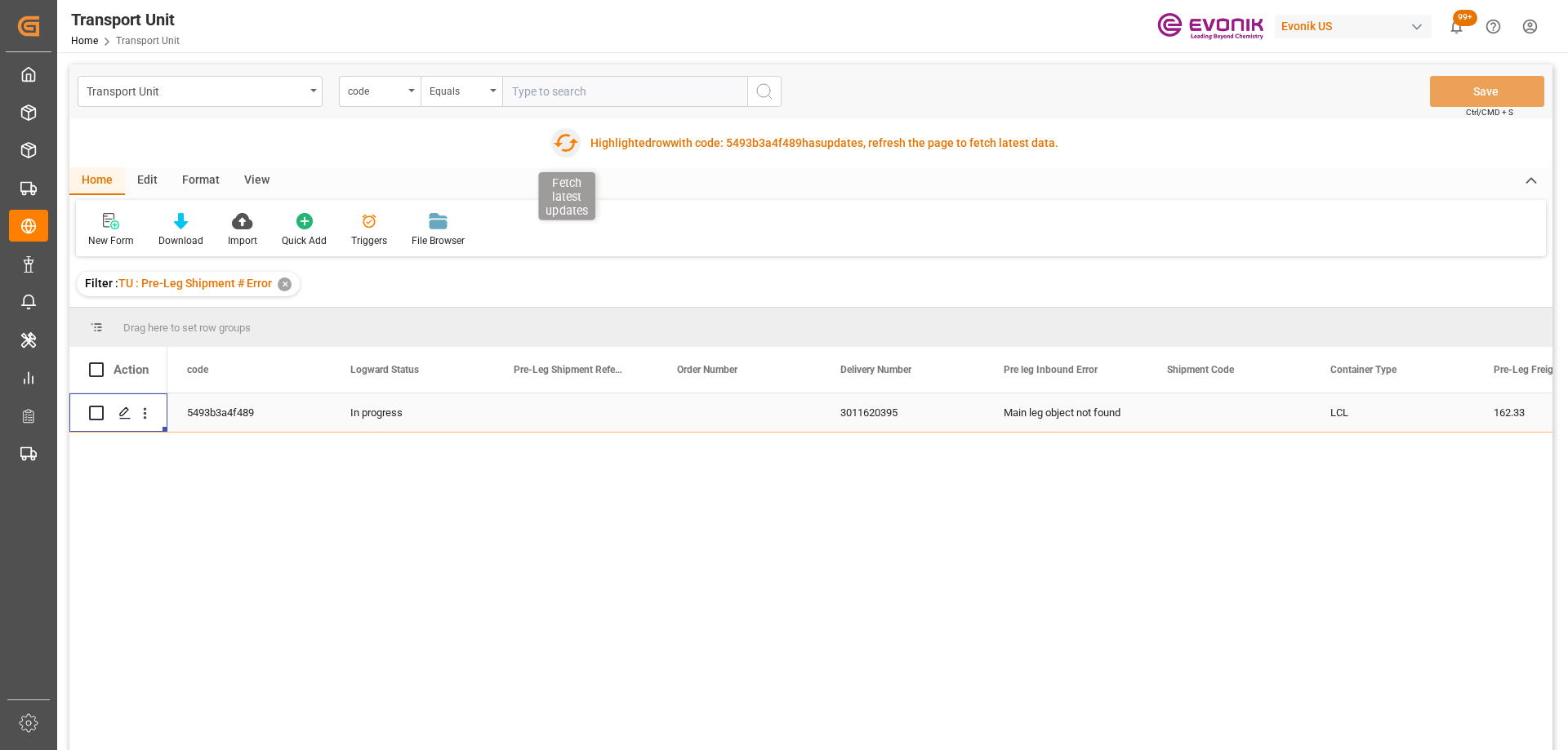
click at [570, 144] on icon "button" at bounding box center [564, 142] width 26 height 26
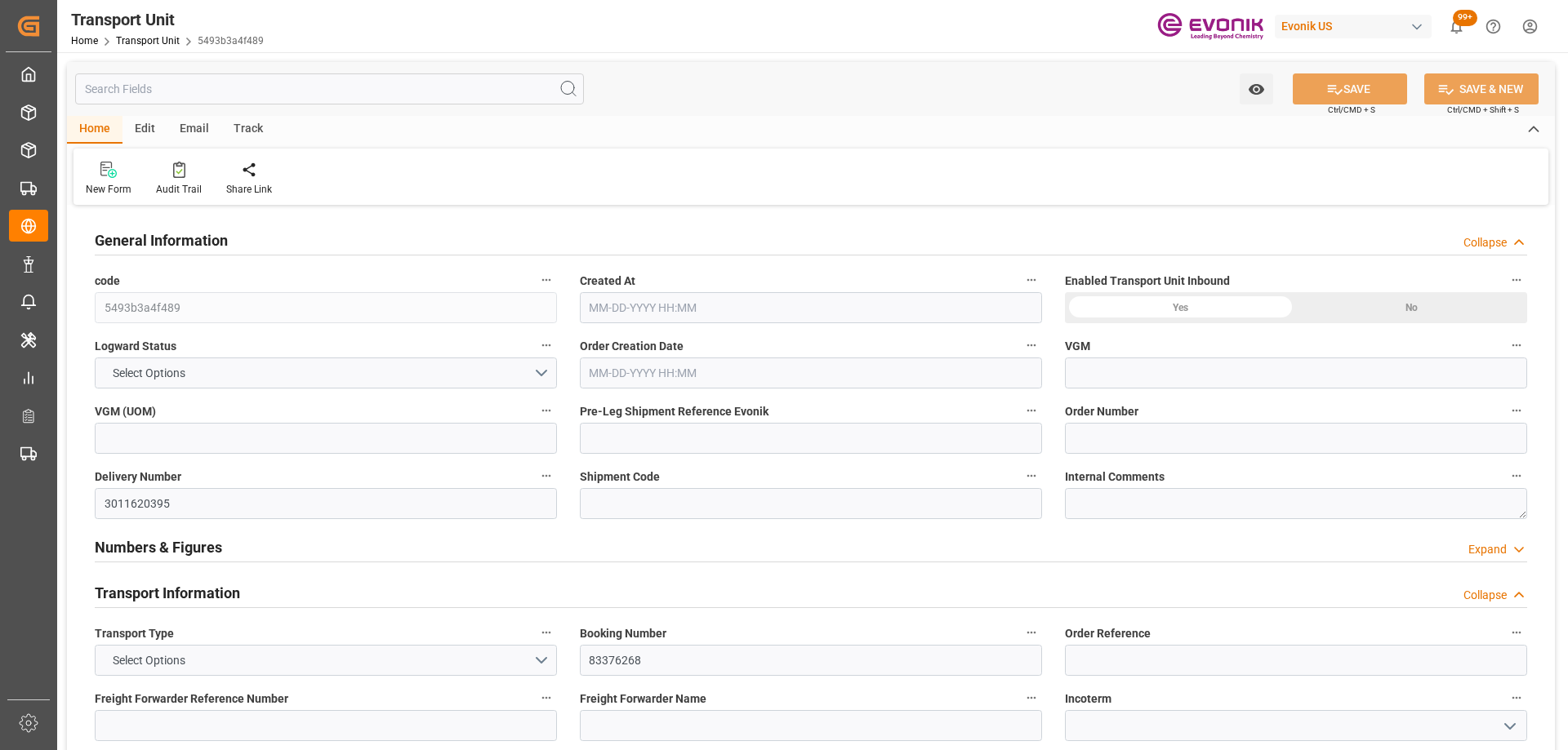
type input "0"
type input "AC Containerline"
type input "Leschaco Inc."
type input "USMIA"
type input "ECGYE"
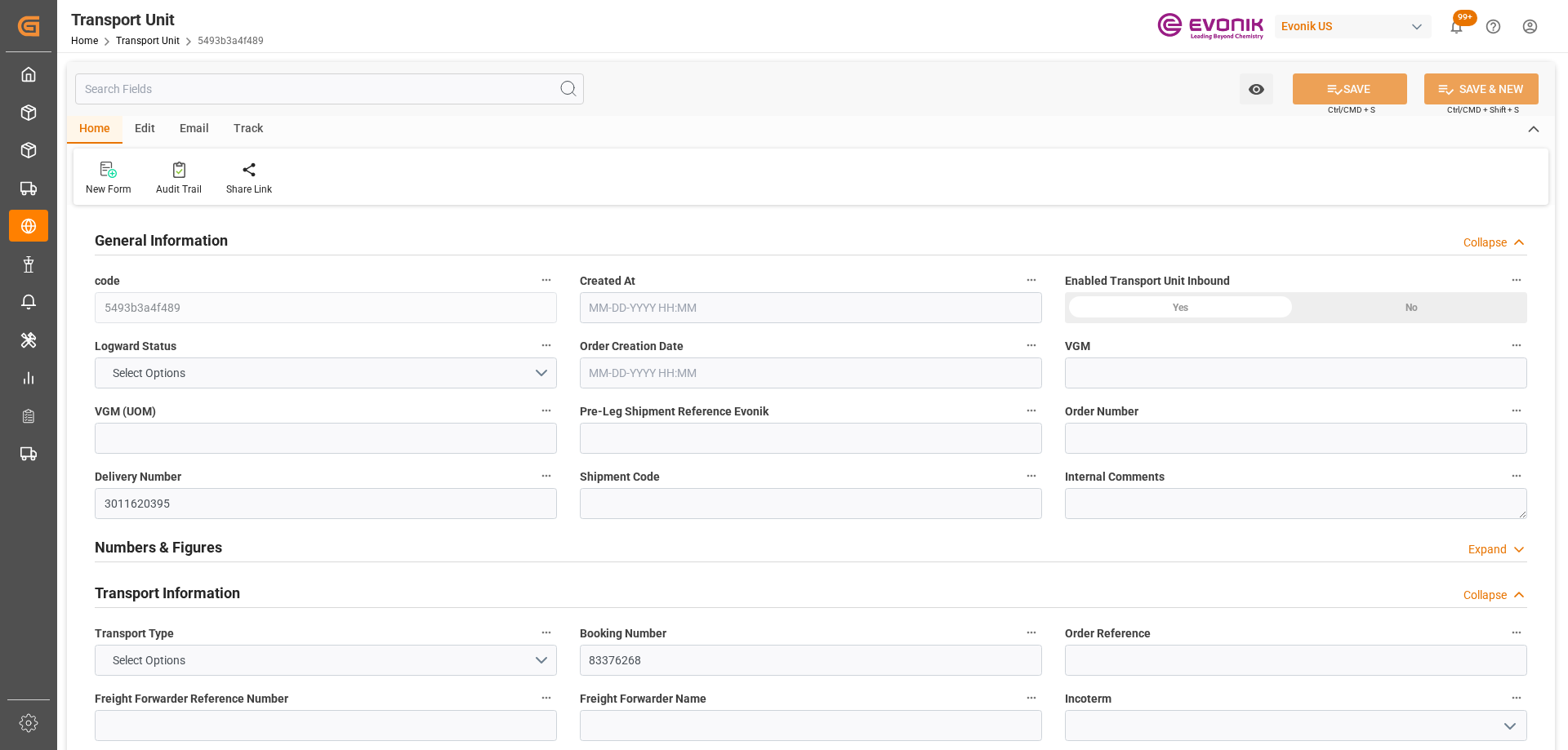
type input "872.5"
type input "06-11-2025 21:27"
type input "08-29-2025 00:00"
type input "07-12-2025 00:00"
type input "09-05-2025 00:00"
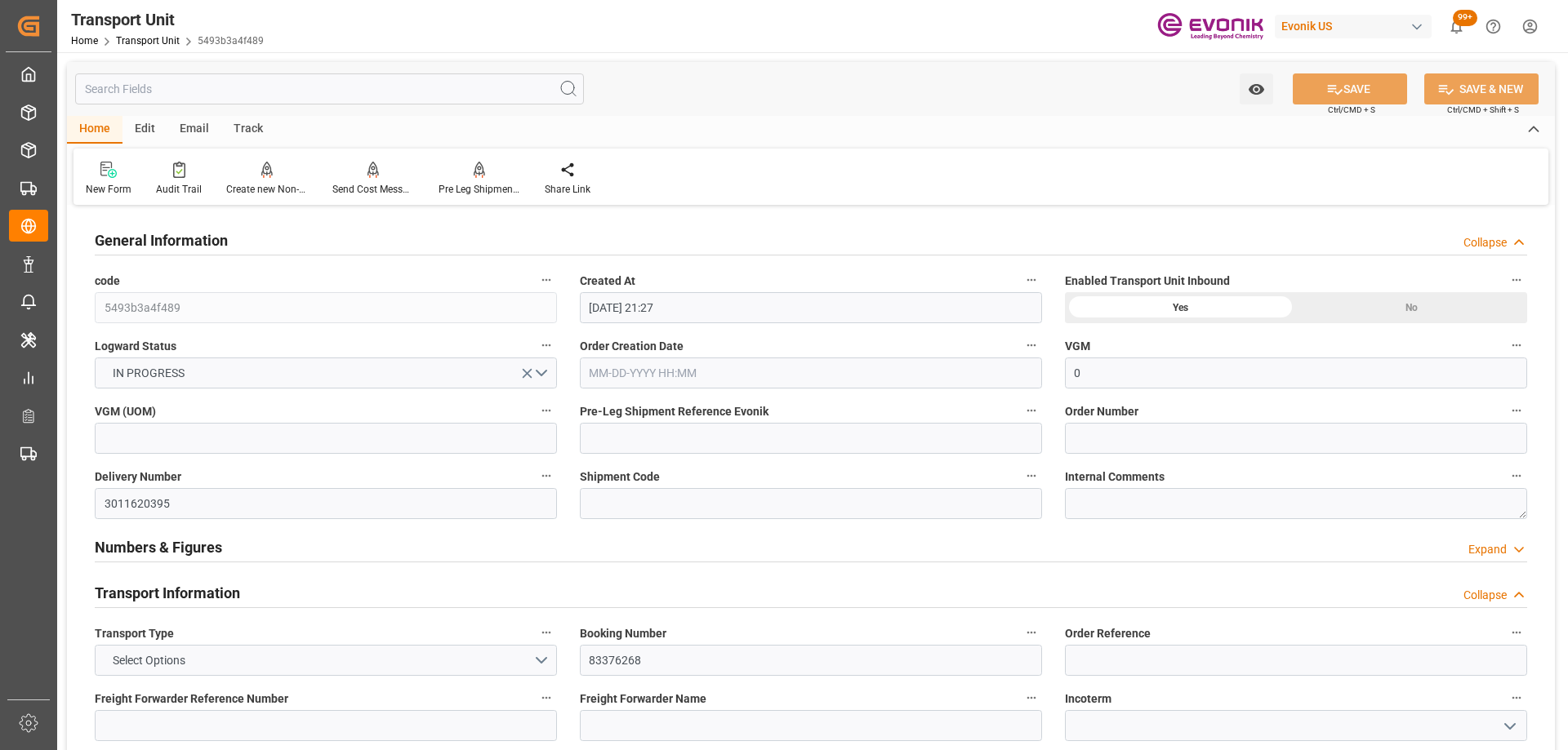
type input "07-25-2025 00:00"
type input "08-18-2025 10:00"
click at [1028, 477] on icon "button" at bounding box center [1031, 476] width 9 height 3
click at [1046, 478] on icon at bounding box center [1041, 475] width 17 height 17
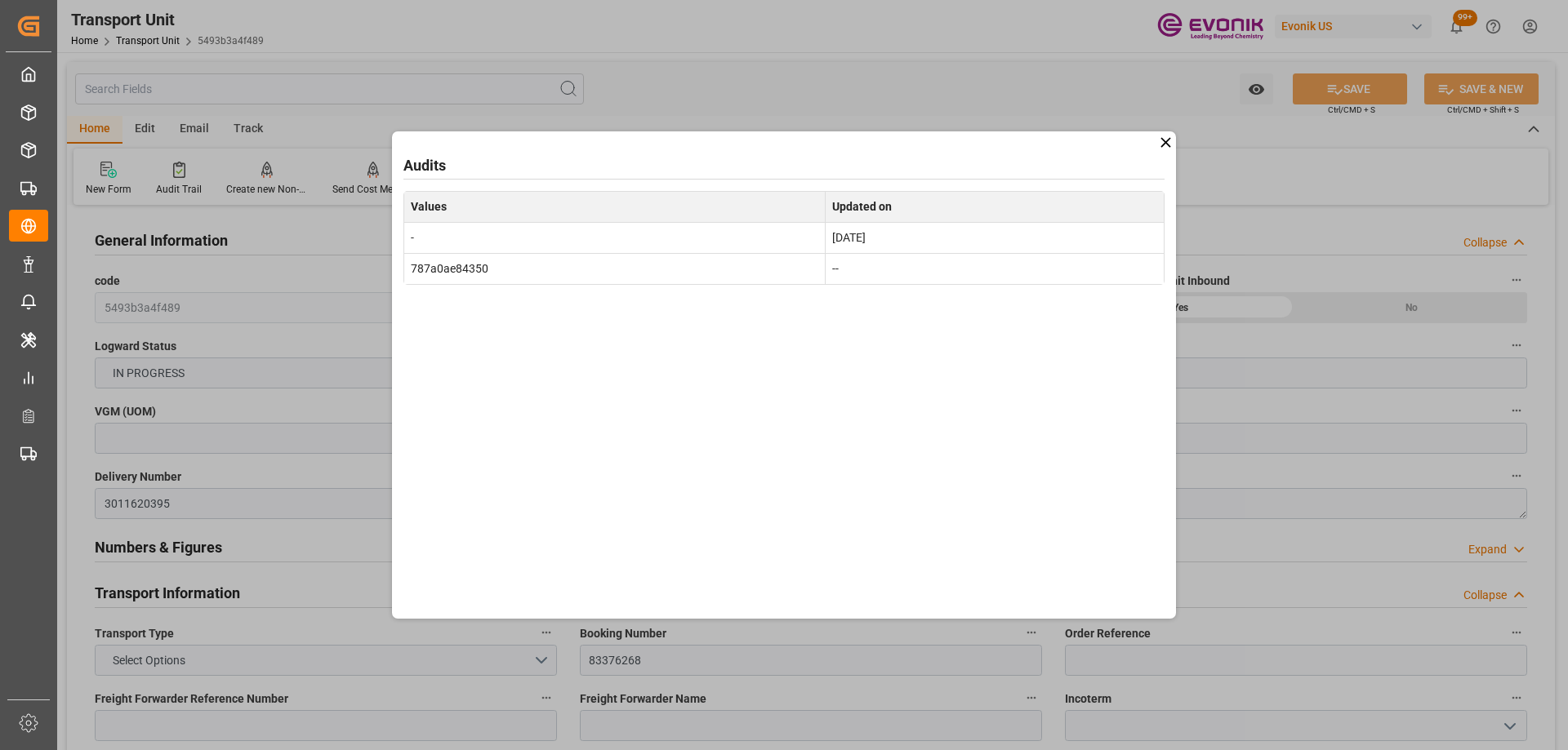
click at [1160, 143] on icon at bounding box center [1164, 142] width 17 height 17
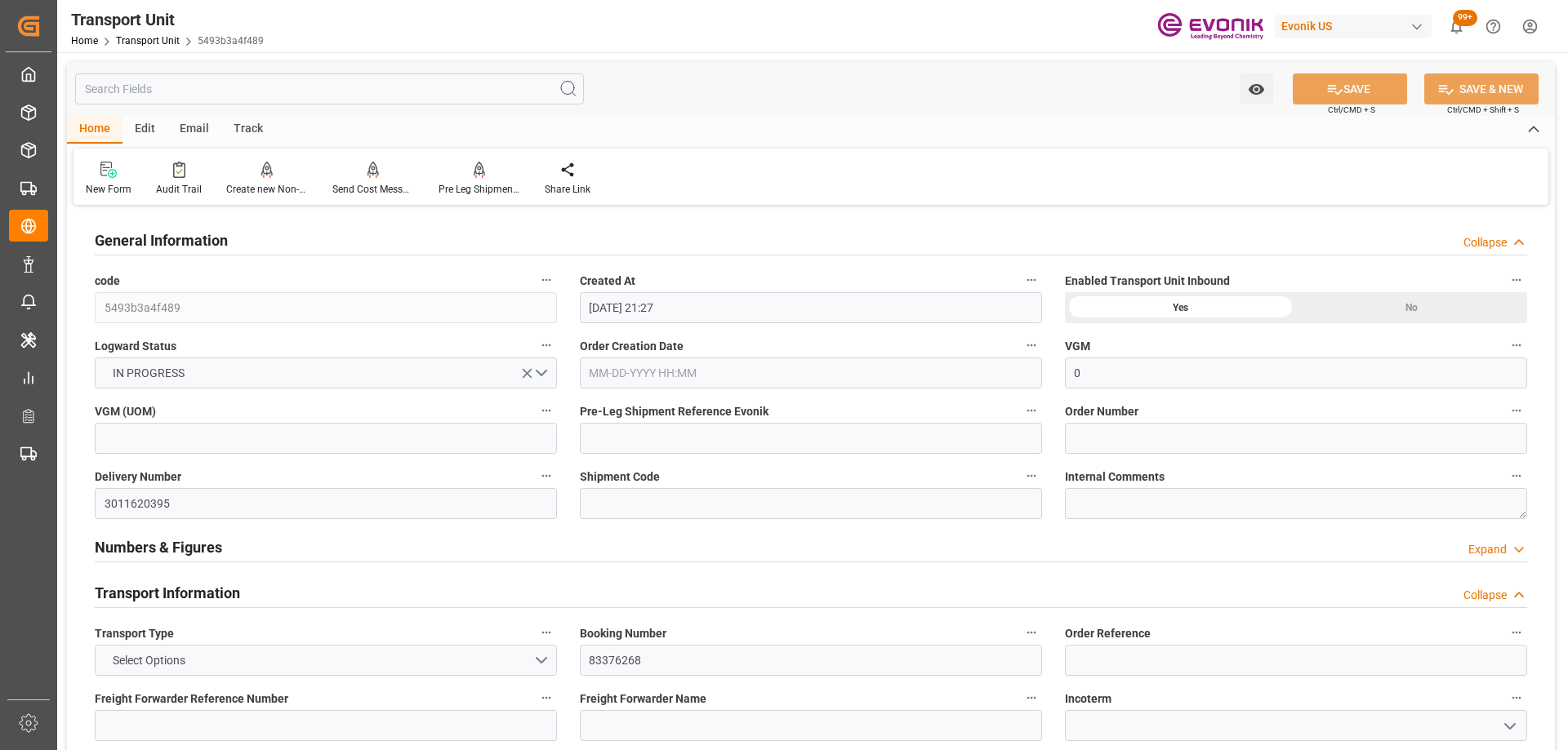
scroll to position [163, 0]
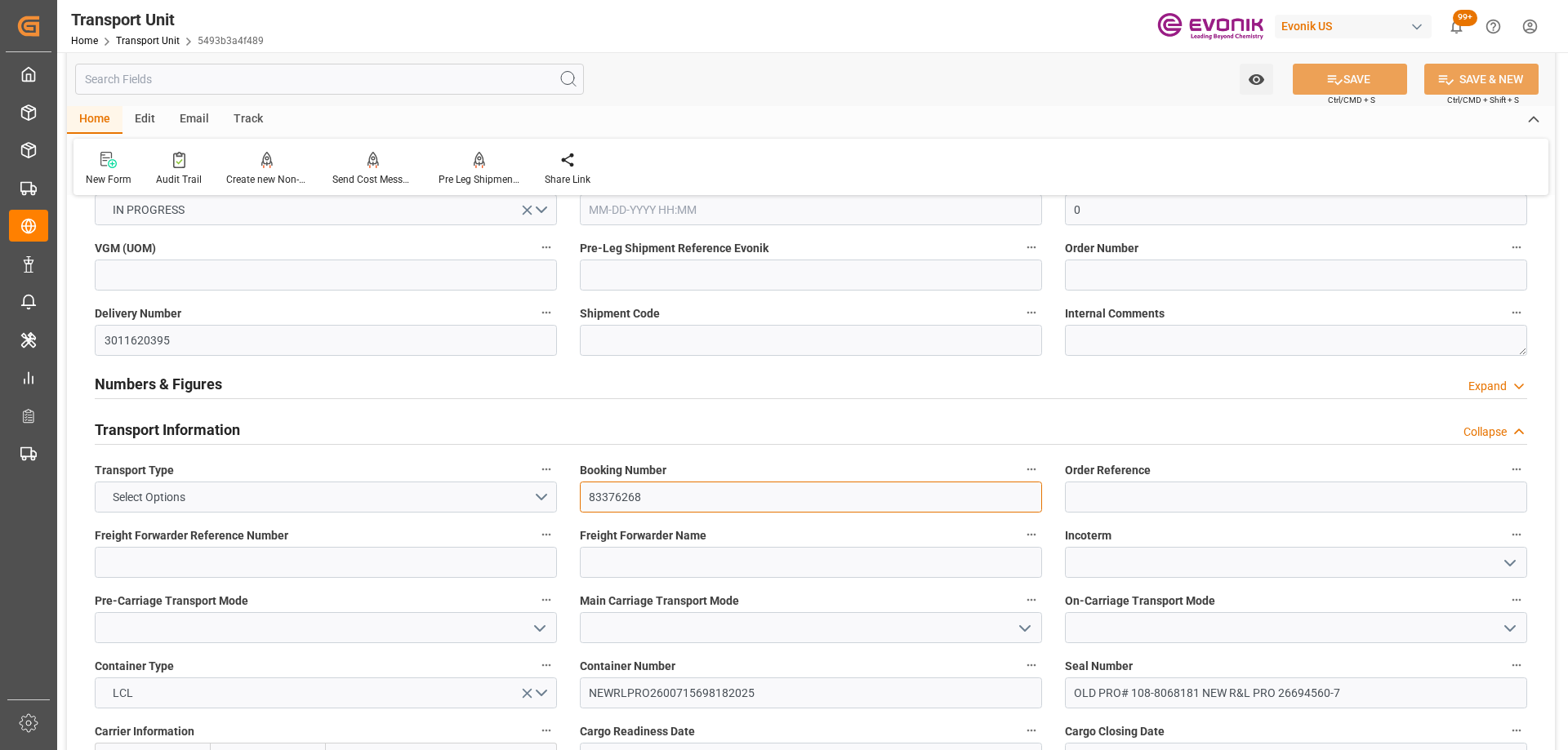
drag, startPoint x: 686, startPoint y: 494, endPoint x: 538, endPoint y: 477, distance: 149.0
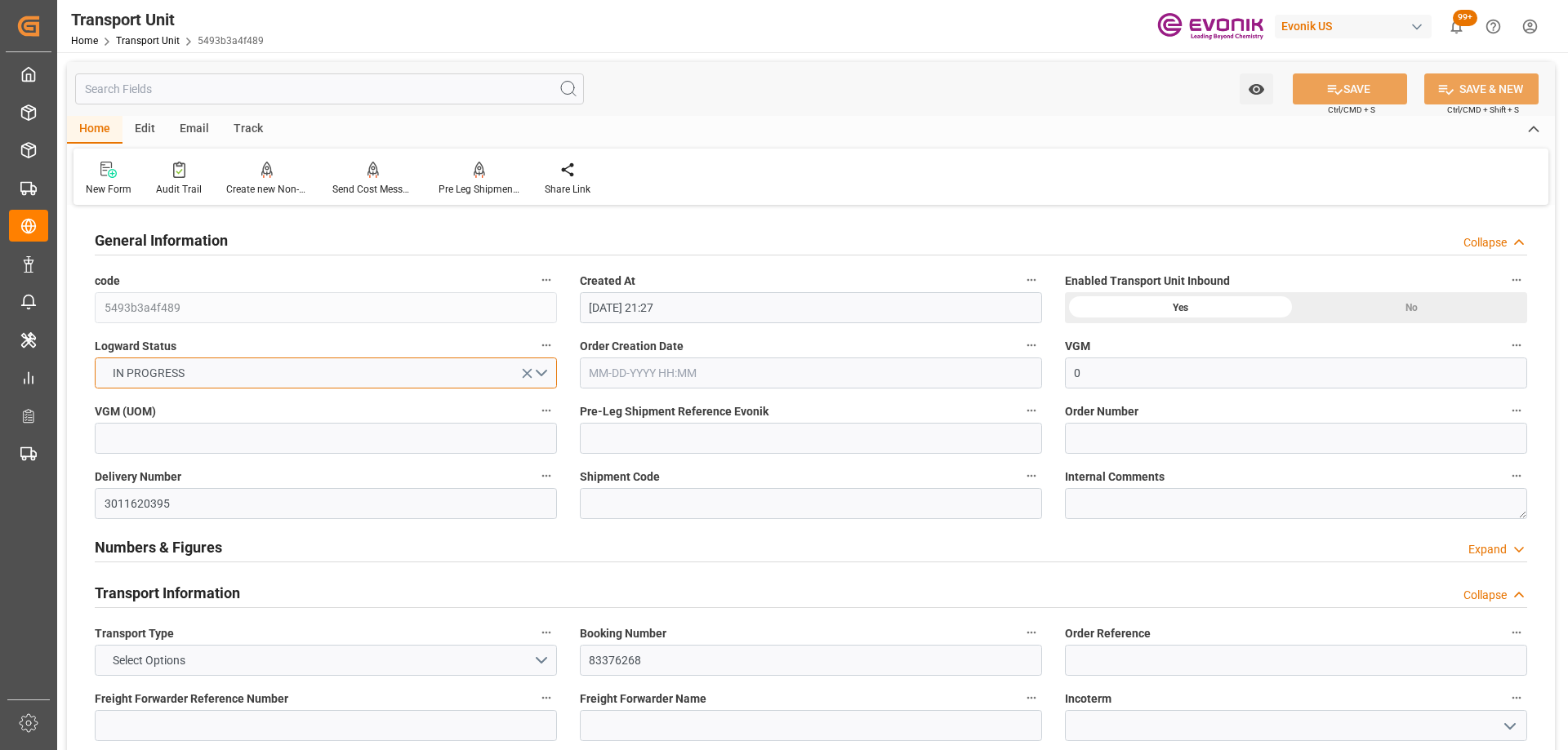
click at [543, 382] on button "IN PROGRESS" at bounding box center [325, 372] width 462 height 31
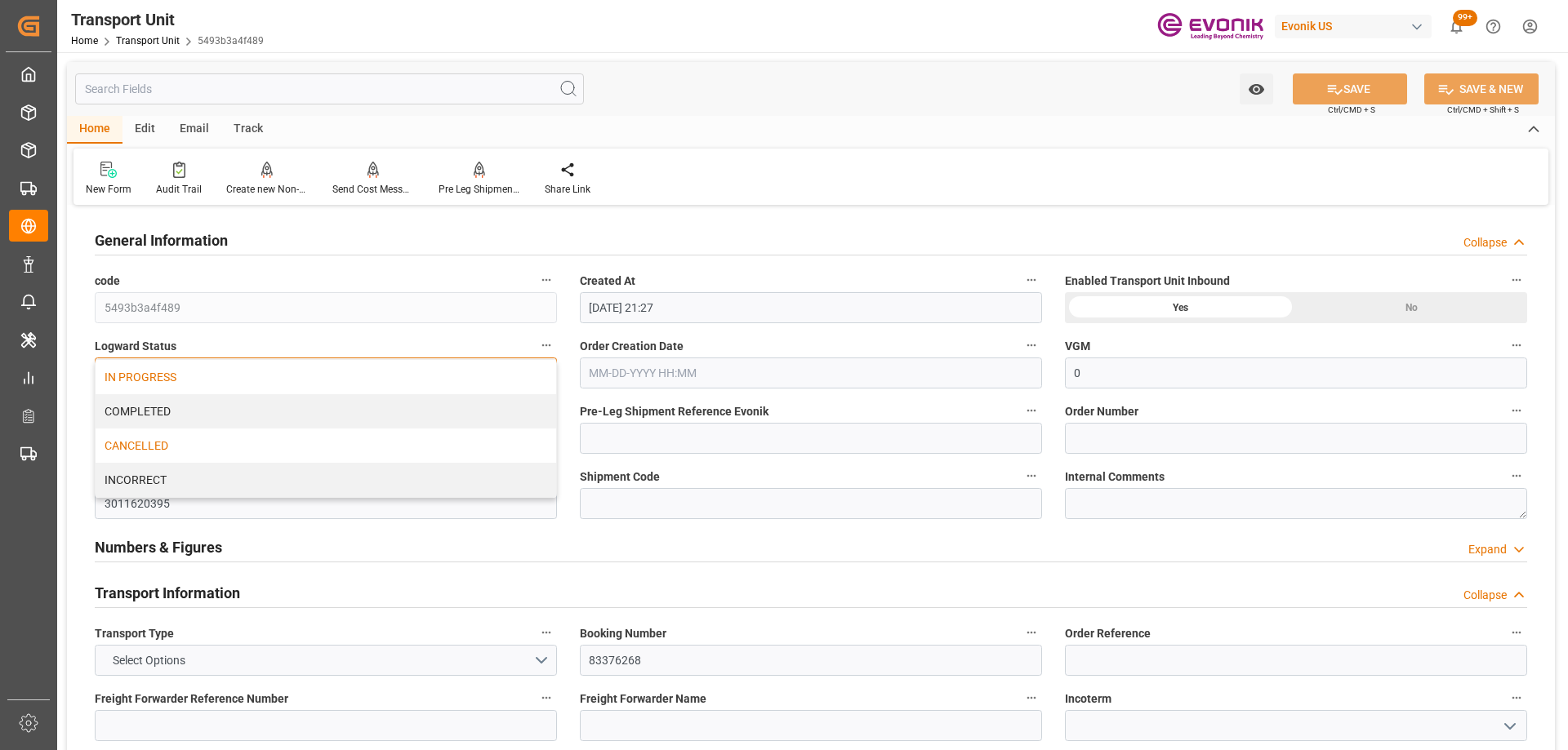
click at [447, 435] on div "CANCELLED" at bounding box center [325, 445] width 460 height 35
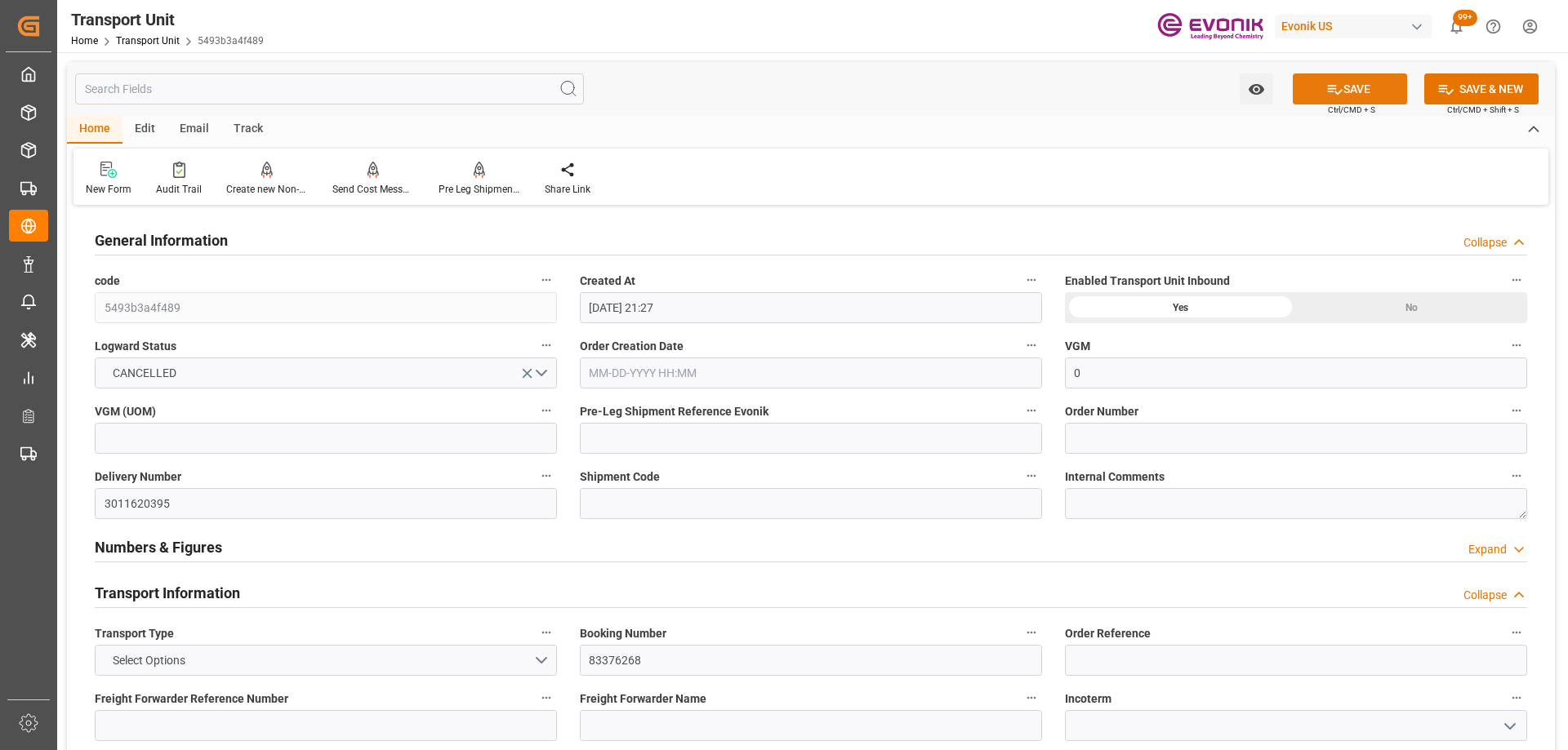
click at [1326, 83] on icon at bounding box center [1334, 89] width 17 height 17
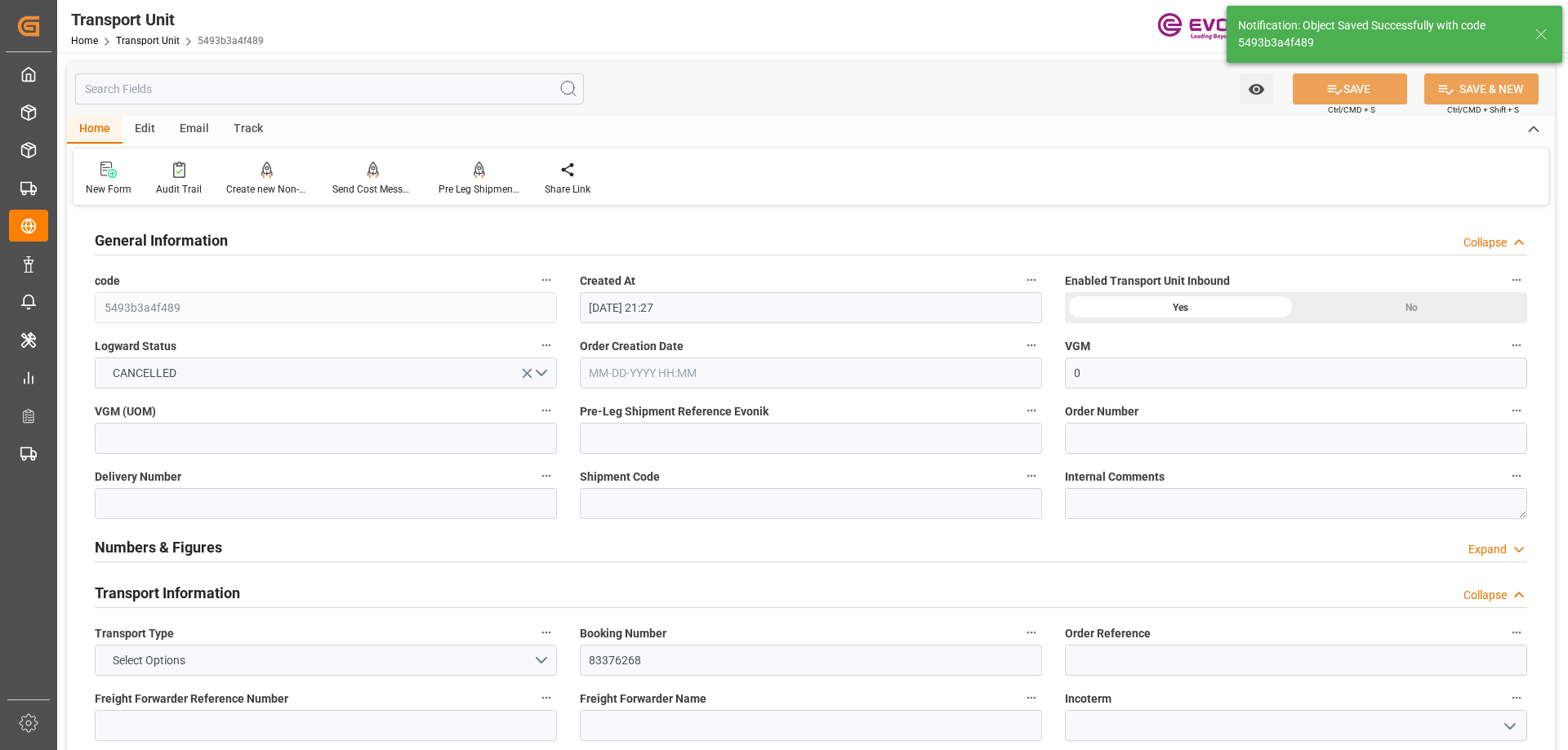
type input "0"
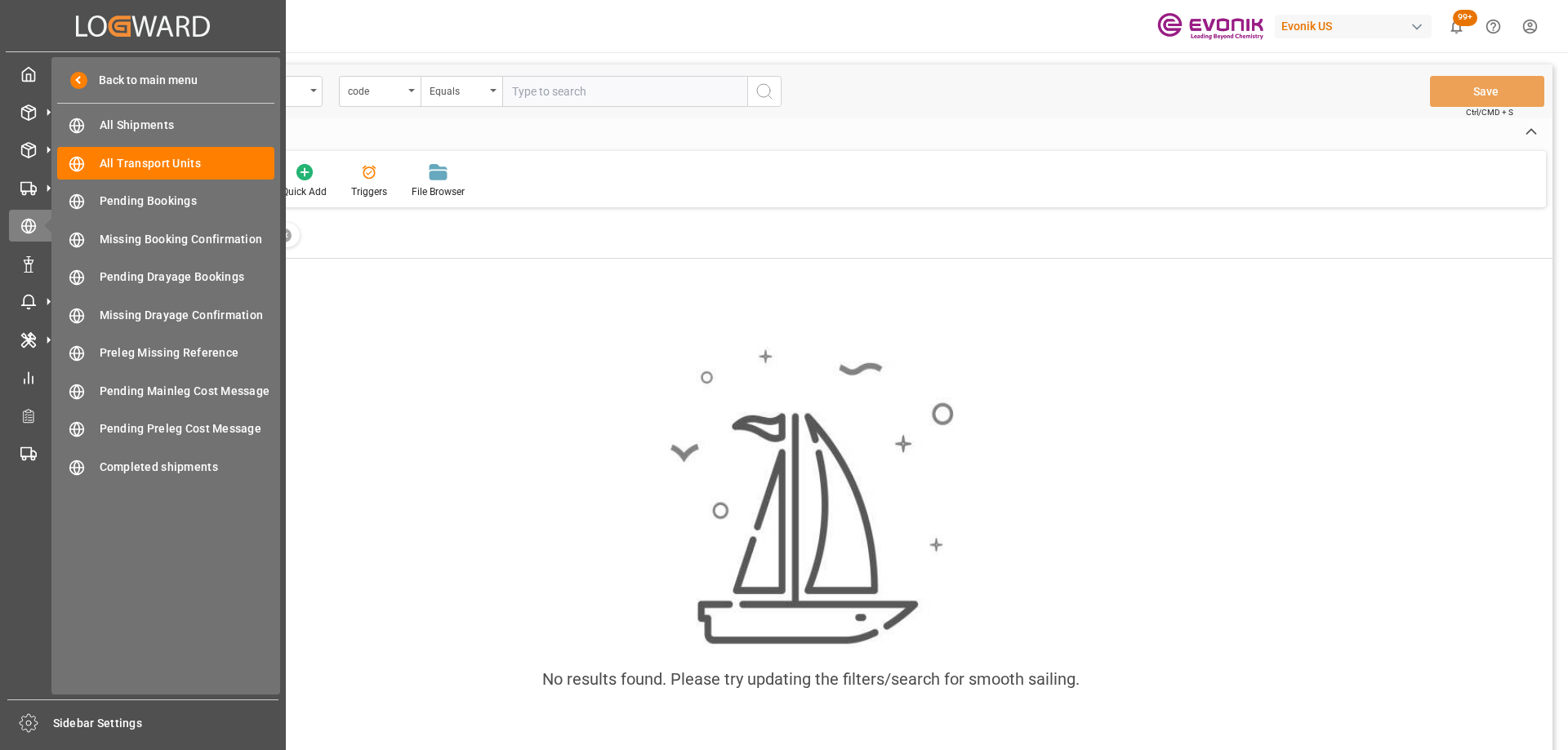
click at [76, 17] on div "Created by potrace 1.15, written by [PERSON_NAME] [DATE]-[DATE] Created by potr…" at bounding box center [142, 26] width 274 height 51
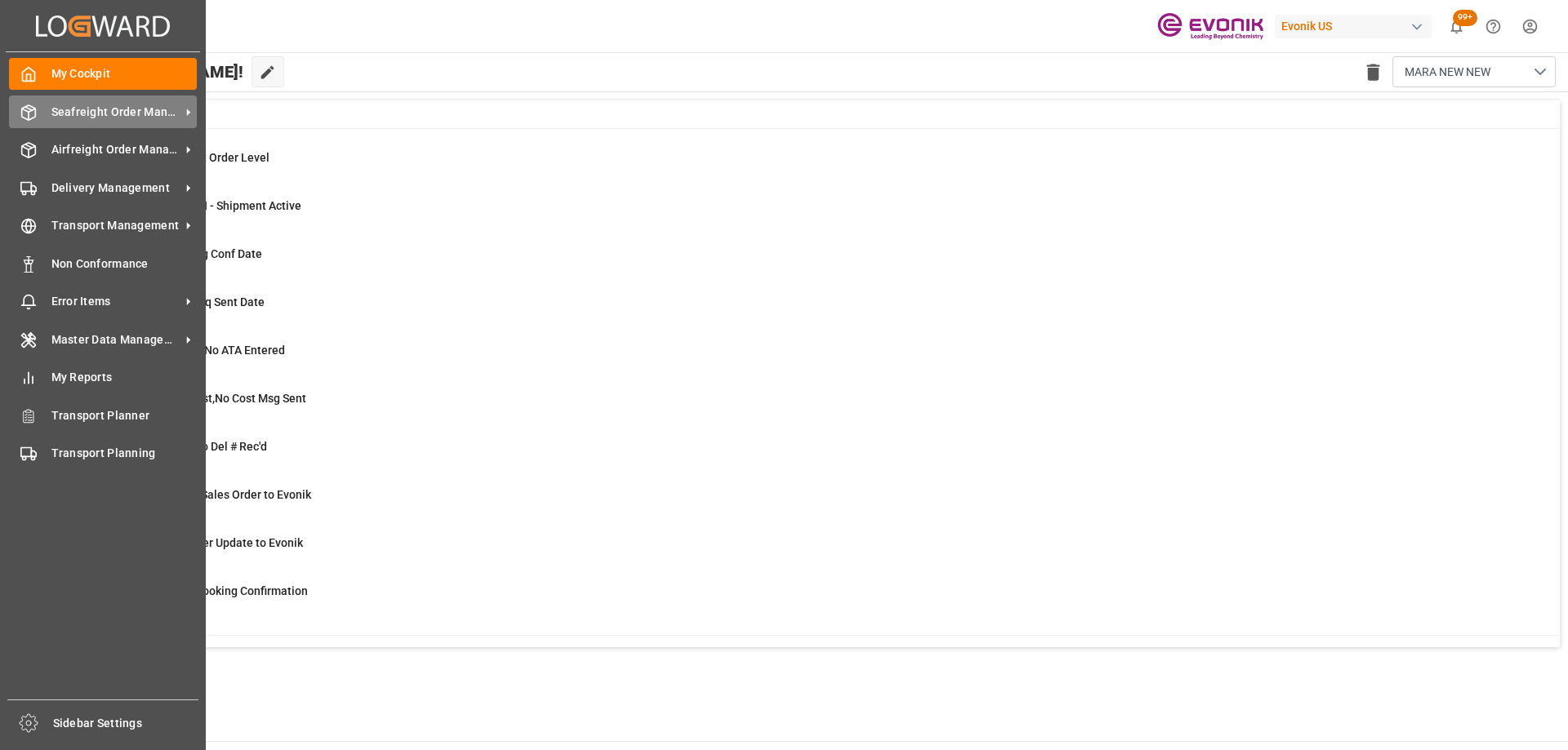
click at [36, 119] on icon at bounding box center [28, 113] width 16 height 16
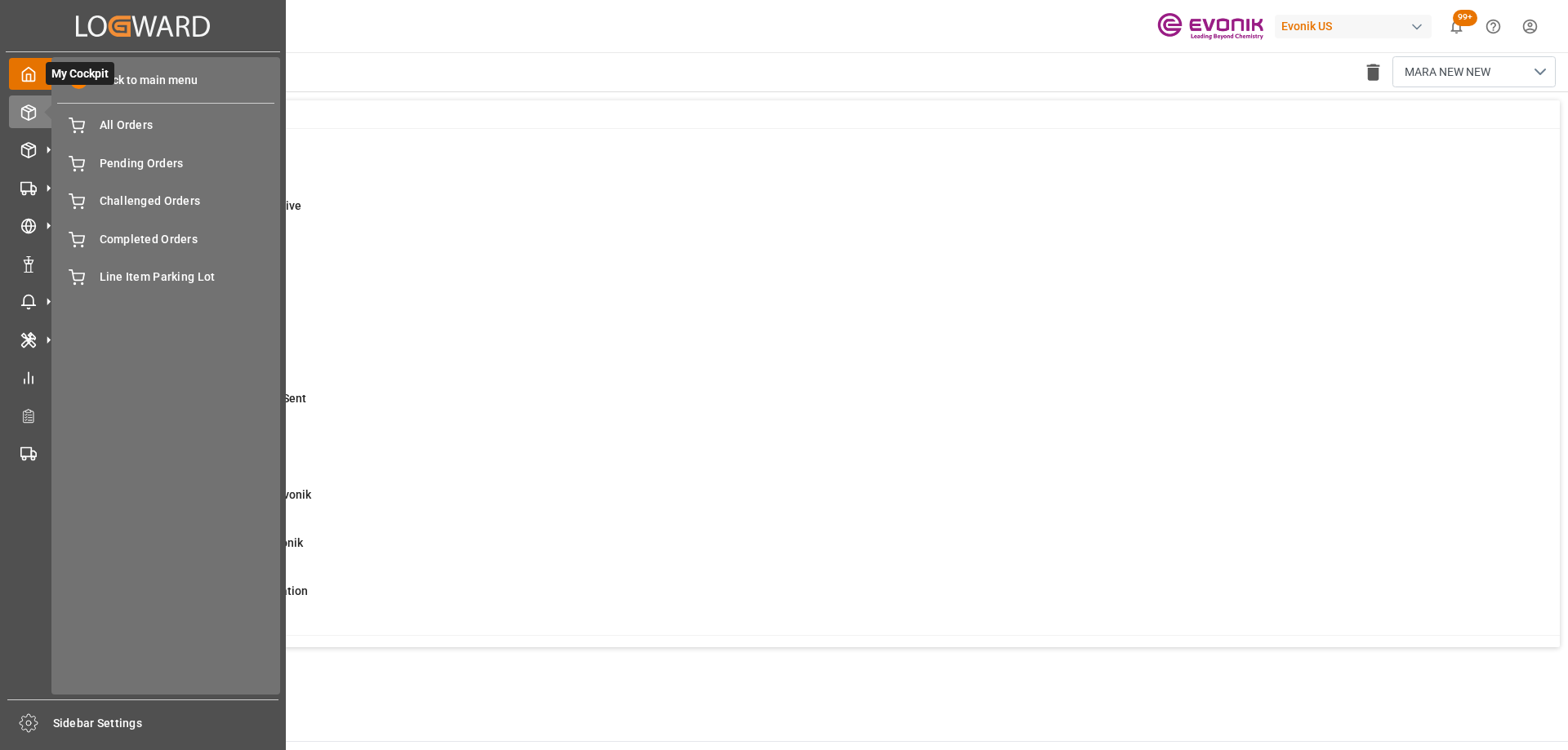
click at [37, 65] on div "My Cockpit My Cockpit" at bounding box center [143, 74] width 268 height 32
click at [166, 18] on icon at bounding box center [164, 25] width 17 height 20
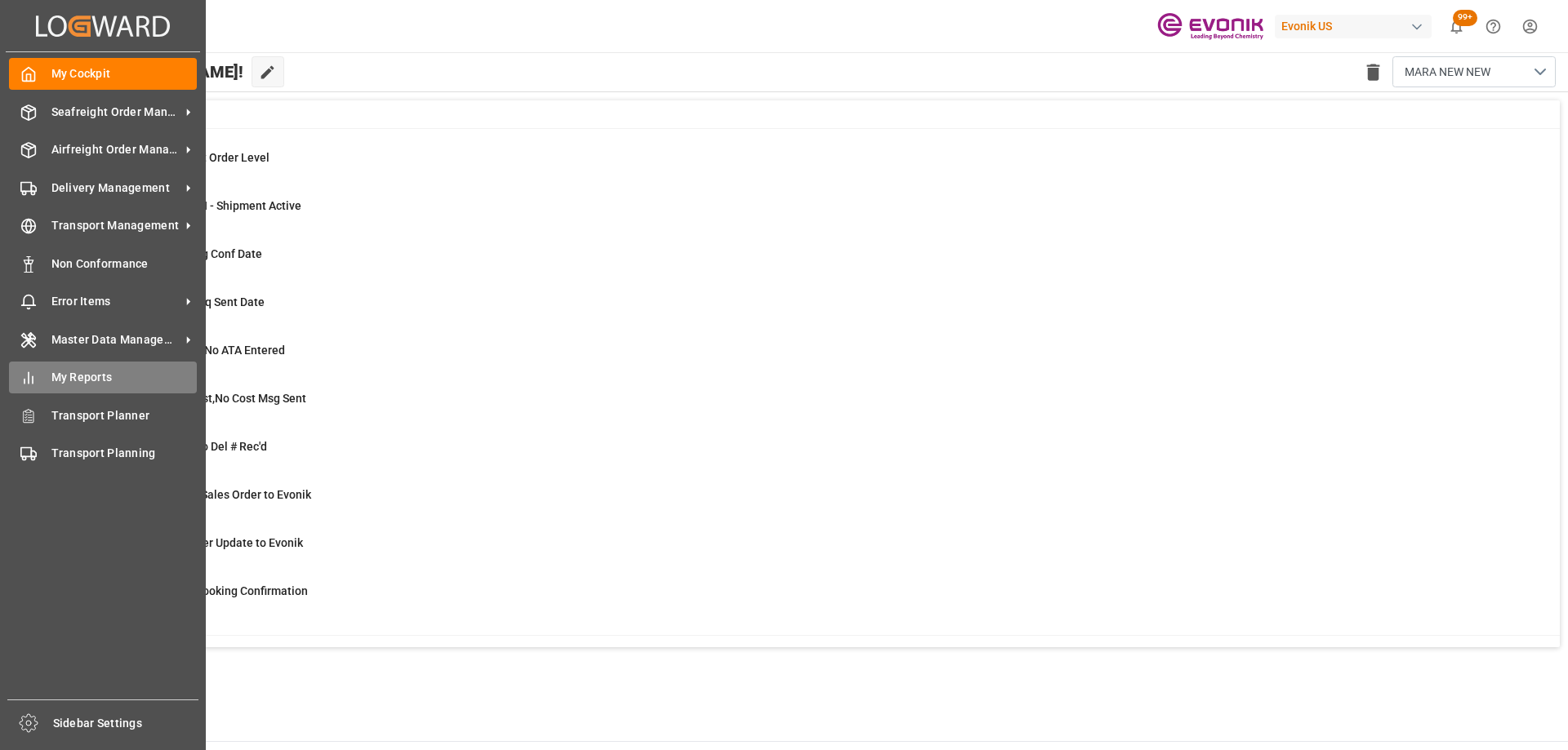
click at [40, 375] on div "My Reports My Reports" at bounding box center [103, 378] width 188 height 32
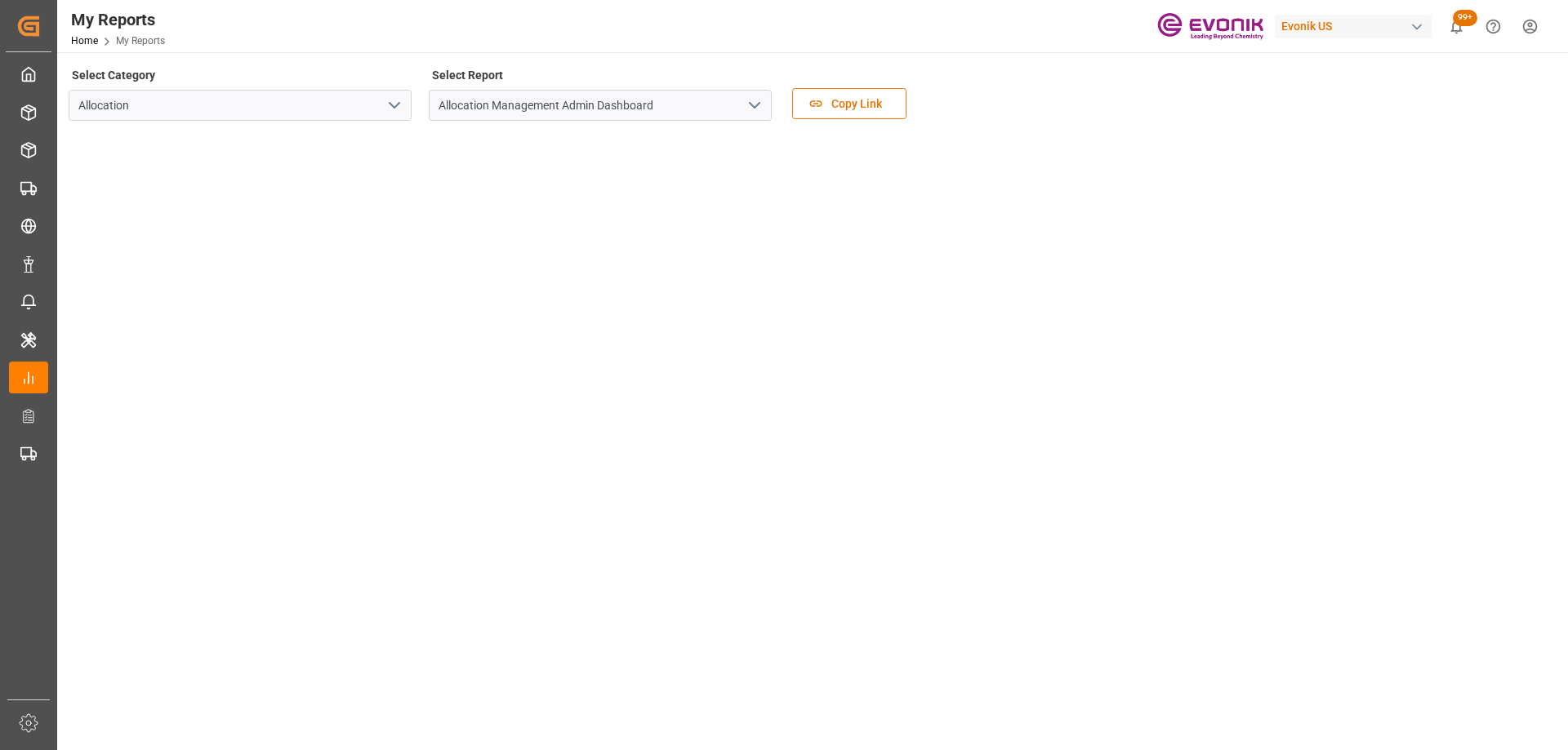
scroll to position [236, 0]
